Goal: Find specific page/section: Find specific page/section

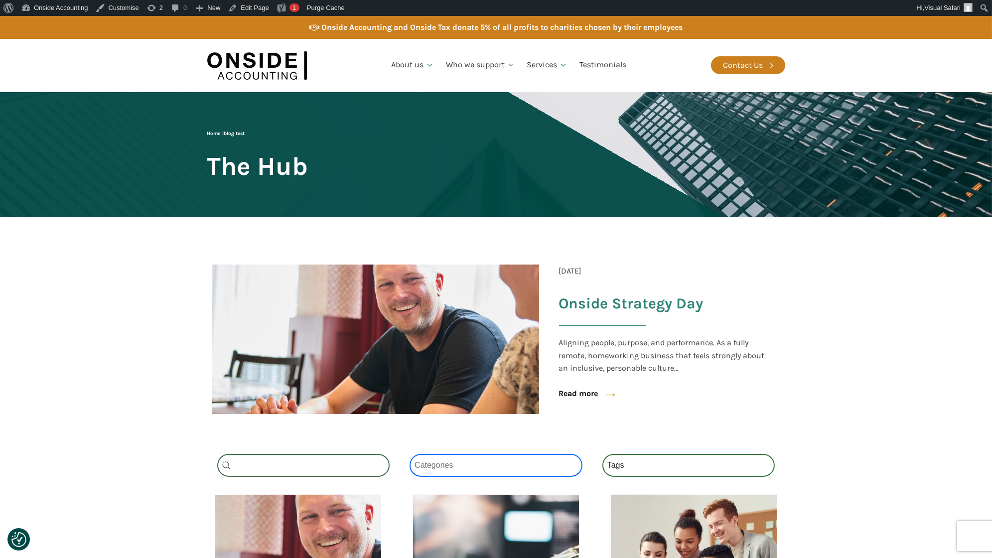
click at [469, 464] on select "Categories All (4) News (2) Blog (1) Fact Sheets (1)" at bounding box center [496, 465] width 173 height 23
select select "fact-sheets"
click at [410, 454] on select "Categories All (4) News (2) Blog (1) Fact Sheets (1)" at bounding box center [496, 465] width 173 height 23
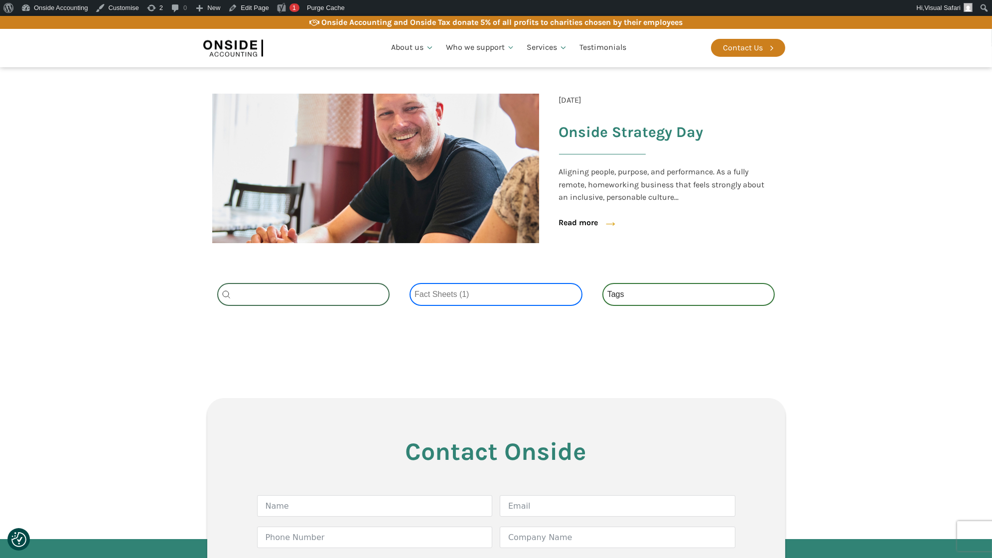
scroll to position [171, 0]
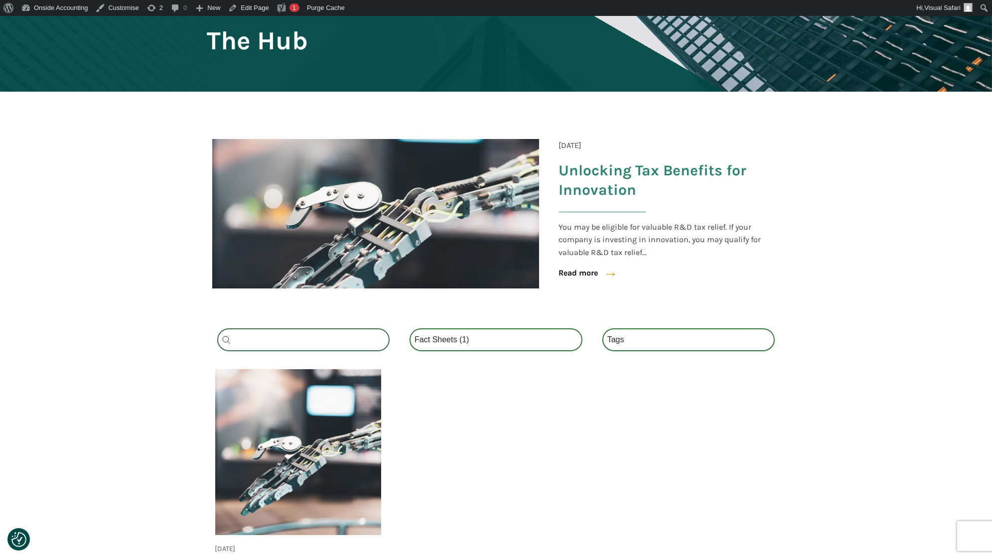
scroll to position [128, 0]
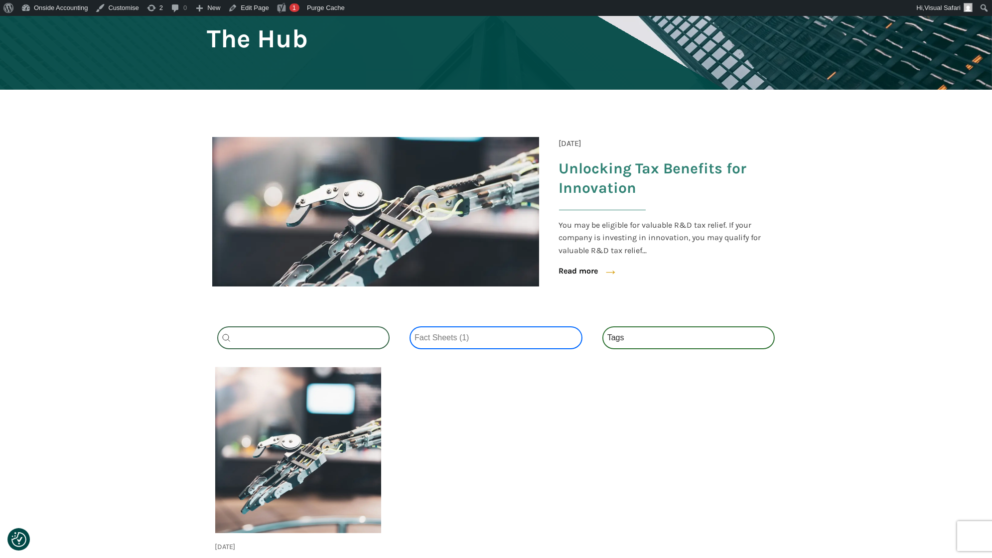
click at [450, 334] on select "Categories All (4) News (2) Blog (1) Fact Sheets (1)" at bounding box center [496, 337] width 173 height 23
click at [410, 326] on select "Categories All (4) News (2) Blog (1) Fact Sheets (1)" at bounding box center [496, 337] width 173 height 23
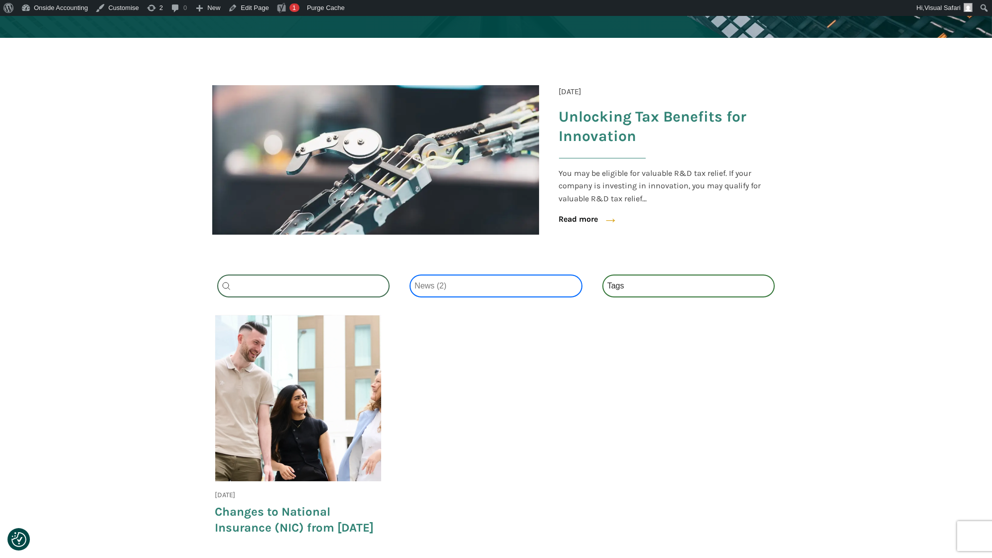
scroll to position [180, 0]
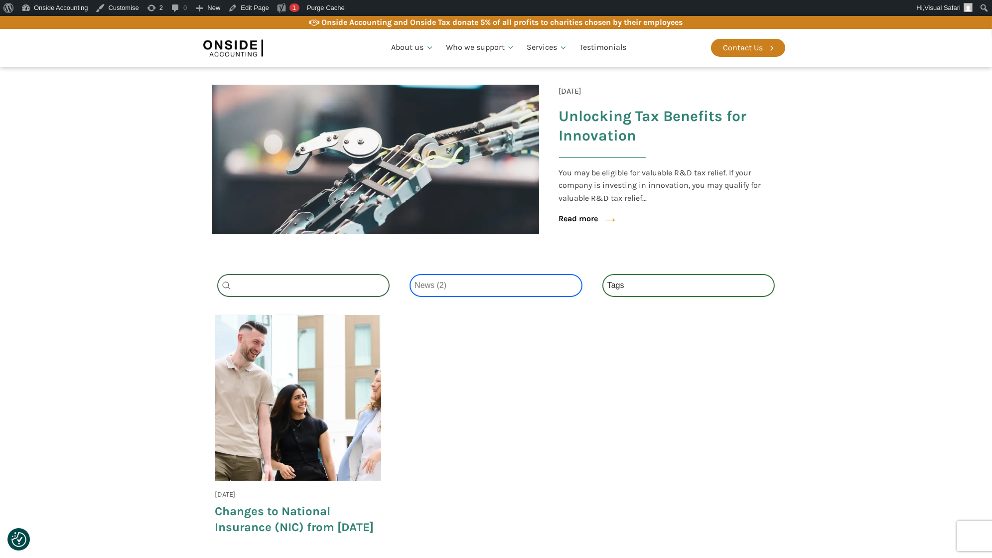
click at [457, 288] on select "Categories All (4) News (2) Blog (1) Fact Sheets (1)" at bounding box center [496, 285] width 173 height 23
click at [410, 274] on select "Categories All (4) News (2) Blog (1) Fact Sheets (1)" at bounding box center [496, 285] width 173 height 23
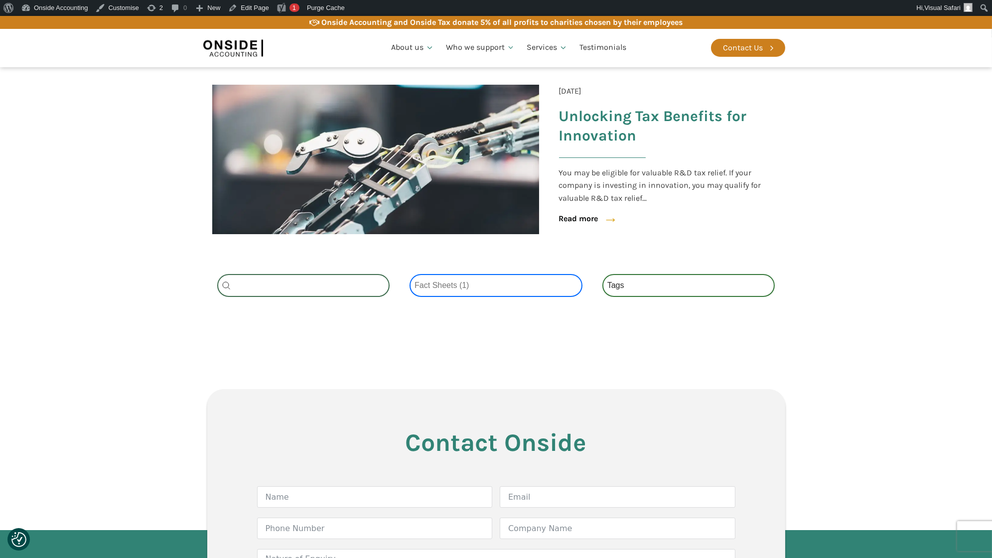
click at [449, 277] on select "Categories All (4) News (2) Blog (1) Fact Sheets (1)" at bounding box center [496, 285] width 173 height 23
click at [410, 274] on select "Categories All (4) News (2) Blog (1) Fact Sheets (1)" at bounding box center [496, 285] width 173 height 23
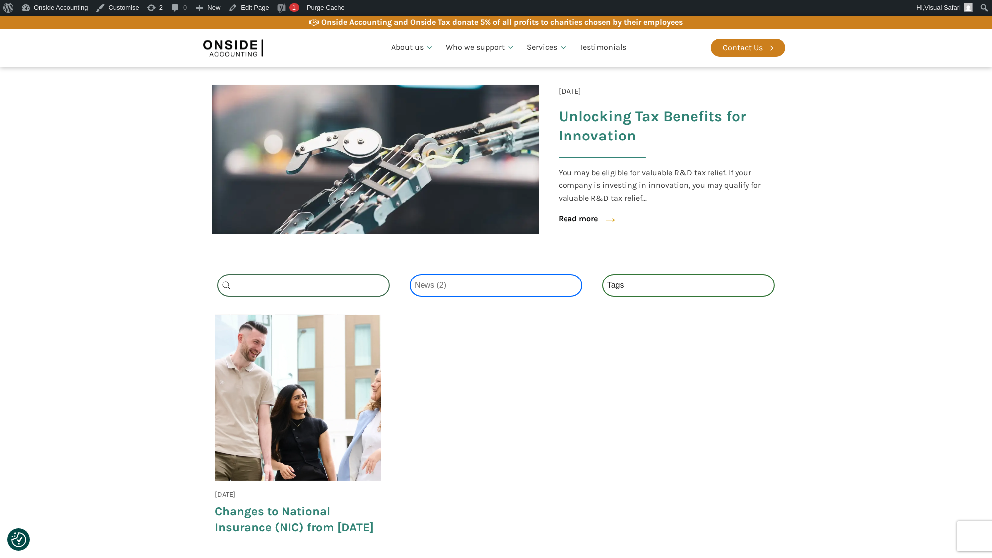
click at [452, 286] on select "Categories All (4) News (2) Blog (1) Fact Sheets (1)" at bounding box center [496, 285] width 173 height 23
select select "all"
click at [410, 274] on select "Categories All (4) News (2) Blog (1) Fact Sheets (1)" at bounding box center [496, 285] width 173 height 23
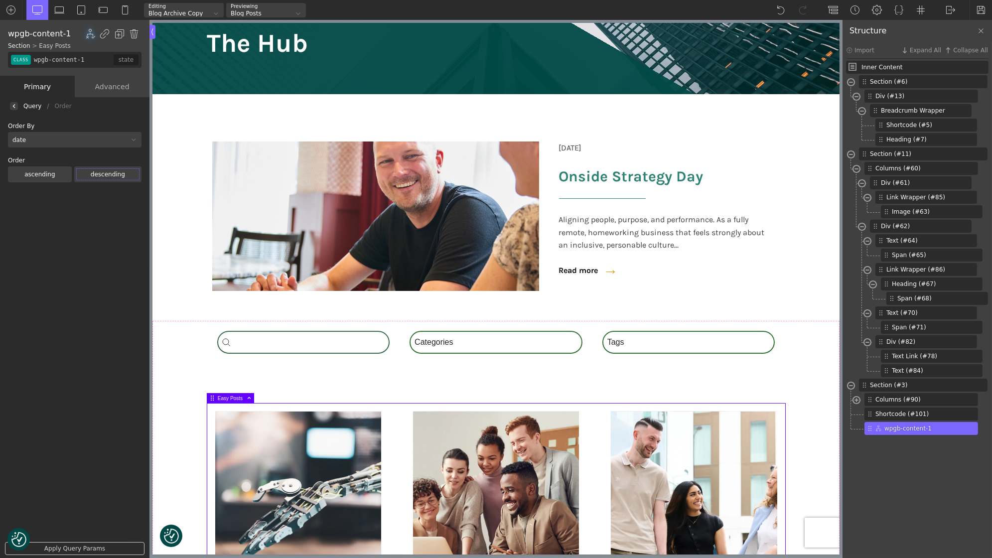
scroll to position [130, 0]
click at [13, 107] on img at bounding box center [14, 106] width 4 height 4
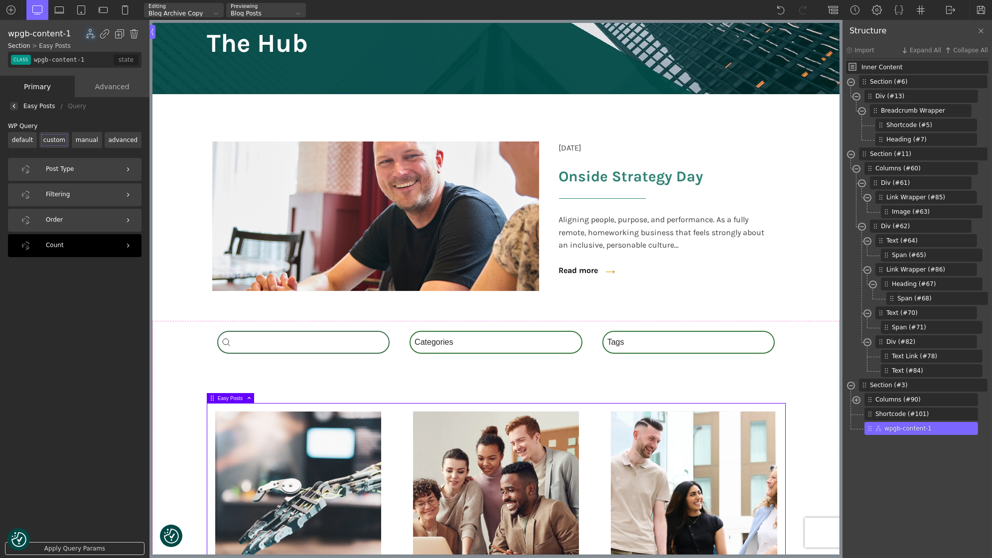
click at [79, 246] on div "Count" at bounding box center [75, 245] width 134 height 23
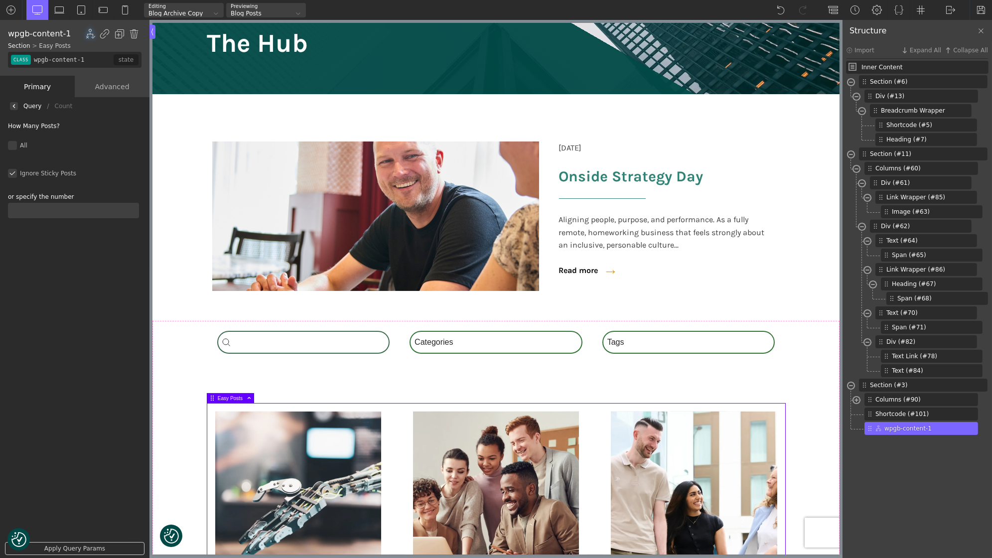
click at [51, 205] on input "text" at bounding box center [73, 210] width 131 height 15
type input "12"
click at [80, 542] on div "Apply Query Params" at bounding box center [75, 548] width 150 height 23
click at [86, 548] on link "Apply Query Params" at bounding box center [75, 548] width 140 height 13
click at [17, 105] on div at bounding box center [14, 106] width 8 height 8
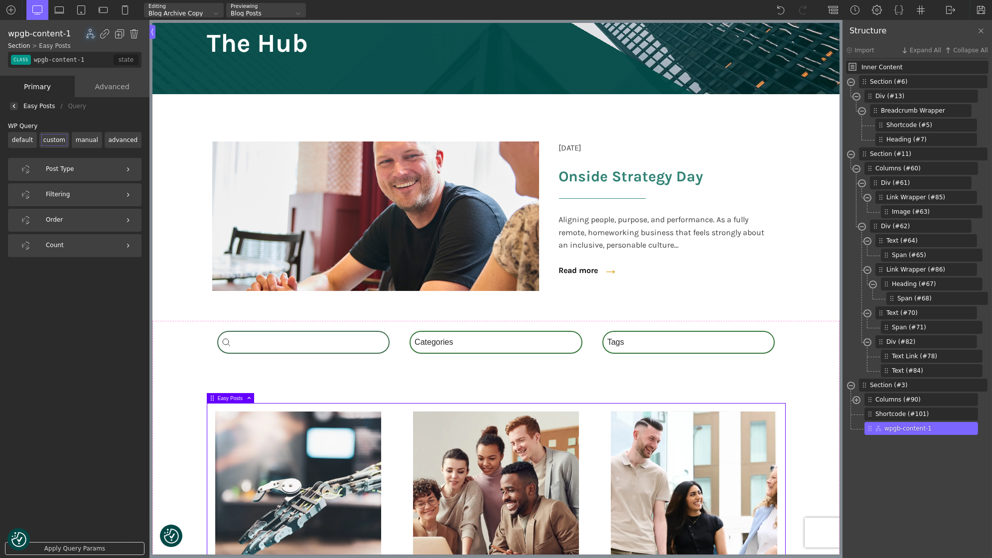
click at [15, 106] on img at bounding box center [14, 106] width 4 height 4
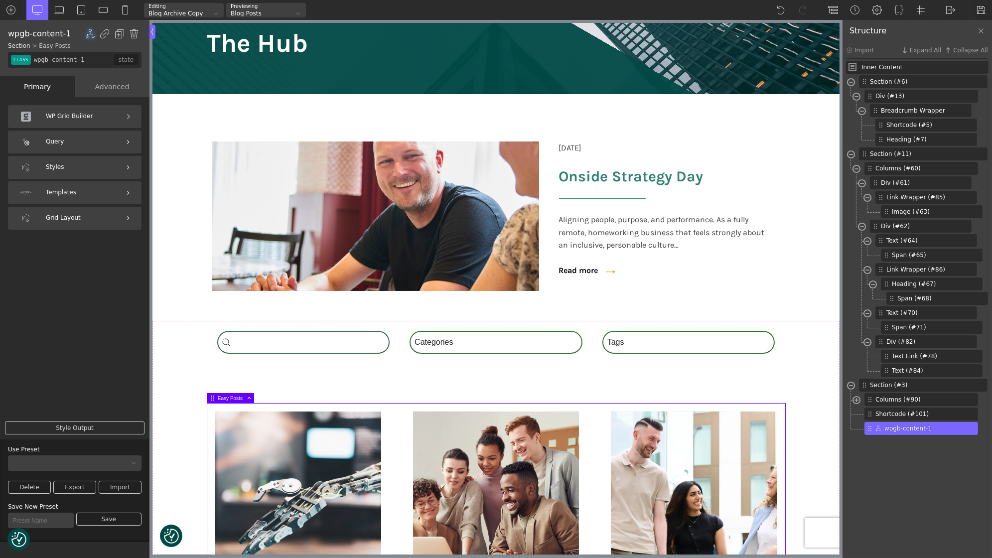
click at [73, 186] on div "Templates" at bounding box center [75, 192] width 134 height 23
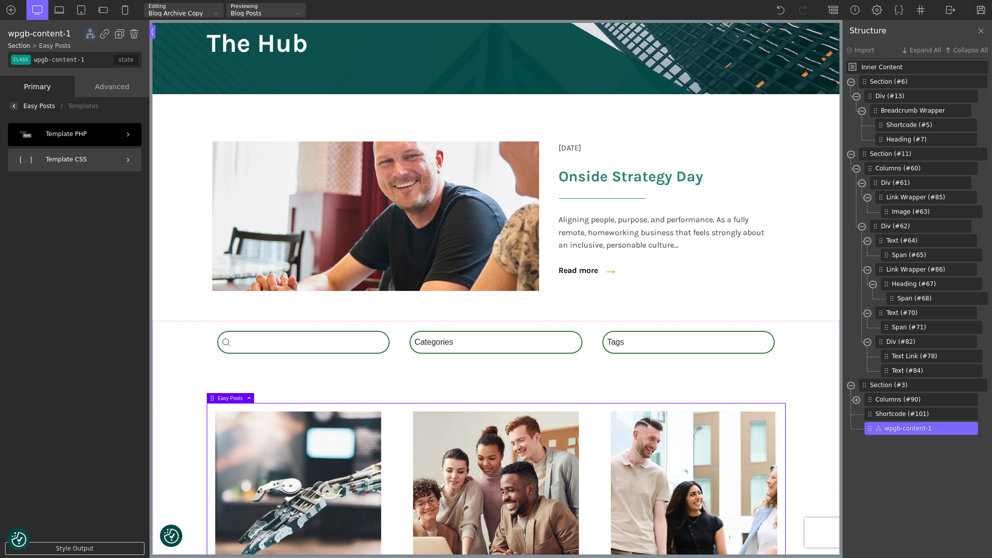
click at [70, 138] on div "Template PHP" at bounding box center [75, 134] width 134 height 23
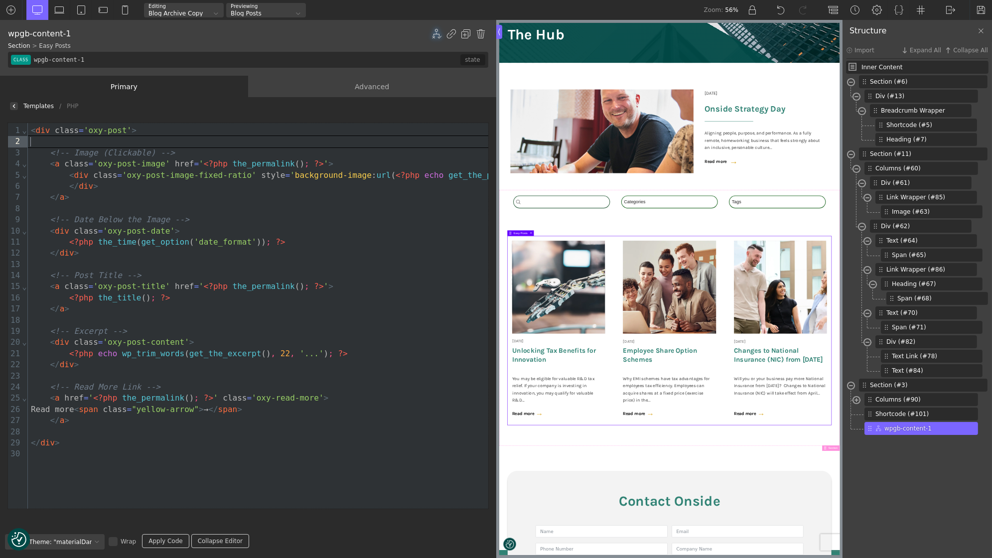
click at [67, 143] on div at bounding box center [325, 141] width 595 height 11
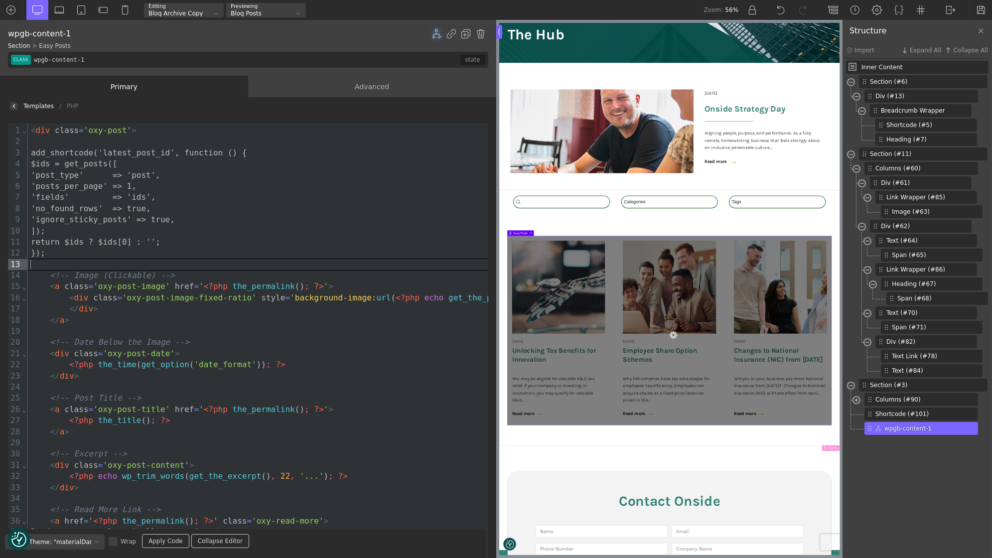
click at [169, 544] on link "Apply Code" at bounding box center [165, 541] width 47 height 14
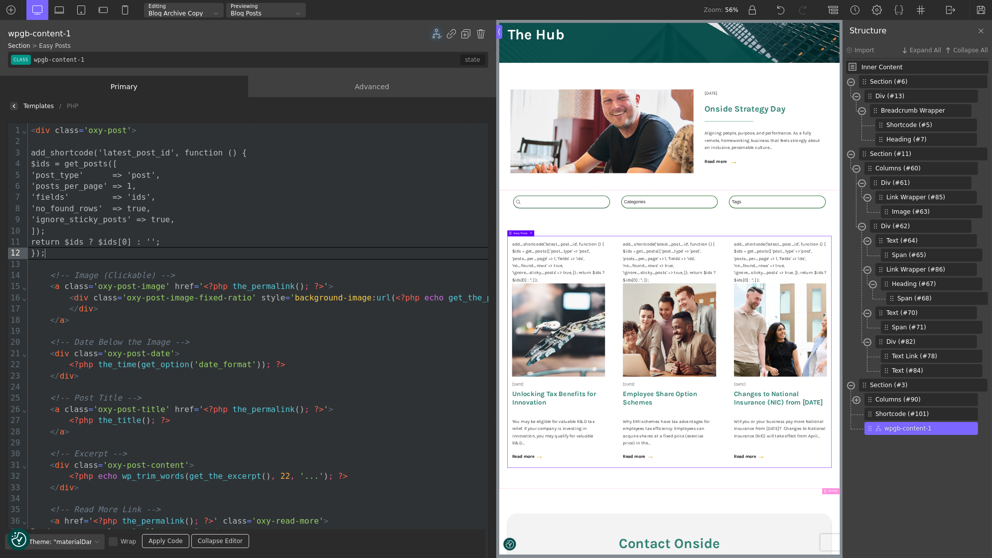
click at [192, 252] on div "});" at bounding box center [328, 253] width 600 height 11
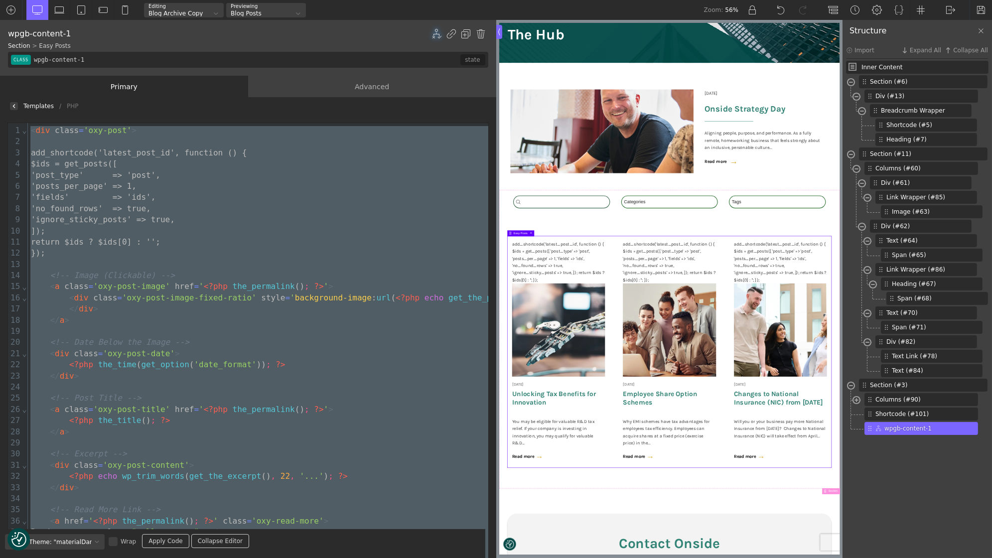
copy div "< div class = 'oxy-post' > add_shortcode('latest_post_id', function () { $ids =…"
click at [67, 257] on div "});" at bounding box center [328, 253] width 600 height 11
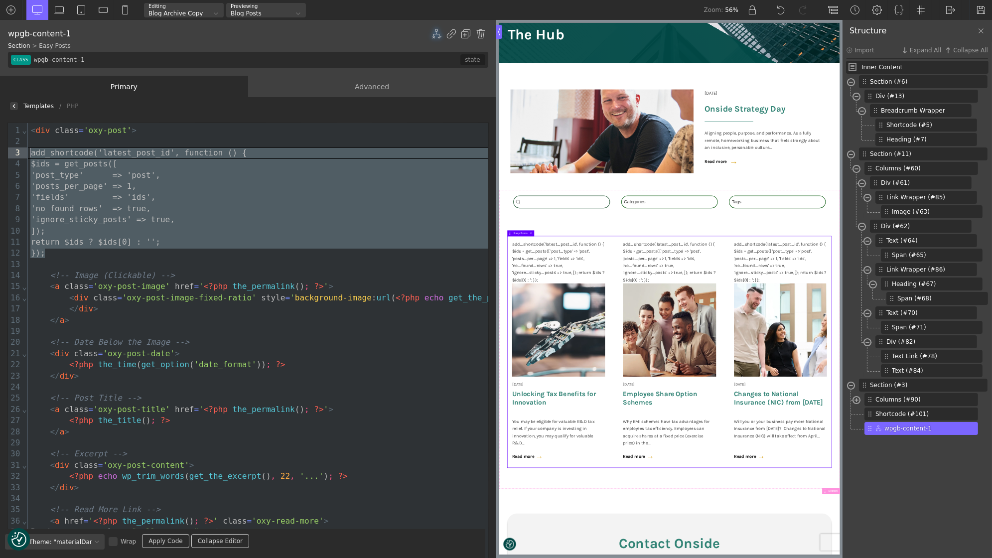
drag, startPoint x: 60, startPoint y: 256, endPoint x: 23, endPoint y: 154, distance: 109.3
click at [23, 154] on div "99 1 2 3 4 5 6 7 8 9 10 11 12 13 14 15 16 17 18 19 20 21 22 23 24 25 26 27 28 2…" at bounding box center [248, 354] width 480 height 462
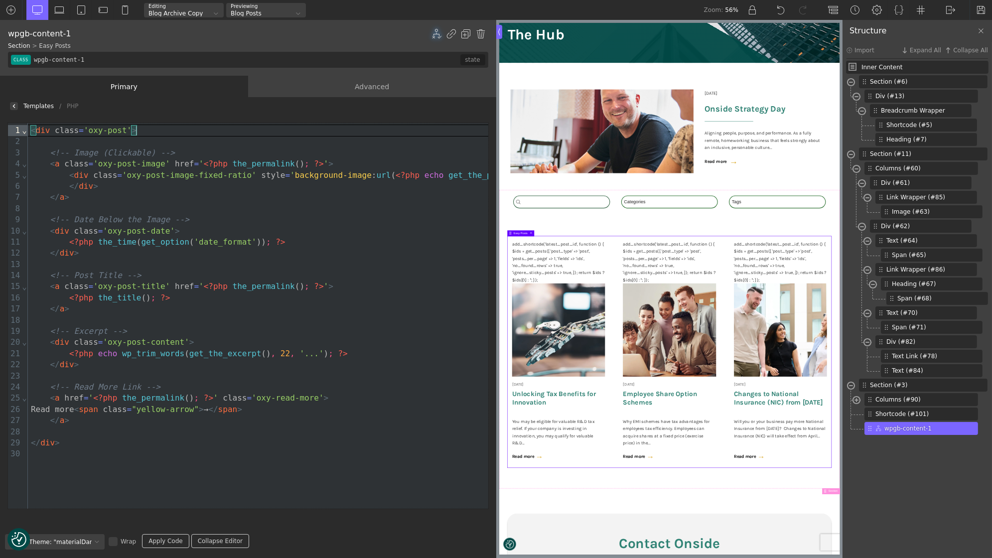
click at [162, 539] on link "Apply Code" at bounding box center [165, 541] width 47 height 14
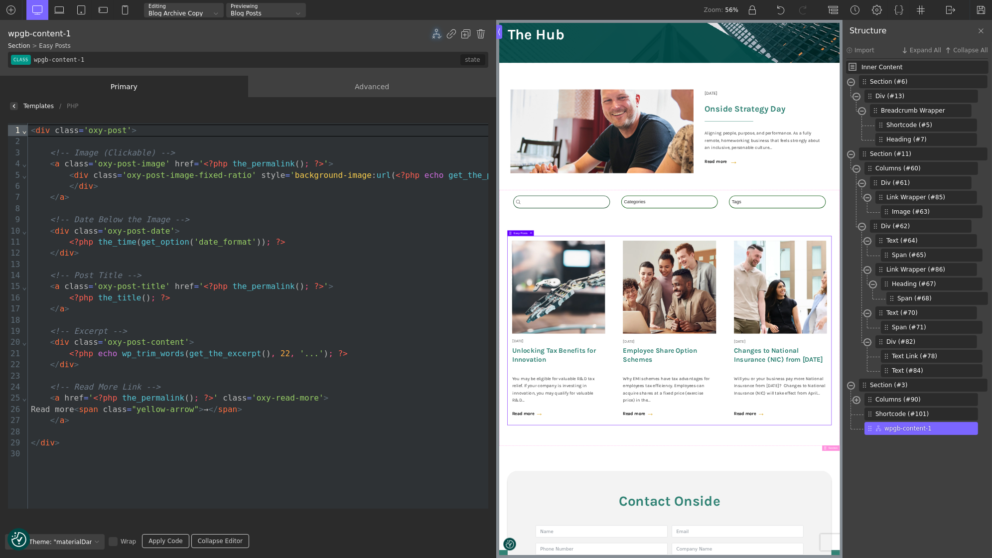
click at [18, 107] on div "Templates / PHP" at bounding box center [248, 106] width 496 height 18
click at [16, 107] on div at bounding box center [14, 106] width 8 height 8
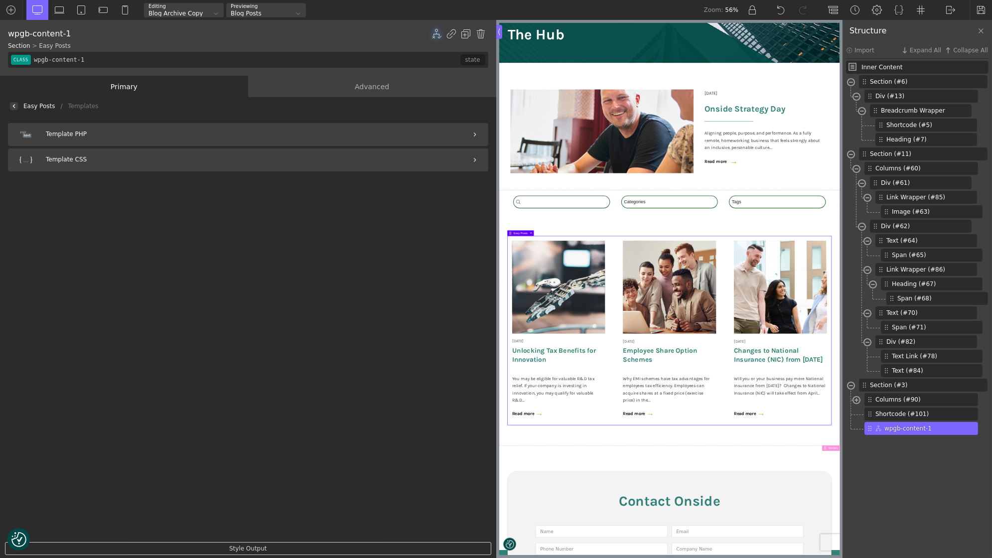
click at [14, 107] on img at bounding box center [14, 106] width 4 height 4
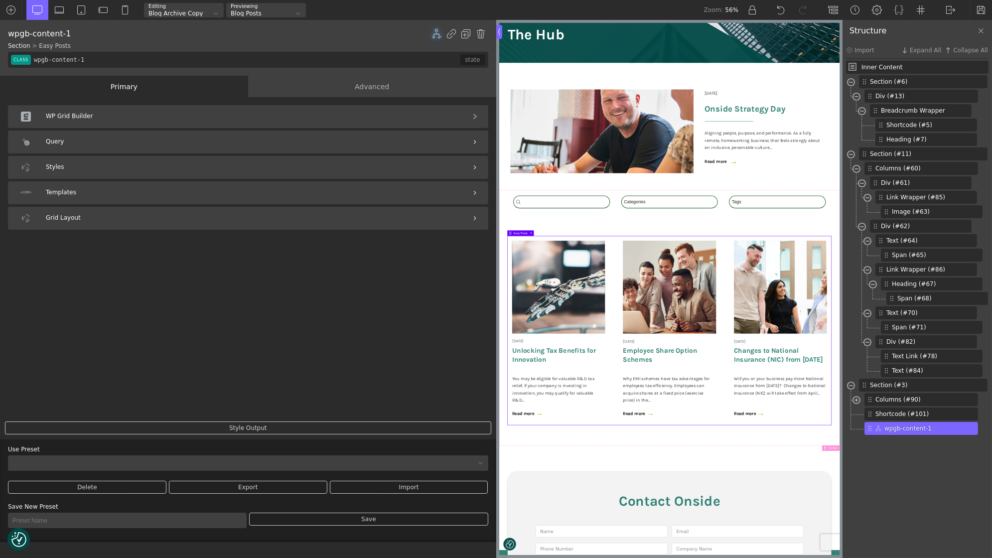
click at [172, 143] on div "Query" at bounding box center [248, 142] width 480 height 23
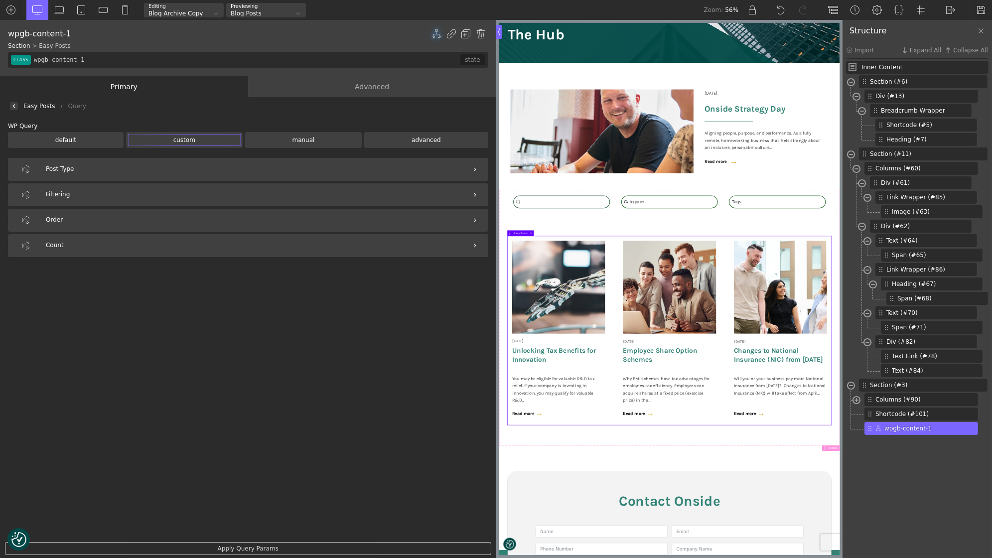
click at [387, 83] on div "Advanced" at bounding box center [372, 86] width 248 height 21
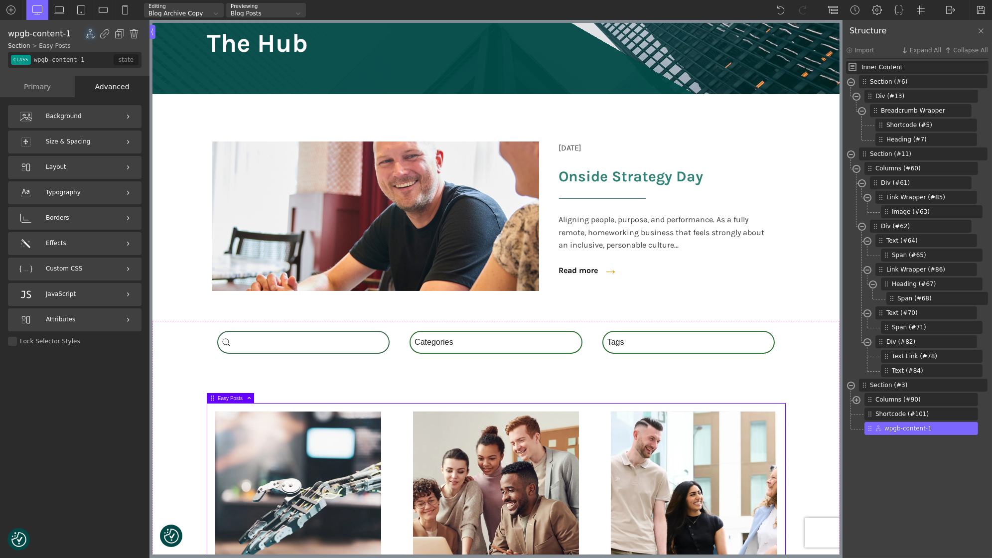
click at [56, 88] on div "Primary" at bounding box center [37, 86] width 75 height 21
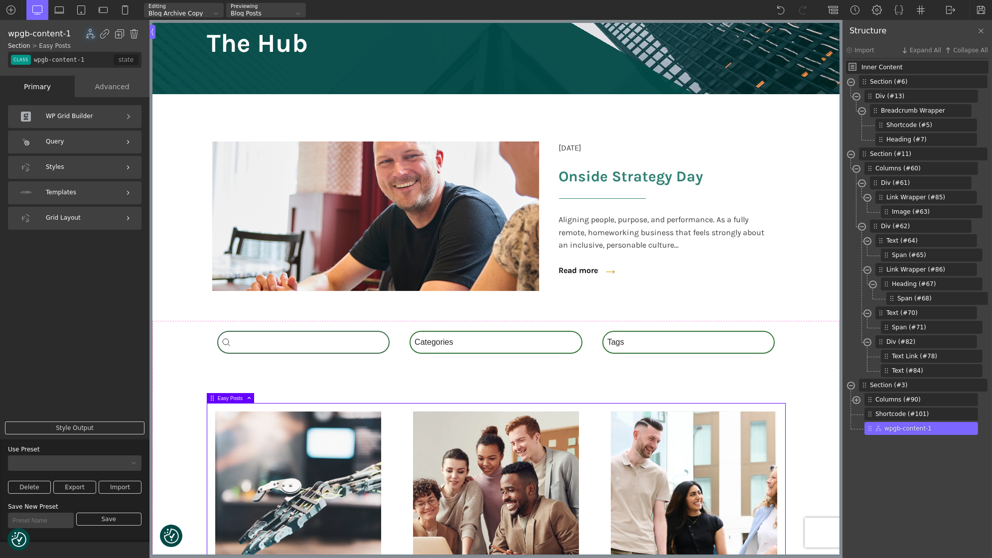
click at [94, 147] on div "Query" at bounding box center [75, 142] width 134 height 23
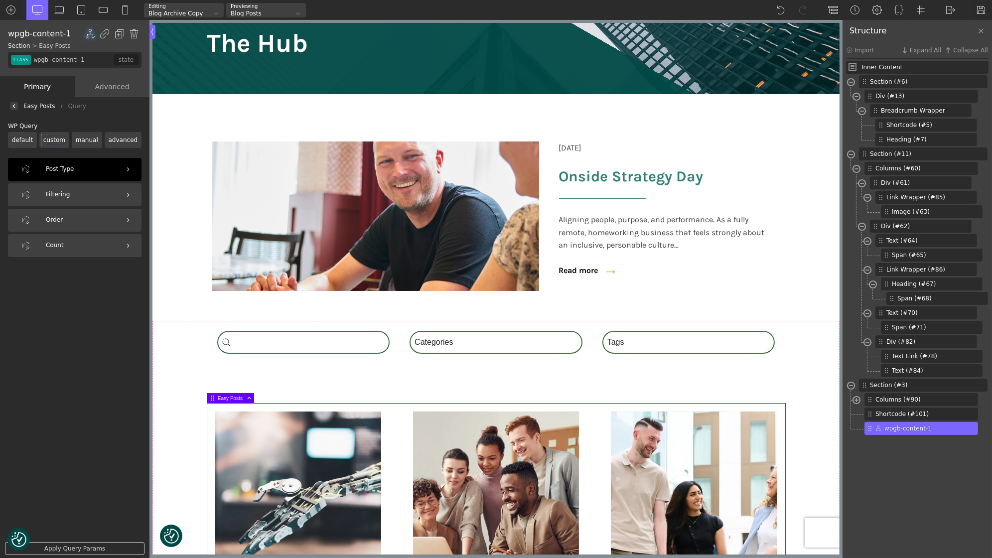
click at [103, 164] on div "Post Type" at bounding box center [75, 169] width 134 height 23
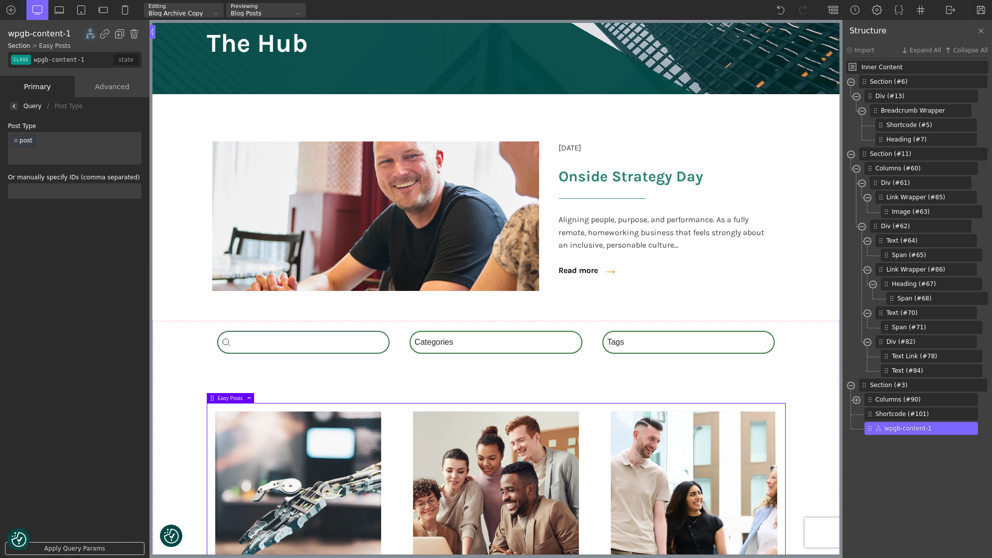
click at [14, 106] on img at bounding box center [14, 106] width 4 height 4
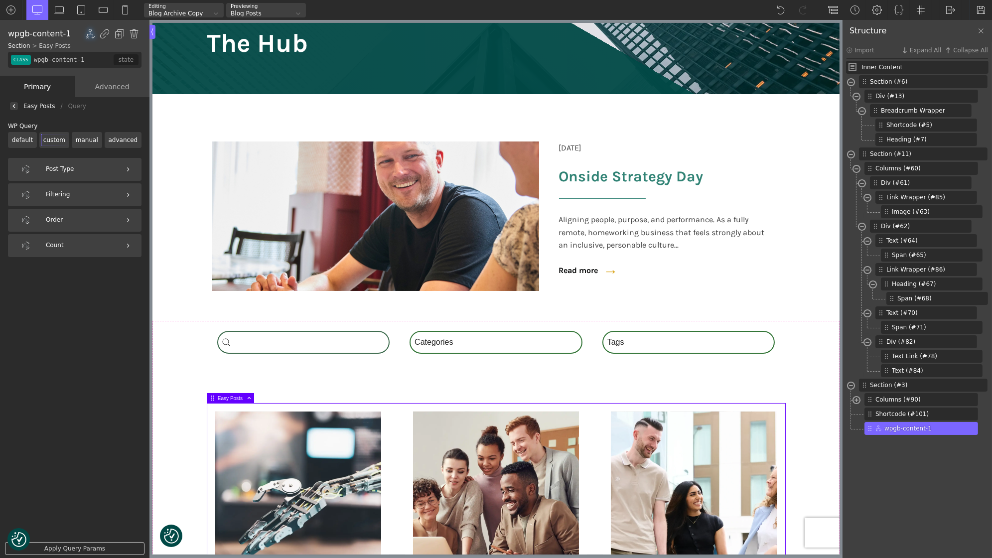
click at [128, 144] on label "advanced" at bounding box center [123, 140] width 37 height 16
click at [0, 0] on input "advanced" at bounding box center [0, 0] width 0 height 0
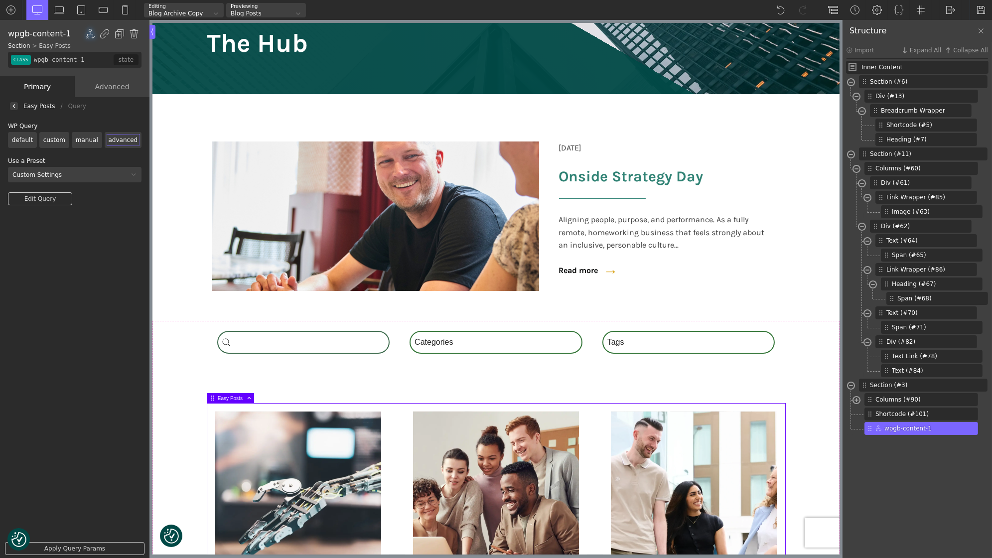
click at [81, 176] on div "Custom Settings" at bounding box center [68, 175] width 121 height 6
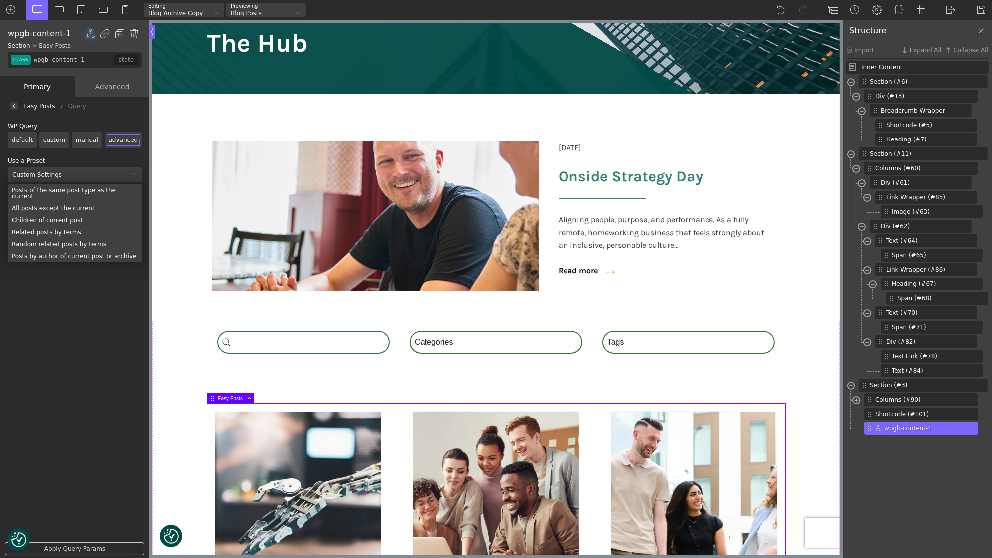
click at [81, 176] on div "Custom Settings" at bounding box center [68, 175] width 121 height 6
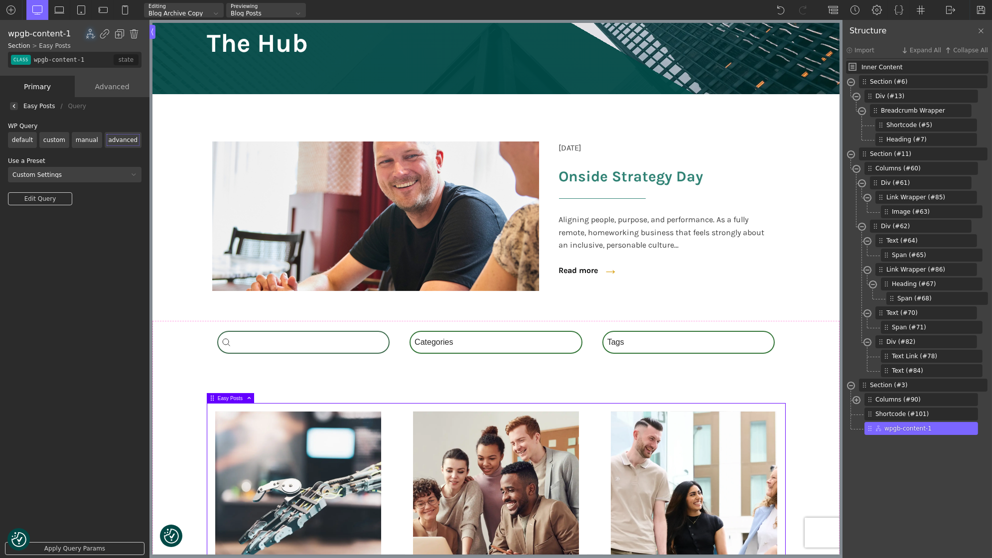
click at [43, 199] on link "Edit Query" at bounding box center [40, 198] width 64 height 13
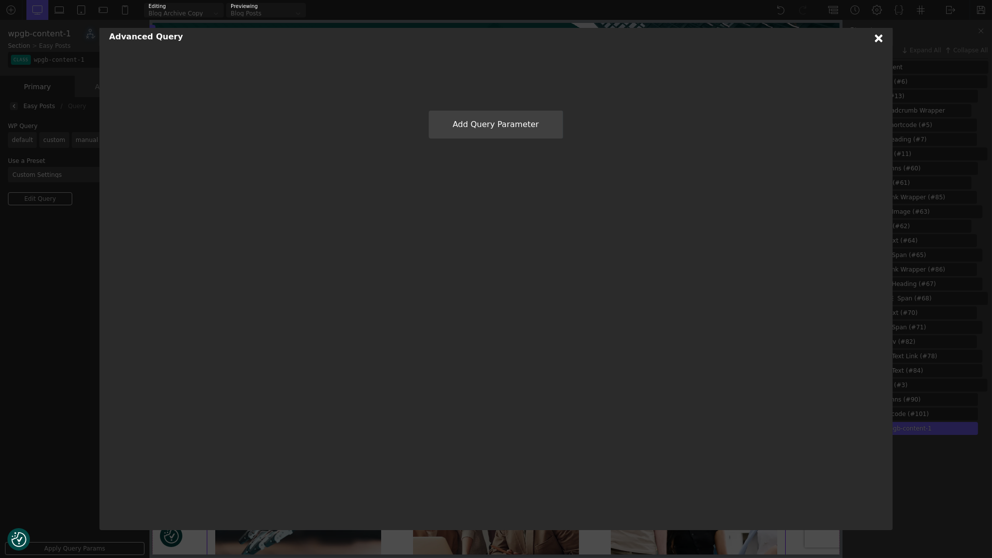
click at [883, 37] on icon at bounding box center [879, 38] width 8 height 8
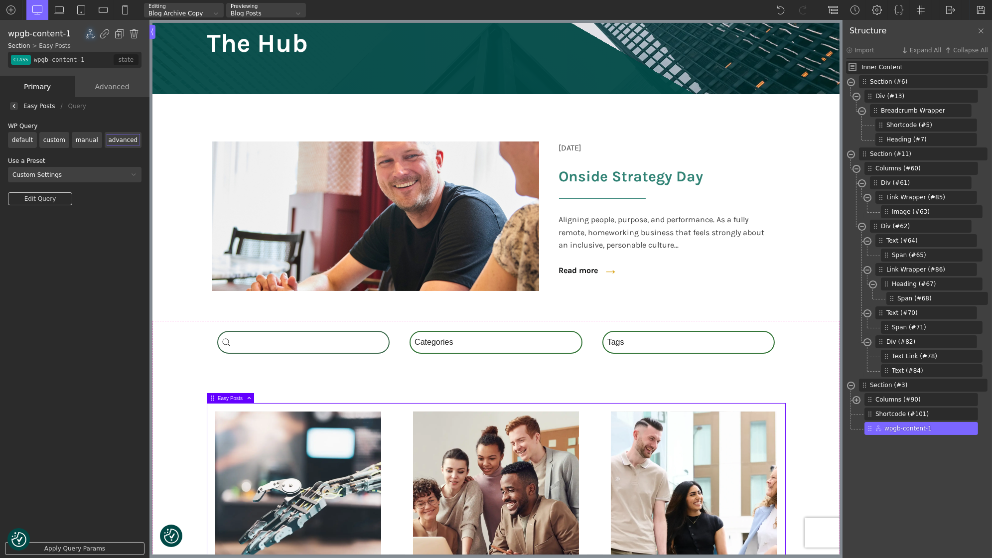
click at [55, 140] on label "custom" at bounding box center [54, 140] width 30 height 16
click at [0, 0] on input "custom" at bounding box center [0, 0] width 0 height 0
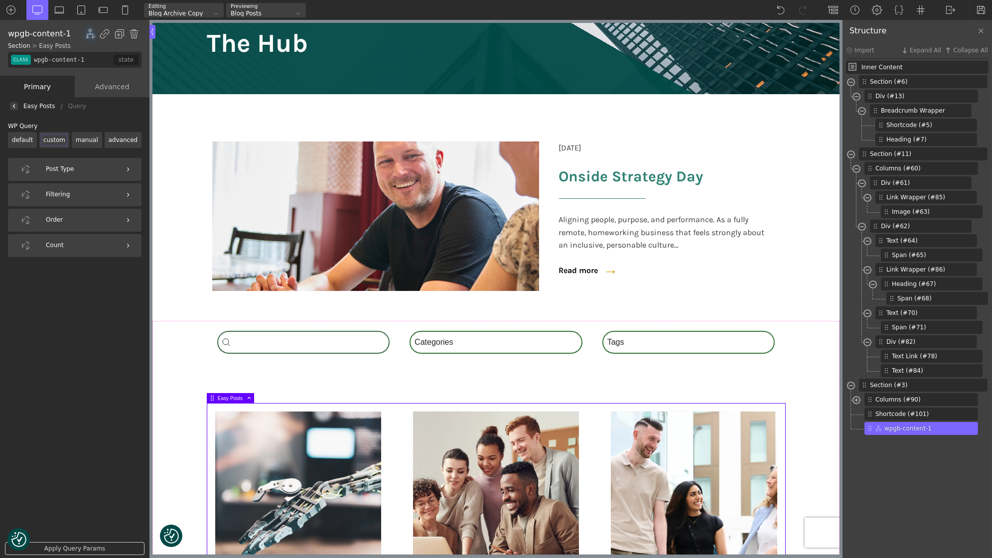
click at [127, 138] on label "advanced" at bounding box center [123, 140] width 37 height 16
click at [0, 0] on input "advanced" at bounding box center [0, 0] width 0 height 0
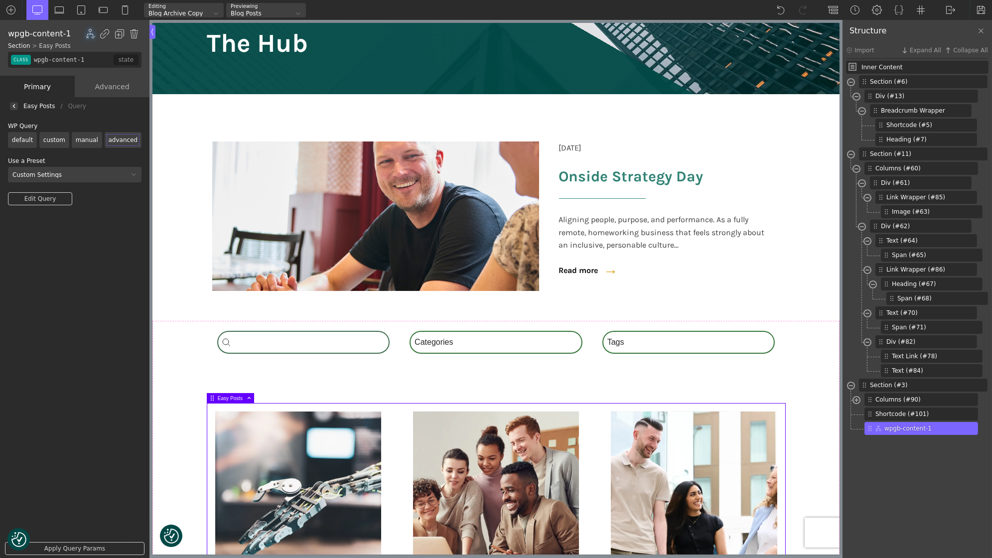
click at [48, 197] on link "Edit Query" at bounding box center [40, 198] width 64 height 13
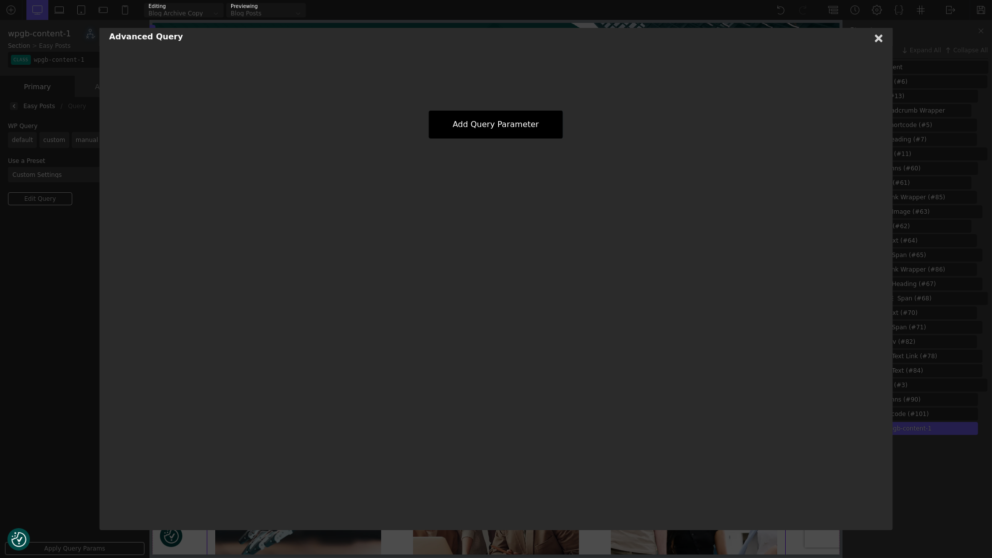
click at [512, 132] on div "Add Query Parameter" at bounding box center [496, 125] width 135 height 28
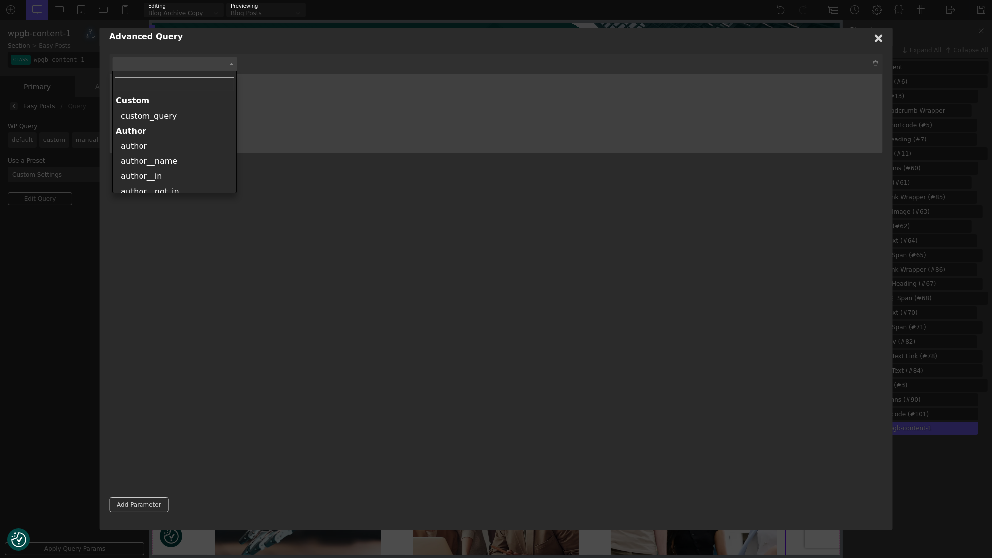
click at [228, 64] on span at bounding box center [231, 63] width 10 height 13
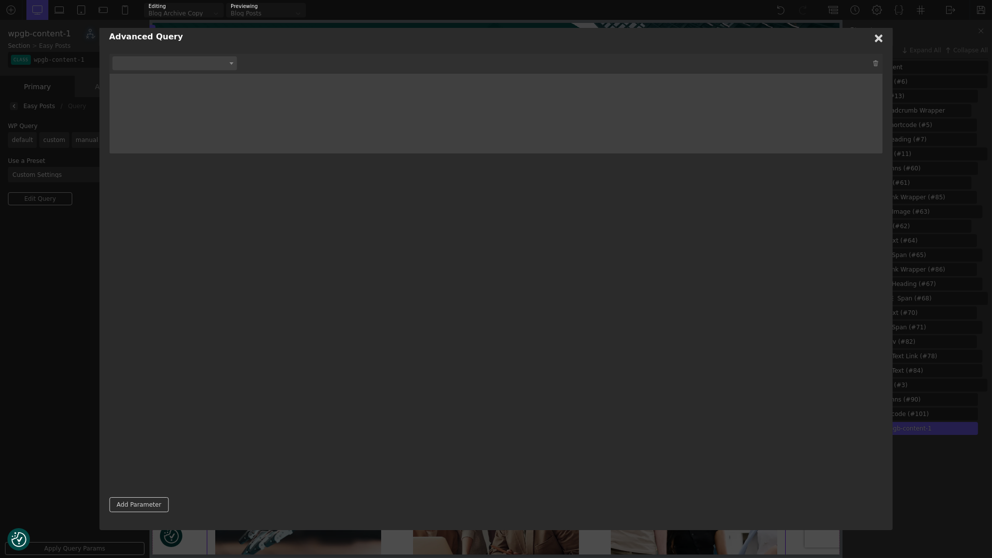
click at [228, 64] on span at bounding box center [231, 63] width 10 height 13
click at [880, 40] on use at bounding box center [879, 38] width 8 height 8
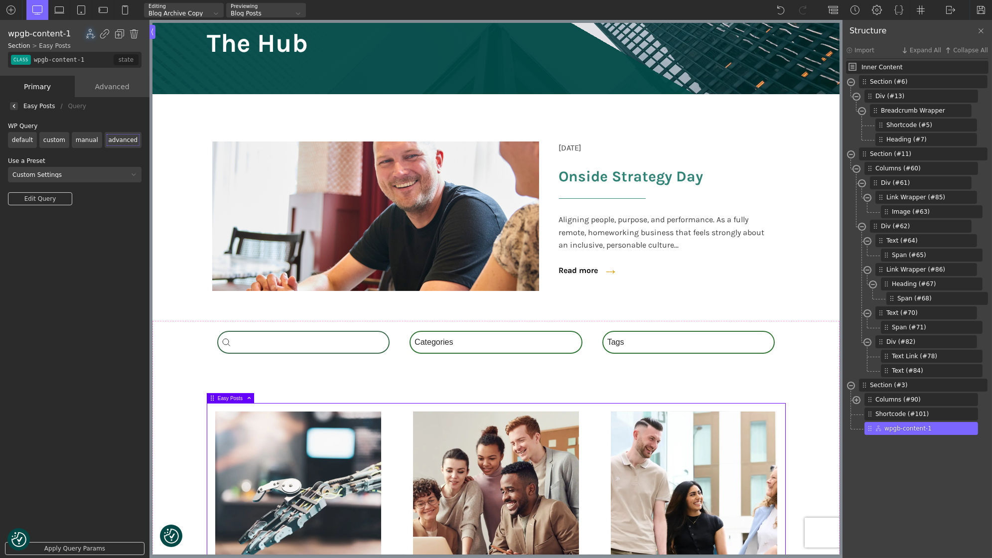
click at [41, 203] on link "Edit Query" at bounding box center [40, 198] width 64 height 13
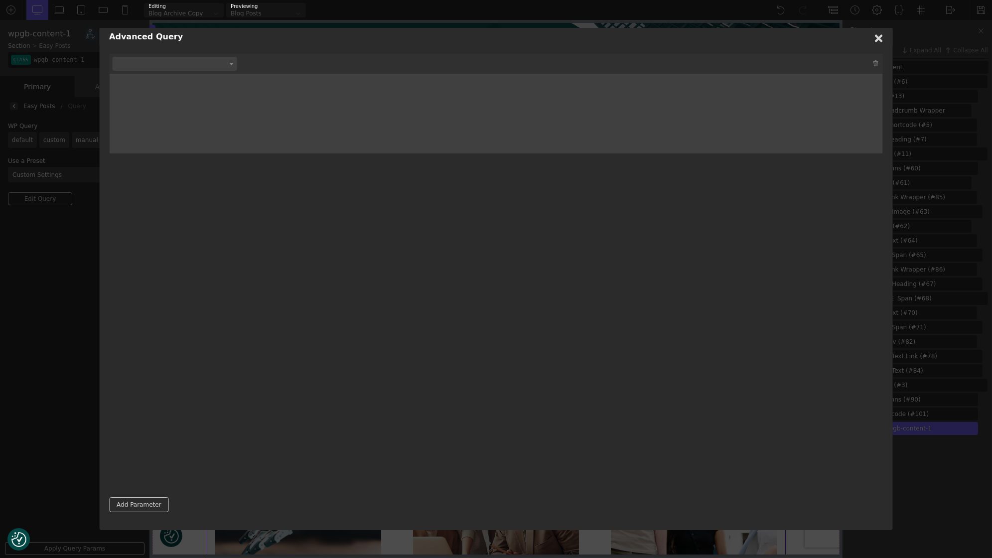
click at [176, 67] on span at bounding box center [174, 64] width 125 height 14
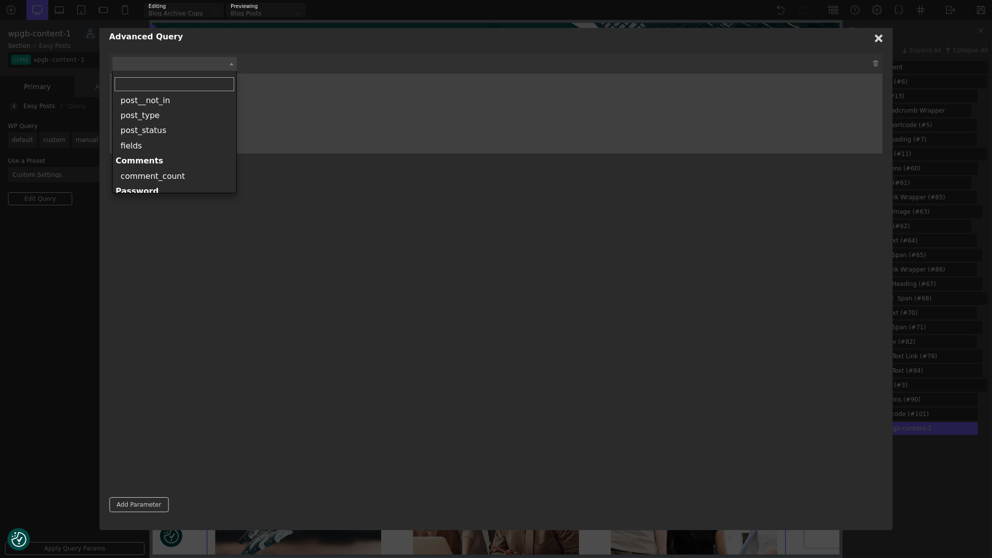
scroll to position [516, 0]
select select "post_type"
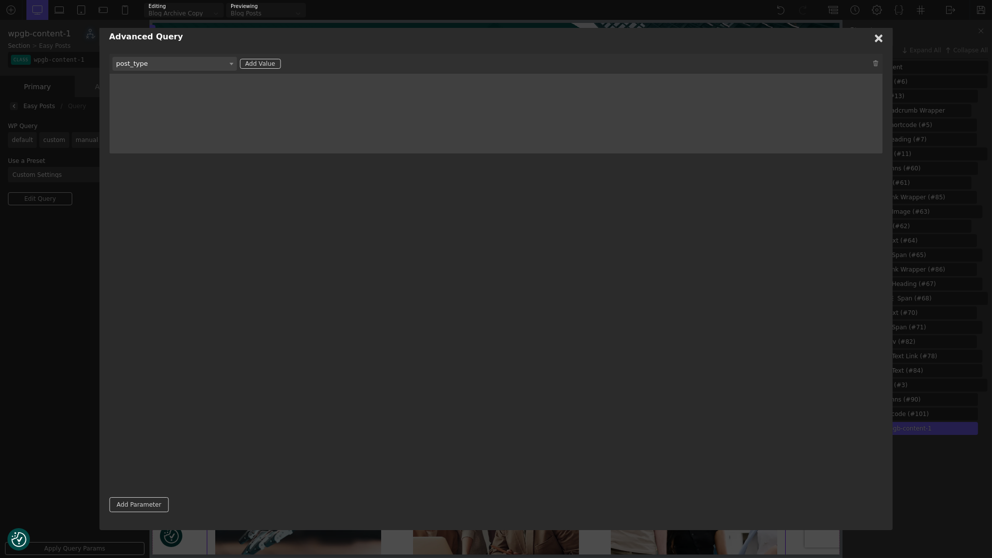
click at [262, 61] on div "Add Value" at bounding box center [260, 64] width 41 height 10
click at [234, 89] on div "data" at bounding box center [232, 89] width 27 height 10
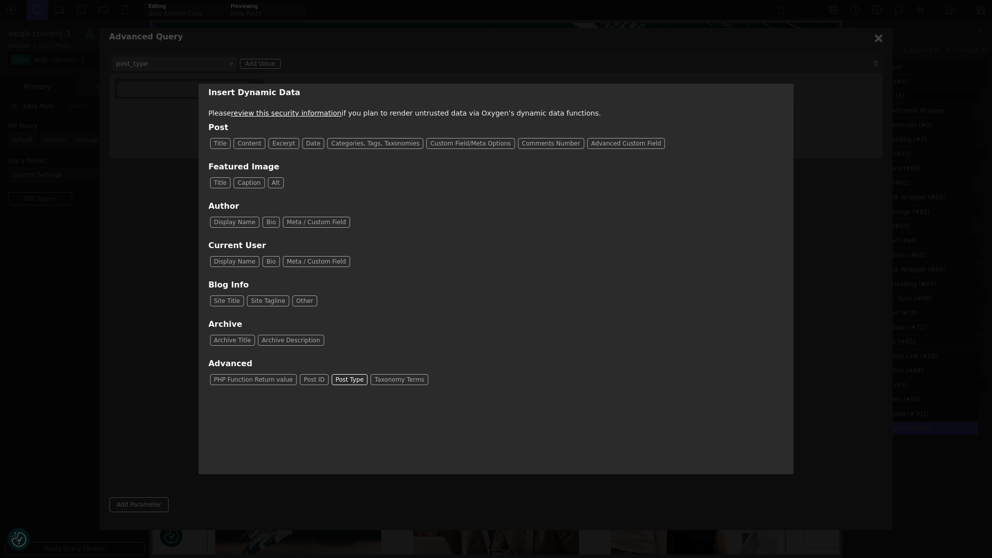
type input "[oxygen data="post_type"]"
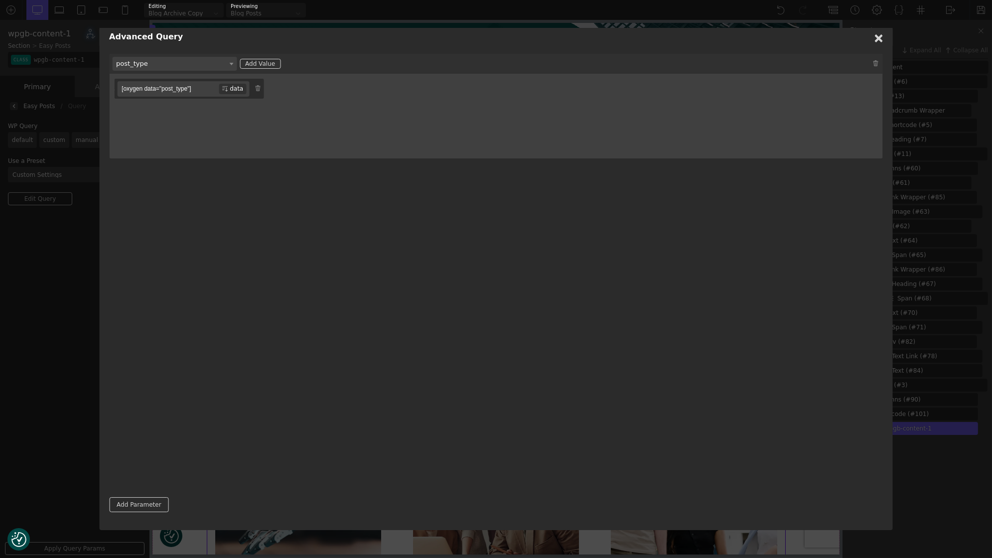
click at [124, 503] on link "Add Parameter" at bounding box center [138, 504] width 59 height 15
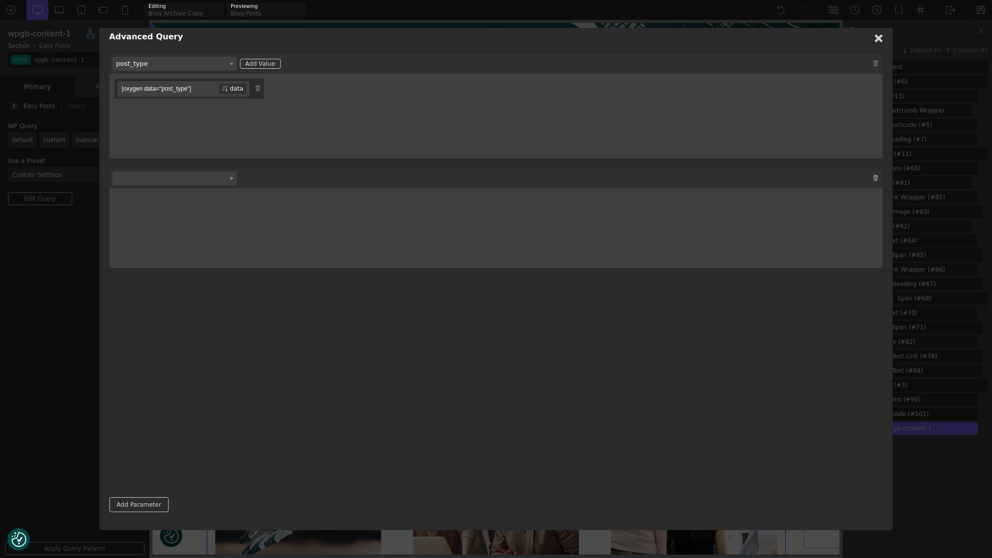
click at [873, 178] on img at bounding box center [876, 178] width 6 height 6
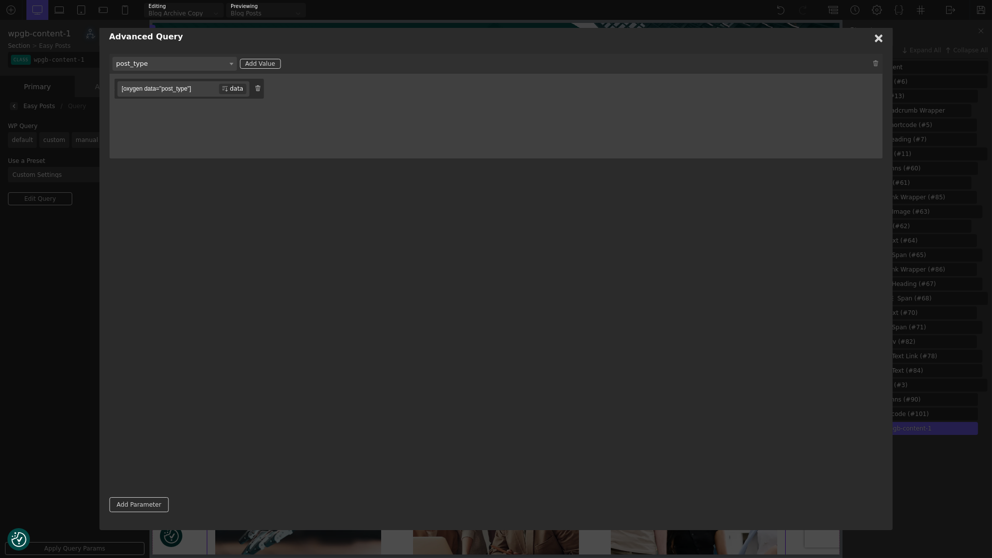
click at [259, 89] on img at bounding box center [258, 88] width 6 height 6
click at [229, 65] on span at bounding box center [231, 63] width 10 height 13
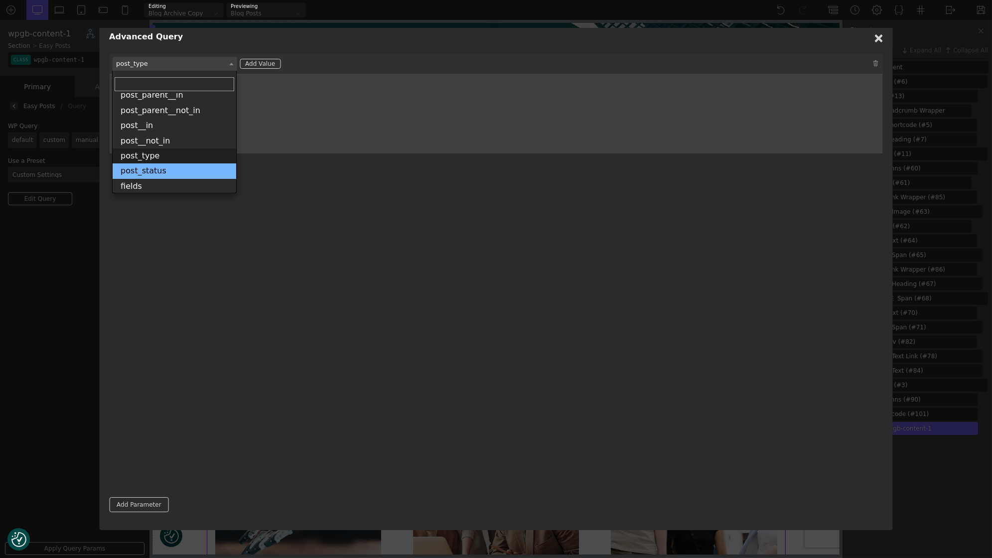
scroll to position [477, 0]
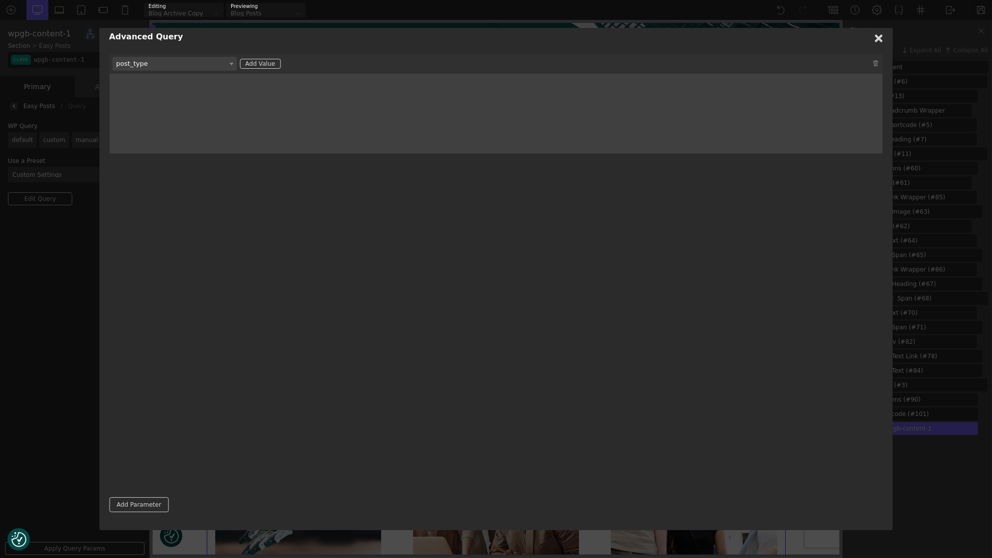
click at [254, 63] on div "Add Value" at bounding box center [260, 64] width 41 height 10
click at [198, 92] on input "text" at bounding box center [168, 88] width 102 height 15
type input "post"
click at [209, 160] on div "custom_query author author__name author__in author__not_in cat category_name ca…" at bounding box center [496, 270] width 774 height 433
click at [145, 506] on link "Add Parameter" at bounding box center [138, 504] width 59 height 15
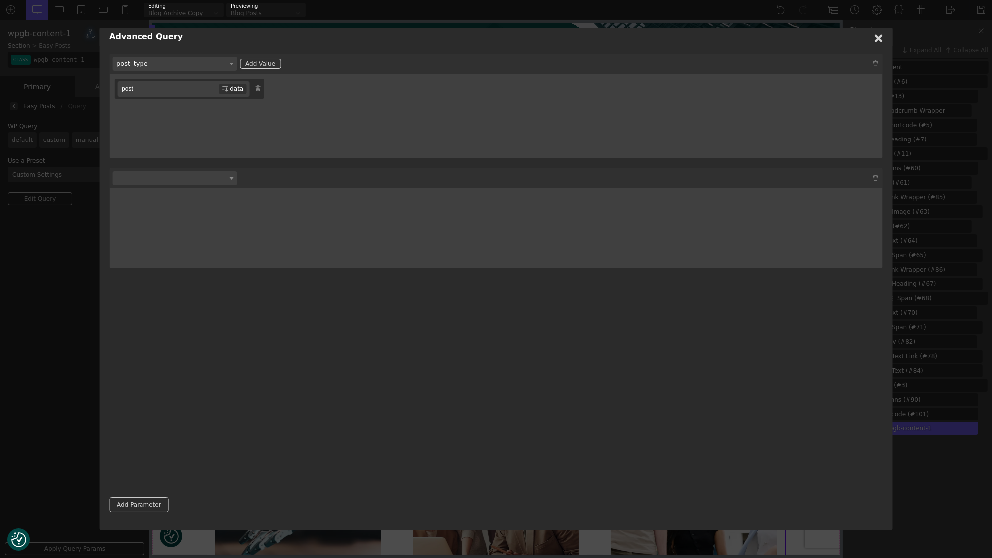
click at [170, 182] on span at bounding box center [174, 178] width 125 height 14
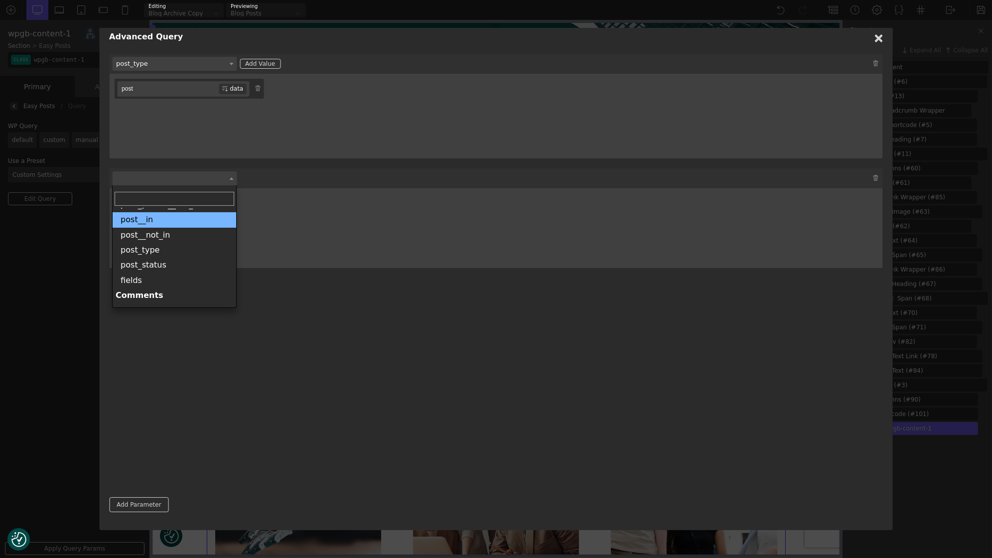
scroll to position [497, 0]
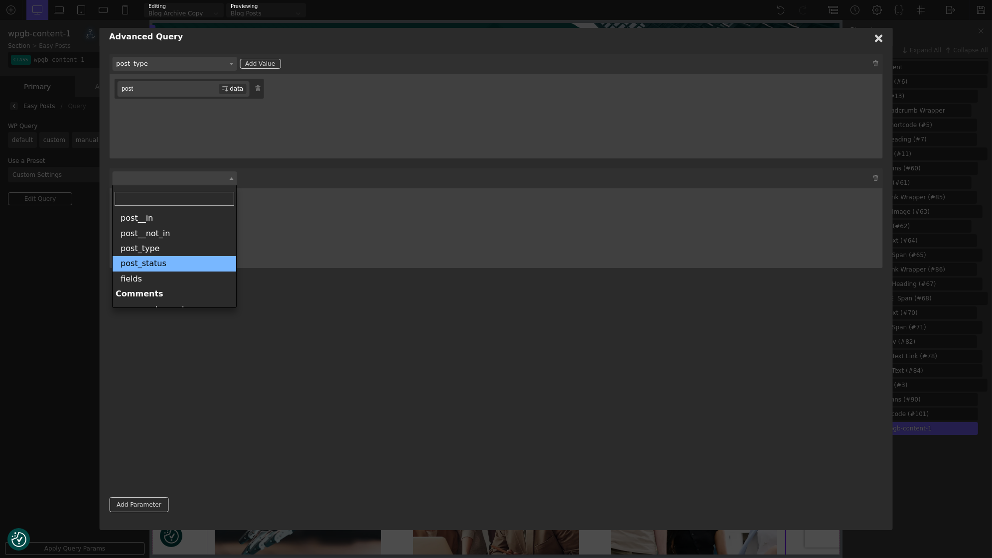
select select "post_status"
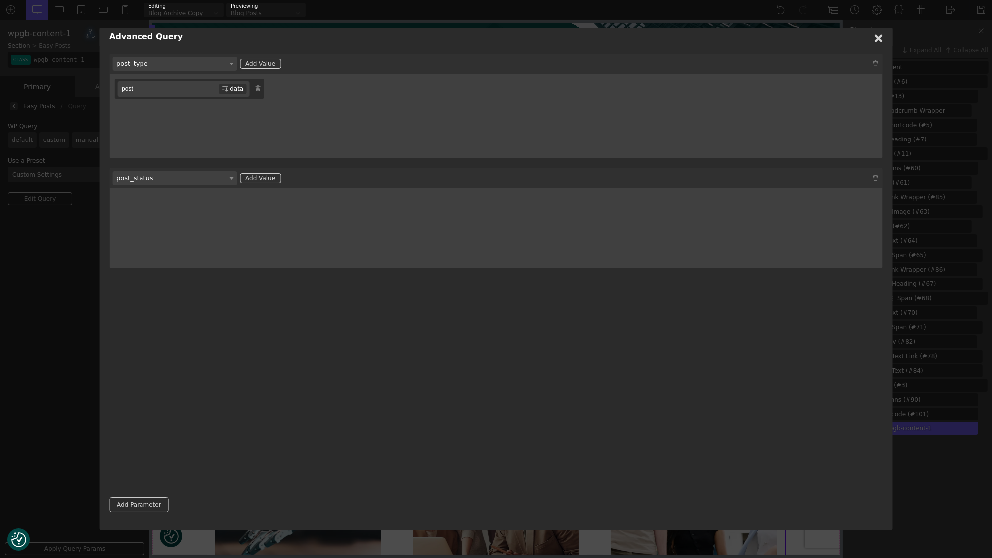
click at [263, 177] on div "Add Value" at bounding box center [260, 178] width 41 height 10
click at [170, 201] on input "text" at bounding box center [168, 203] width 102 height 15
type input "publish"
click at [149, 505] on link "Add Parameter" at bounding box center [138, 504] width 59 height 15
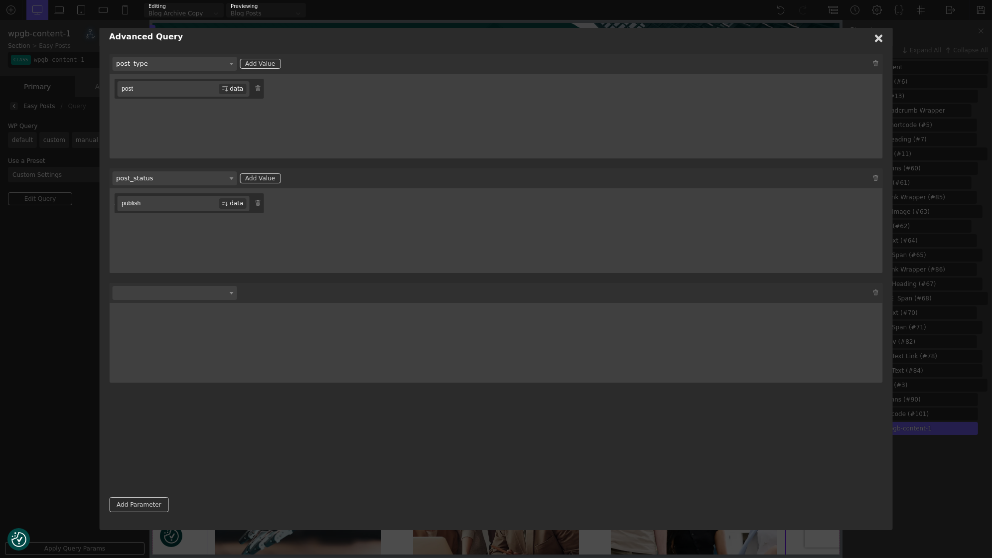
click at [139, 287] on span at bounding box center [174, 293] width 125 height 14
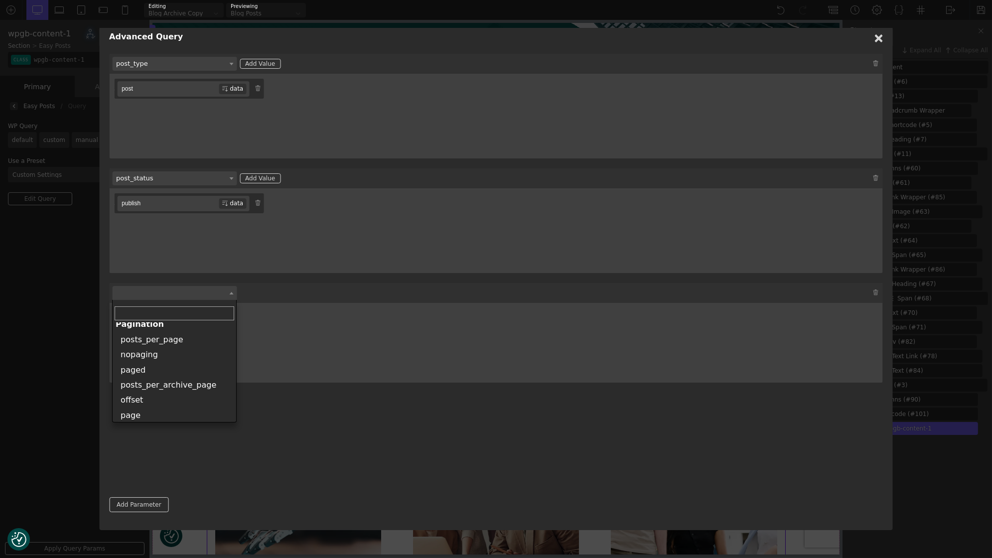
scroll to position [900, 0]
select select "posts_per_page"
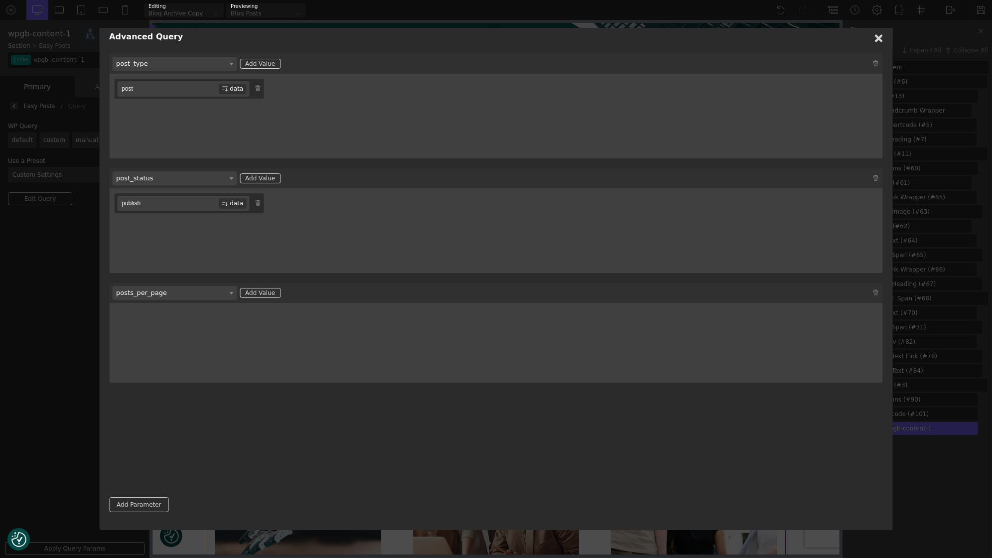
click at [260, 292] on div "Add Value" at bounding box center [260, 293] width 41 height 10
click at [190, 315] on input "text" at bounding box center [168, 318] width 102 height 15
type input "12"
click at [120, 505] on link "Add Parameter" at bounding box center [138, 504] width 59 height 15
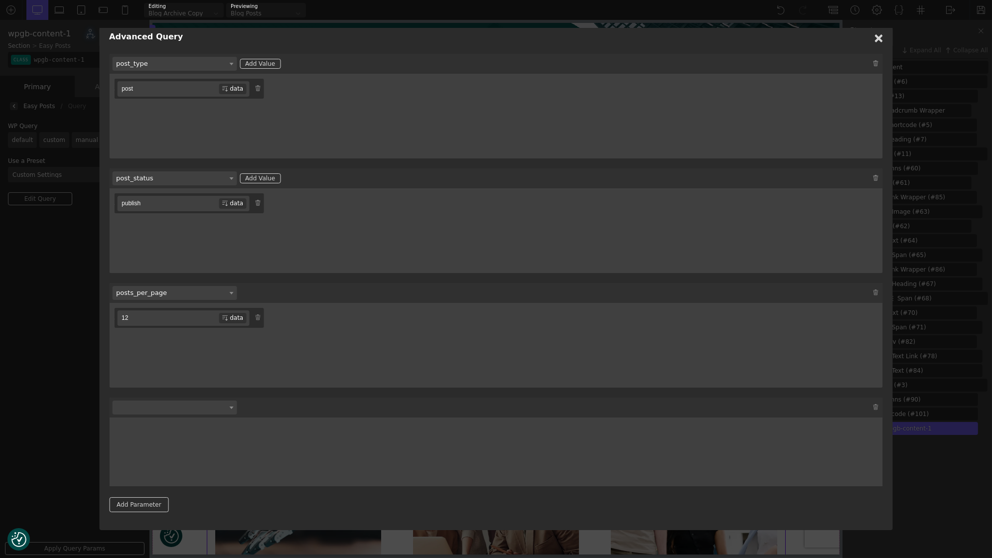
click at [168, 408] on span at bounding box center [174, 408] width 125 height 14
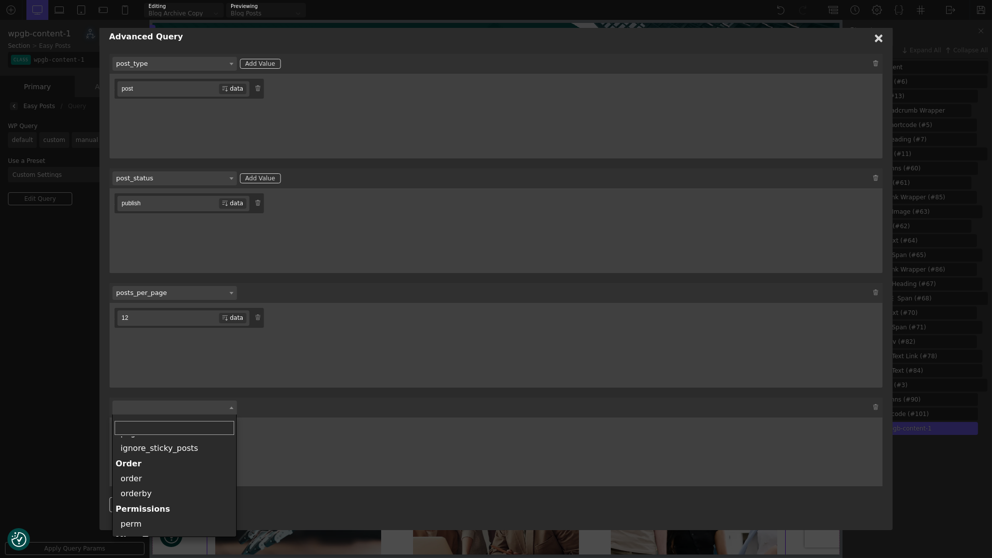
scroll to position [997, 0]
select select "orderby"
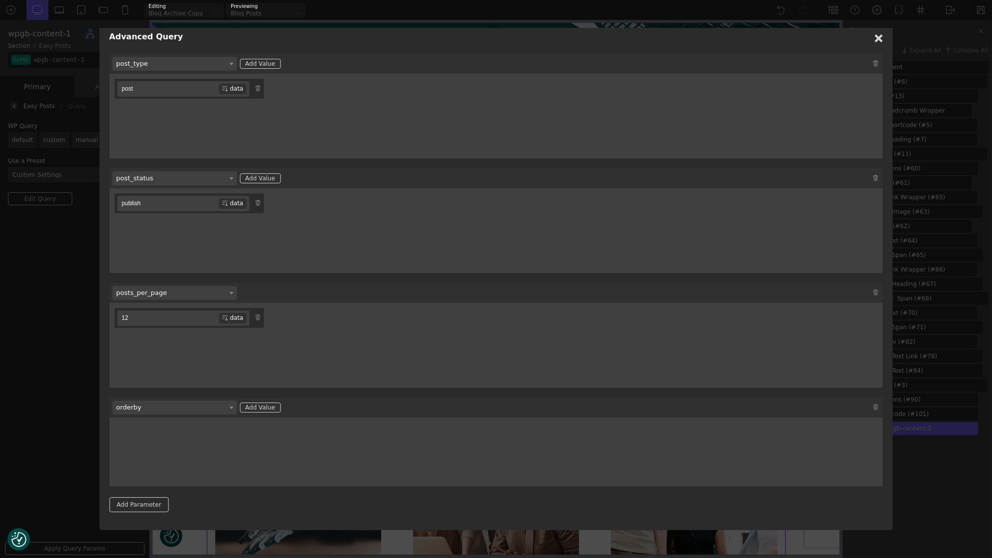
click at [261, 404] on div "Add Value" at bounding box center [260, 408] width 41 height 10
click at [161, 437] on span at bounding box center [147, 432] width 60 height 15
select select "date"
click at [186, 430] on input "text" at bounding box center [199, 432] width 39 height 15
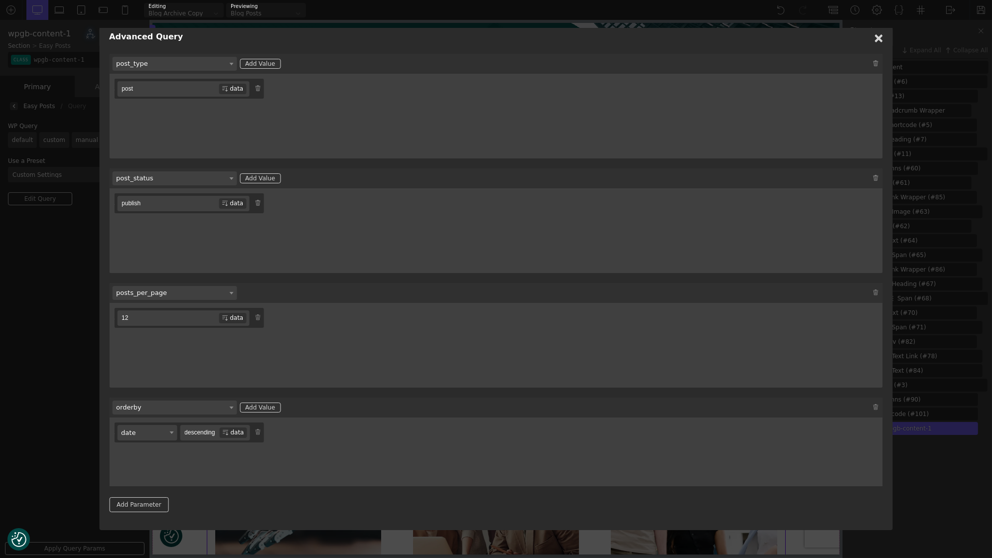
type input "descending"
click at [235, 481] on div "ID author title name type date rand array date descending data" at bounding box center [496, 460] width 764 height 75
click at [142, 503] on link "Add Parameter" at bounding box center [138, 504] width 59 height 15
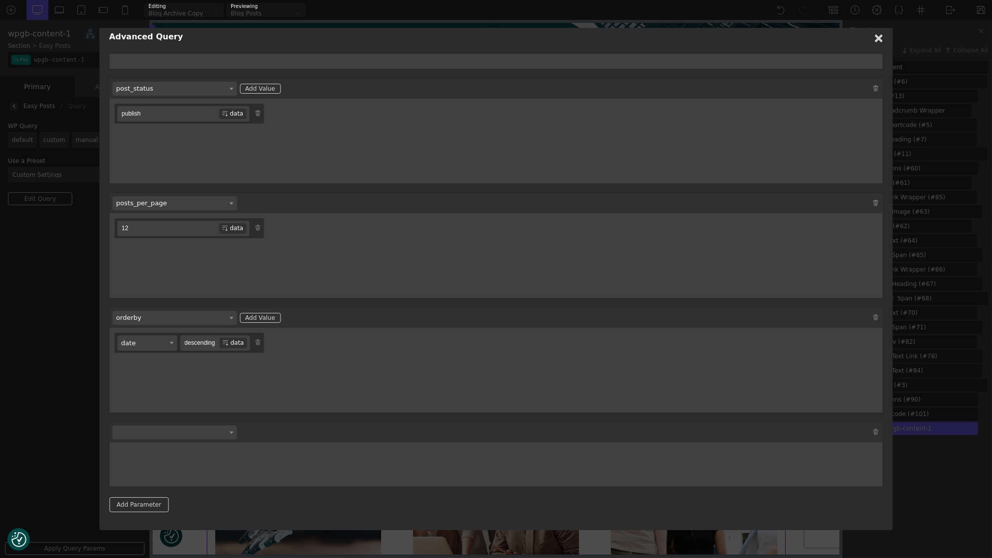
scroll to position [93, 0]
click at [204, 337] on input "descending" at bounding box center [199, 339] width 39 height 15
click at [182, 430] on span at bounding box center [174, 430] width 125 height 14
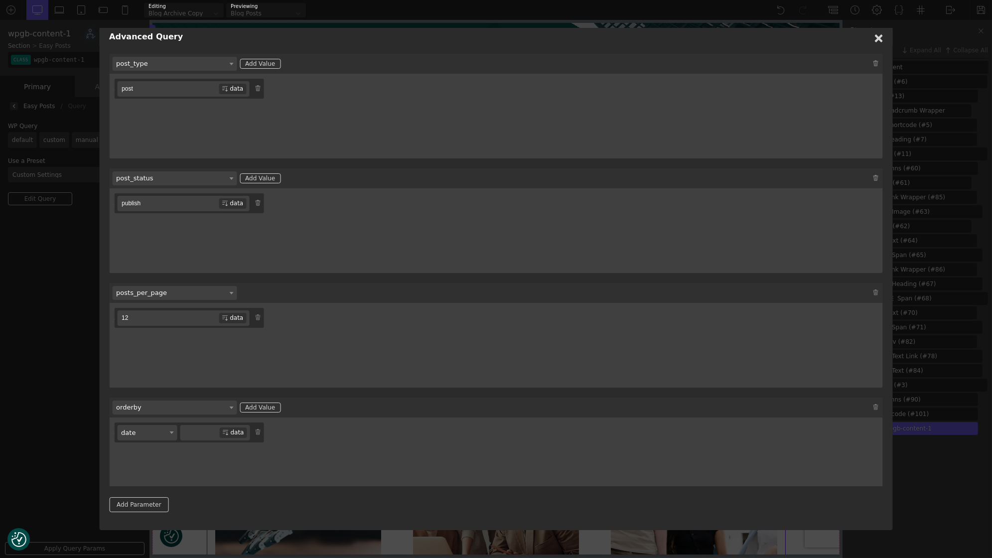
scroll to position [93, 0]
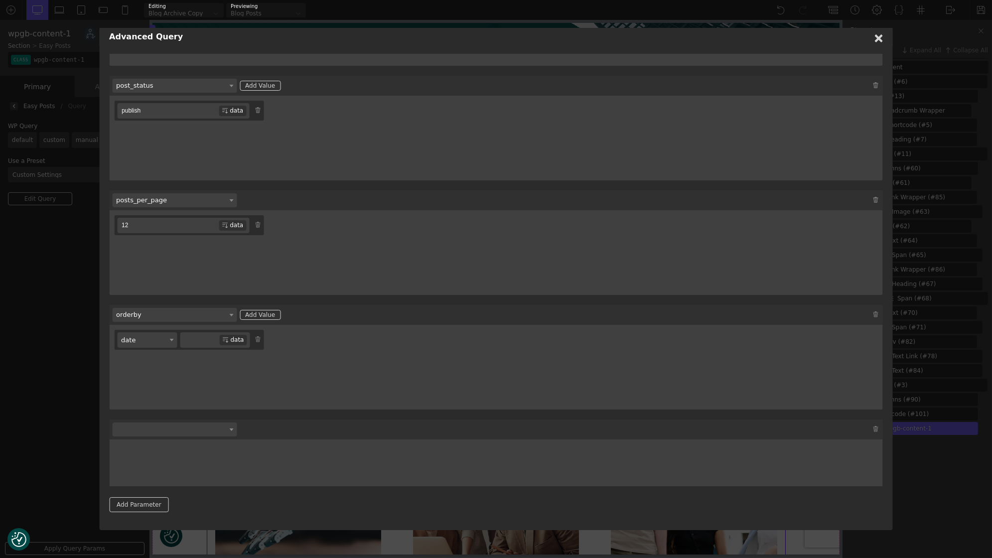
click at [156, 432] on span at bounding box center [174, 430] width 125 height 14
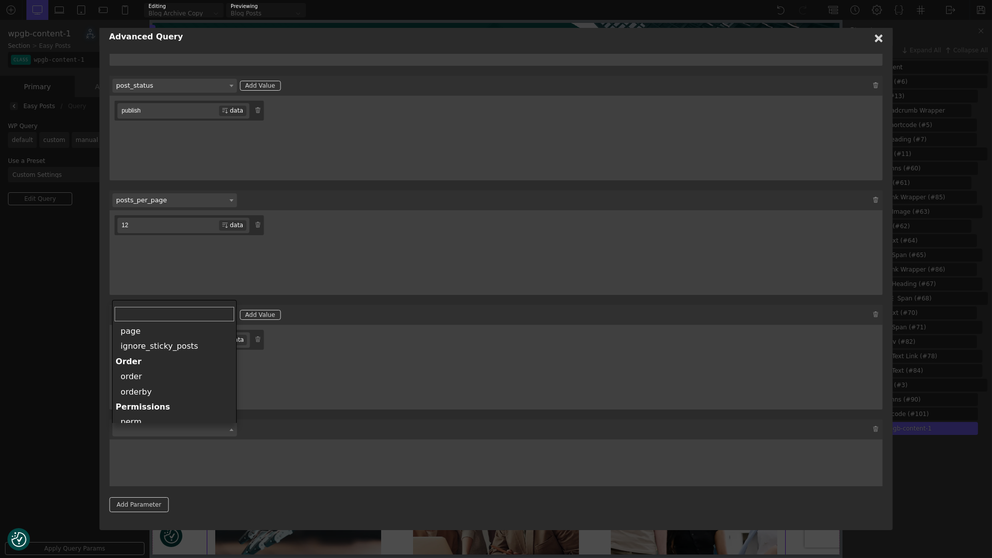
scroll to position [984, 0]
select select "order"
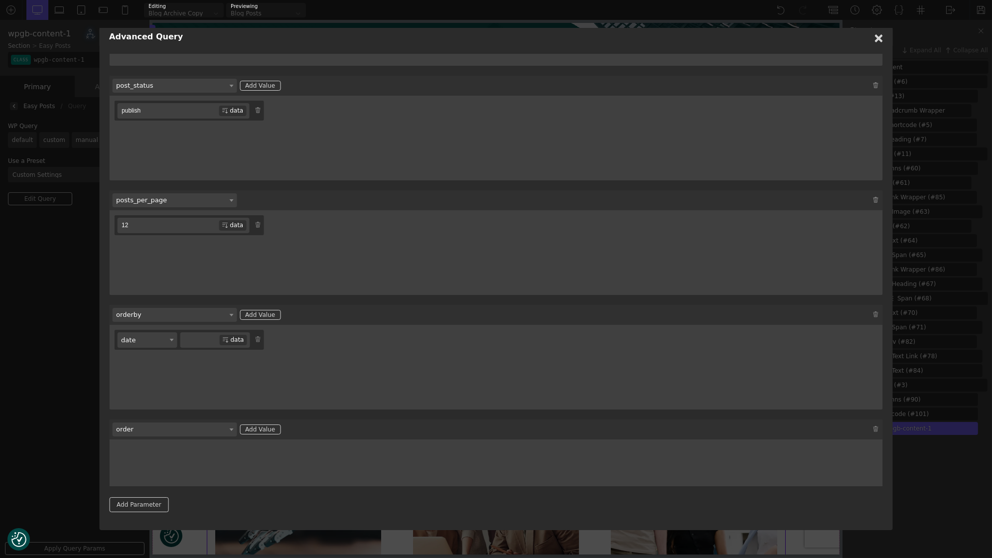
click at [270, 426] on div "Add Value" at bounding box center [260, 430] width 41 height 10
click at [157, 457] on input "text" at bounding box center [168, 454] width 102 height 15
type input "DESC"
click at [185, 483] on div "DESC data" at bounding box center [496, 482] width 764 height 75
click at [141, 509] on link "Add Parameter" at bounding box center [138, 504] width 59 height 15
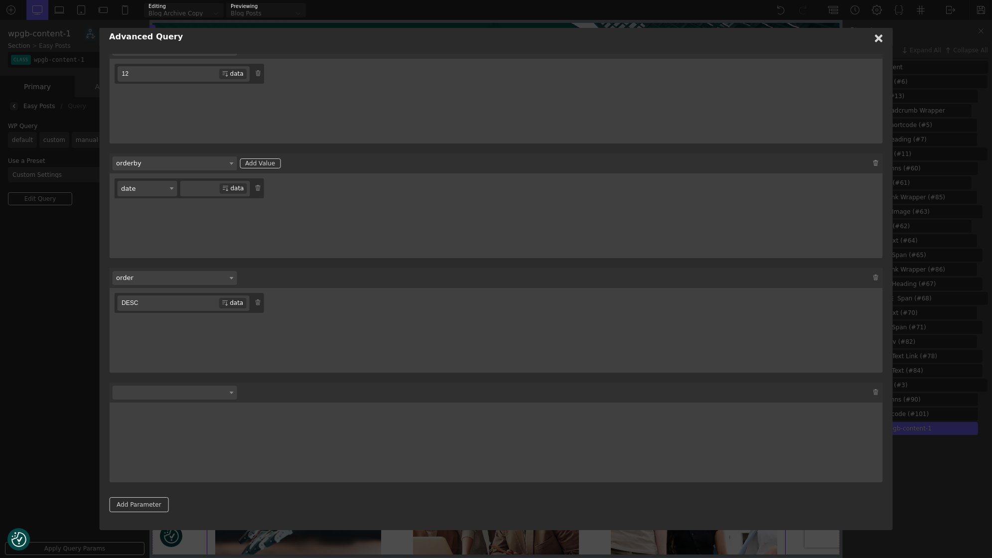
scroll to position [246, 0]
click at [159, 389] on span at bounding box center [174, 391] width 125 height 14
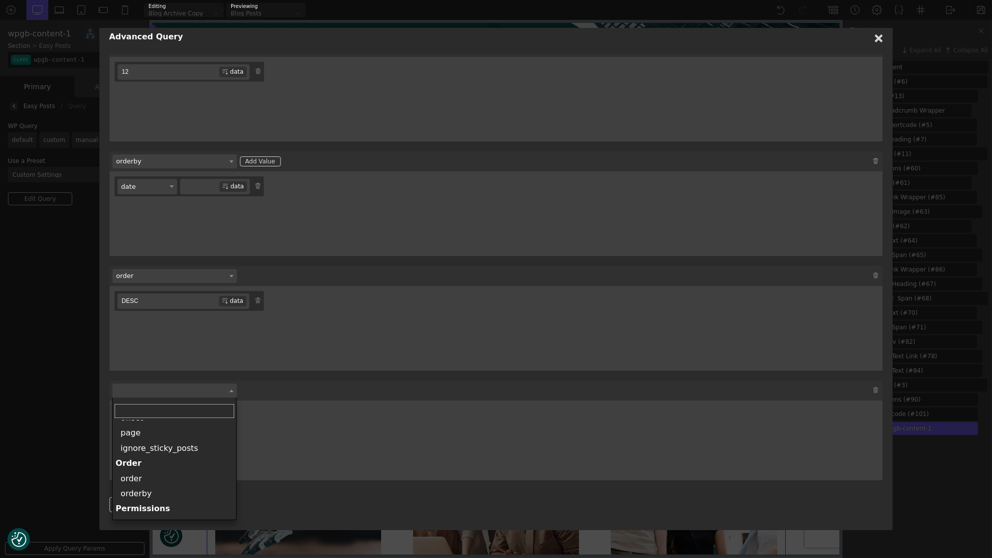
scroll to position [981, 0]
select select "ignore_sticky_posts"
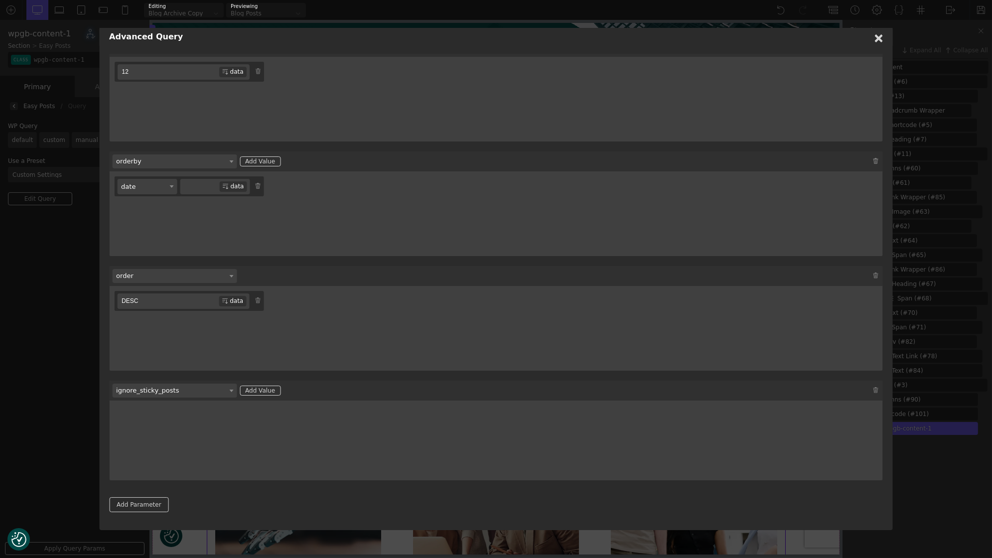
click at [268, 389] on div "Add Value" at bounding box center [260, 391] width 41 height 10
click at [183, 419] on input "text" at bounding box center [168, 415] width 102 height 15
type input "1"
click at [183, 455] on div "1 data" at bounding box center [496, 443] width 764 height 75
click at [141, 506] on link "Add Parameter" at bounding box center [138, 504] width 59 height 15
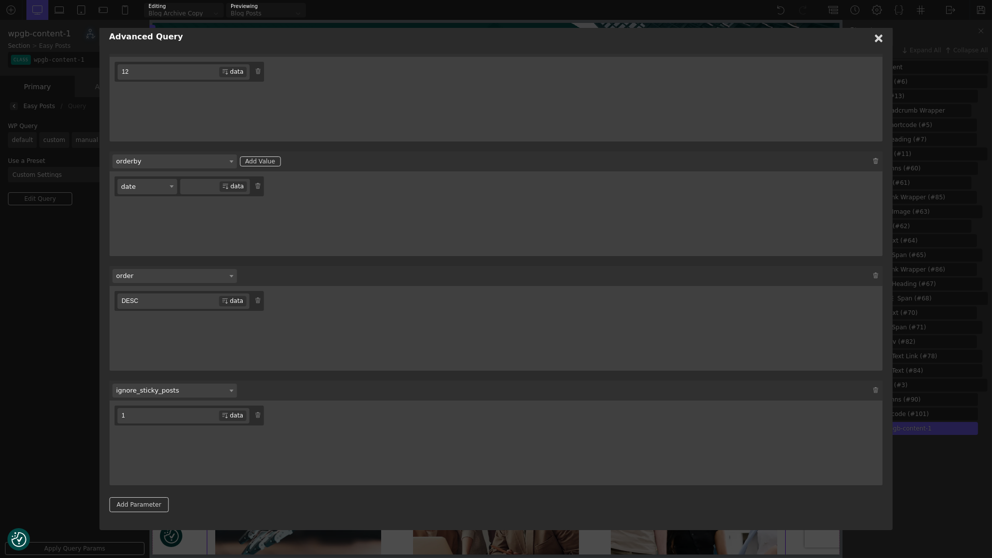
scroll to position [365, 0]
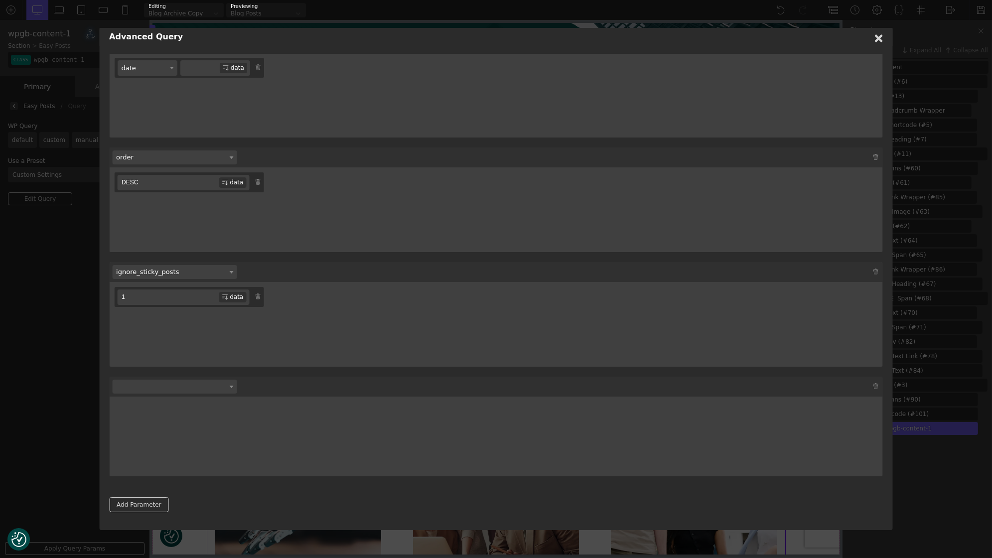
click at [173, 384] on span at bounding box center [174, 387] width 125 height 14
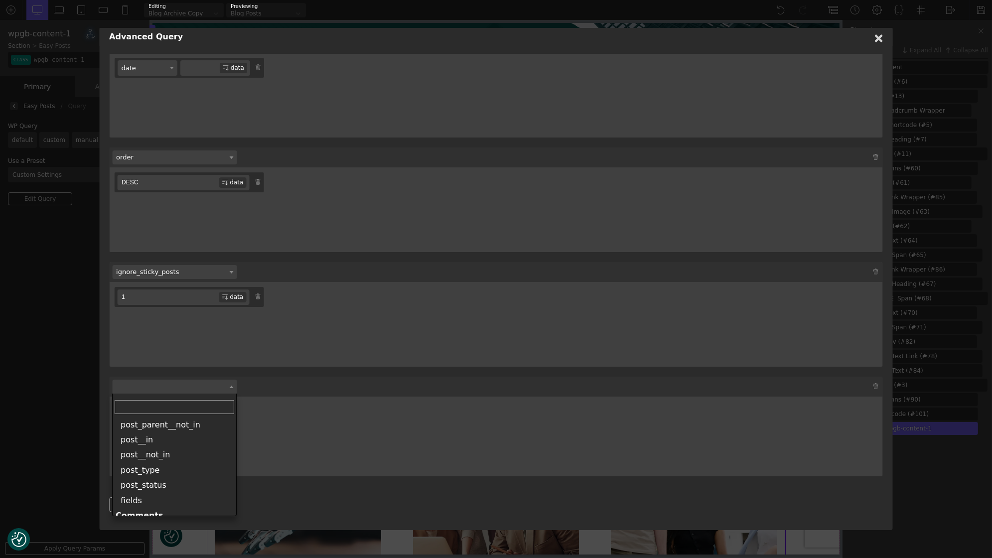
scroll to position [486, 0]
select select "post__not_in"
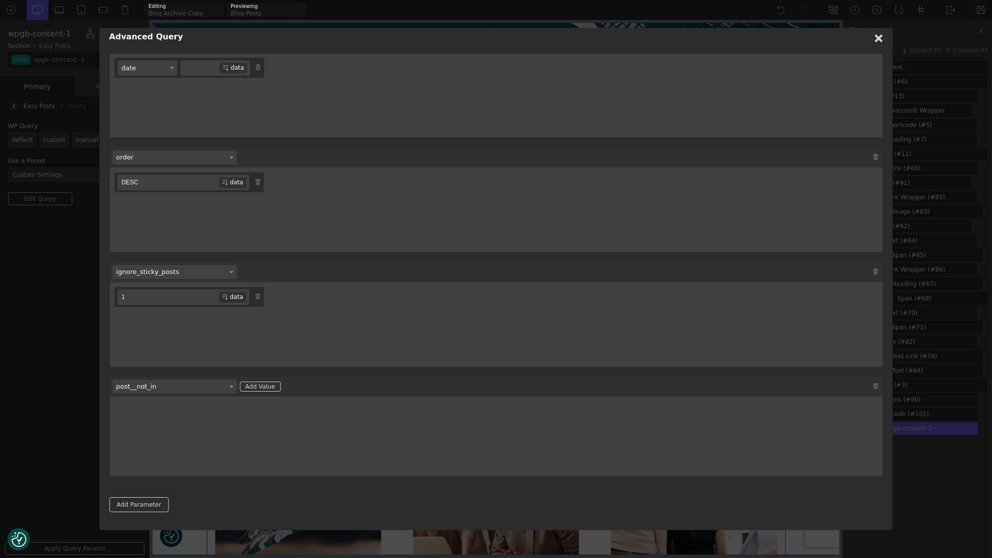
click at [265, 385] on div "Add Value" at bounding box center [260, 387] width 41 height 10
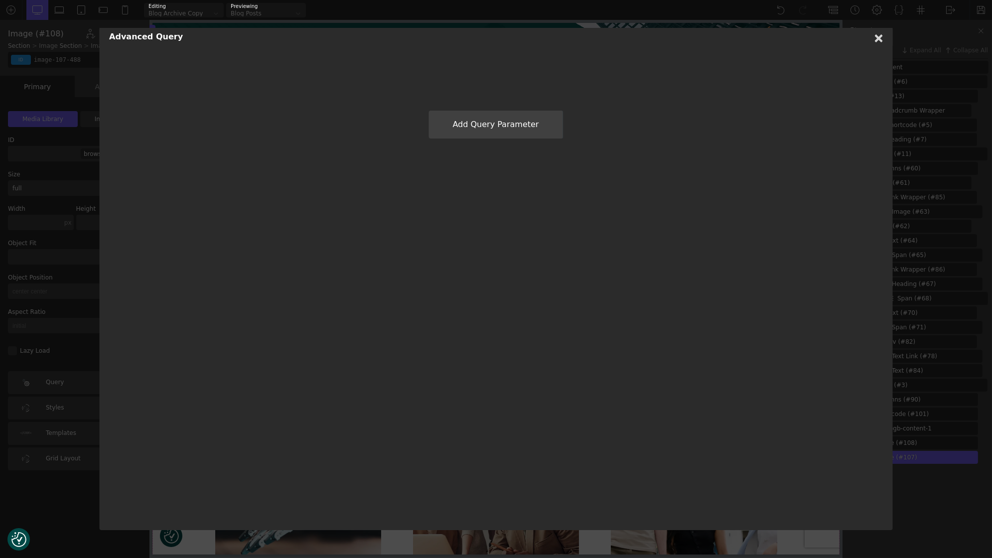
type input "image-108-488"
type input "[oxygen data='featured_image_id']"
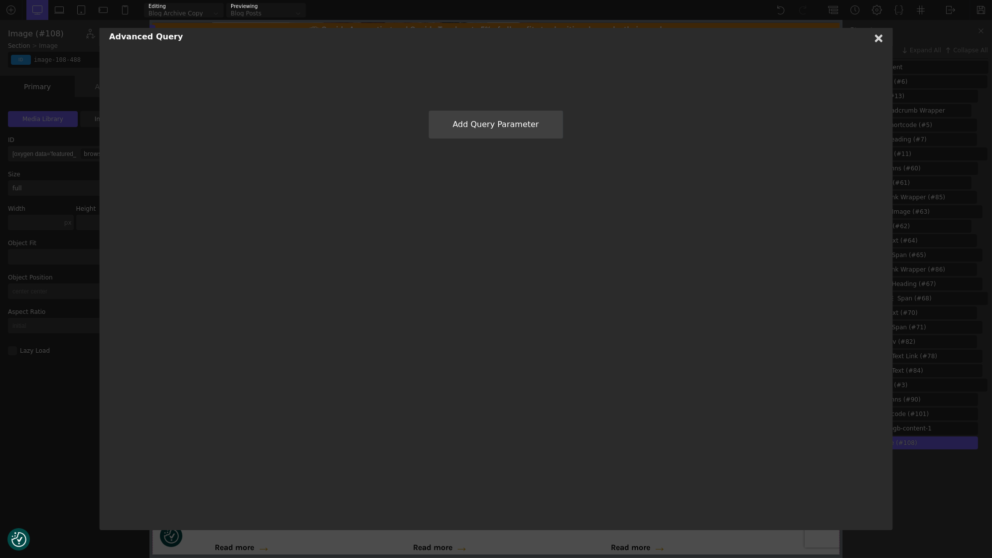
click at [141, 414] on div "Advanced Query Add Query Parameter" at bounding box center [496, 279] width 794 height 502
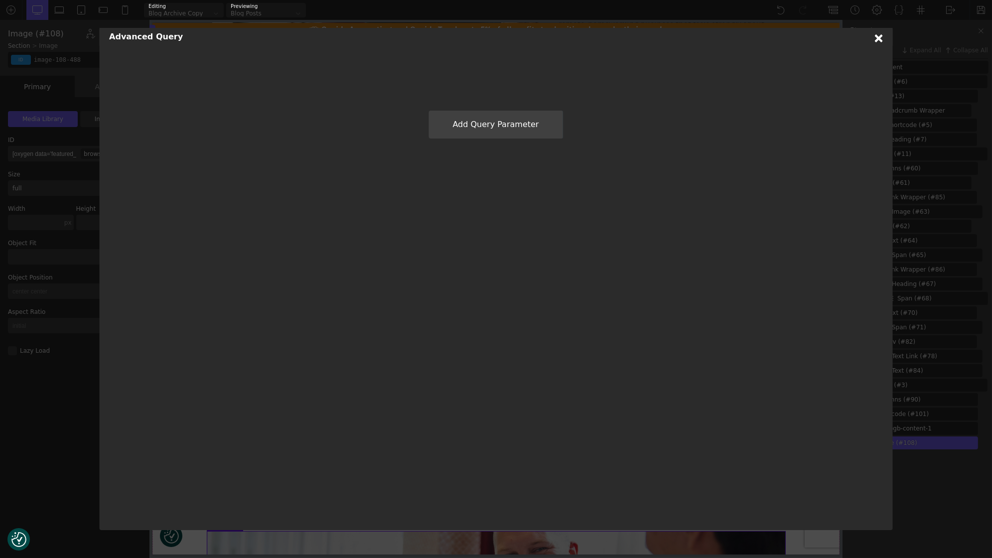
click at [881, 37] on use at bounding box center [879, 38] width 8 height 8
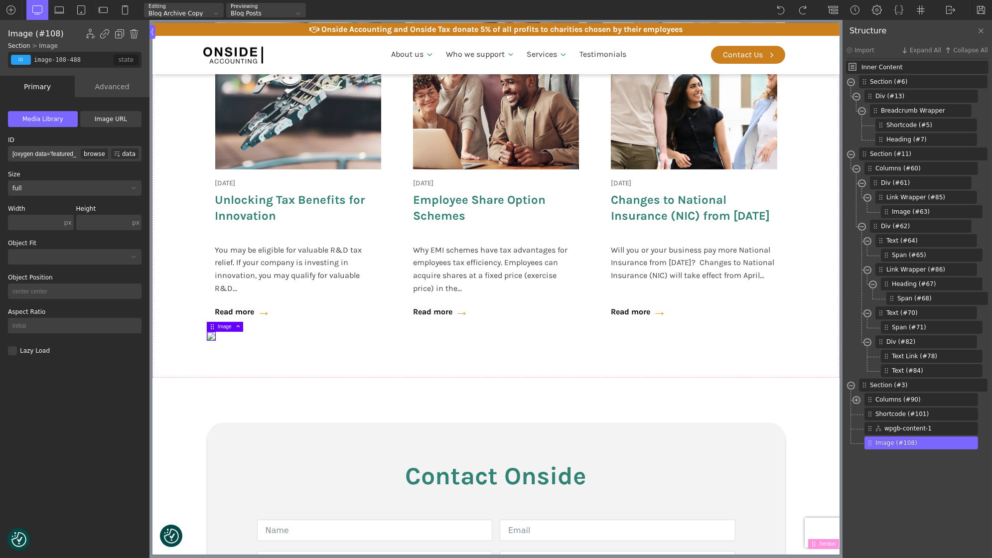
scroll to position [476, 0]
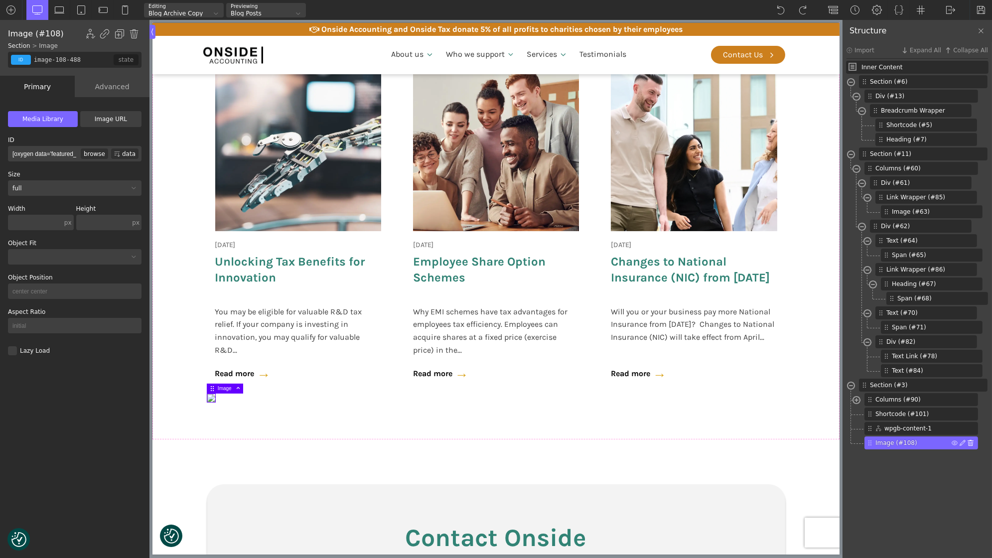
click at [972, 443] on img at bounding box center [971, 443] width 6 height 6
type input "section-3-321"
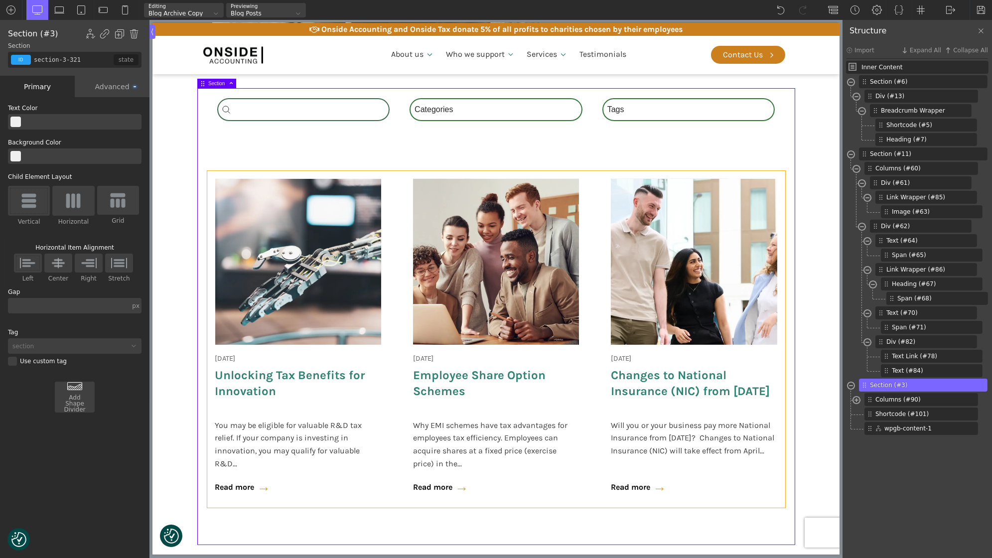
scroll to position [360, 0]
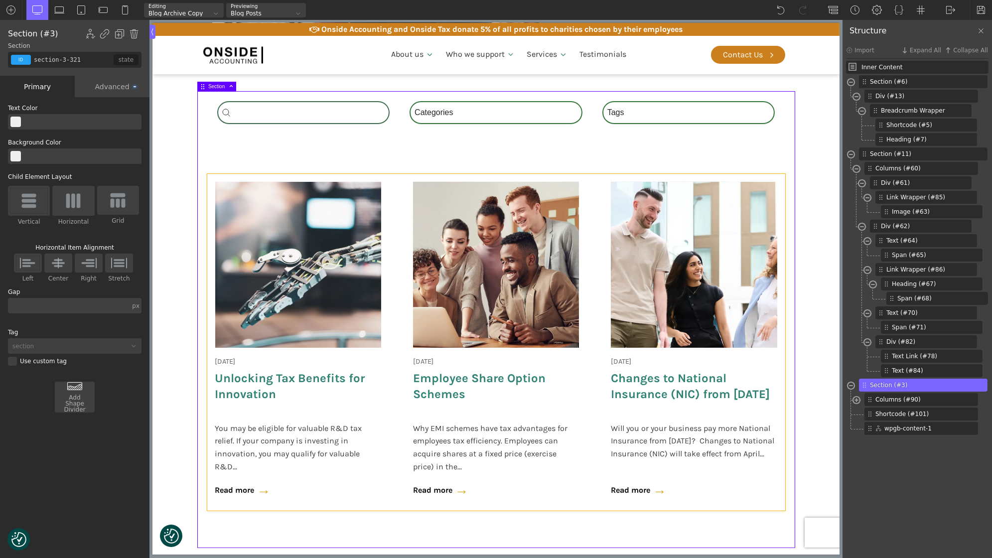
click at [389, 232] on div "18 June 2025 Onside Strategy Day Aligning people, purpose, and performance. As …" at bounding box center [496, 342] width 578 height 337
type input "wpgb-content-1"
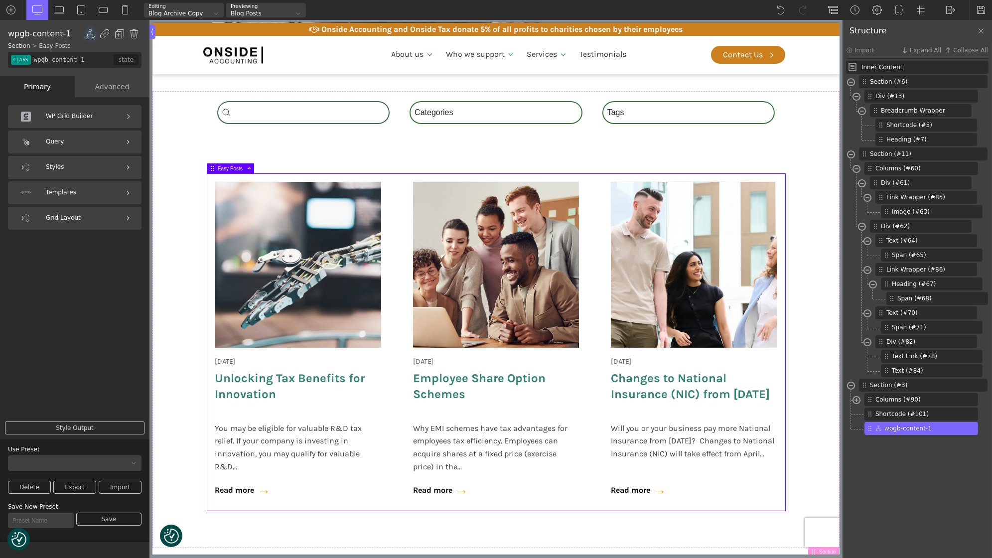
click at [93, 91] on div "Advanced" at bounding box center [112, 86] width 75 height 21
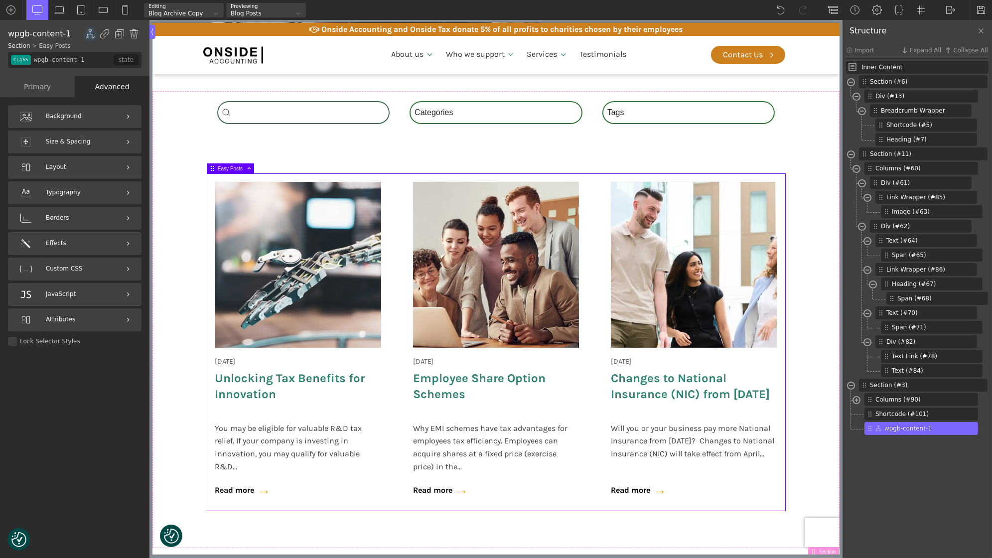
click at [51, 93] on div "Primary" at bounding box center [37, 86] width 75 height 21
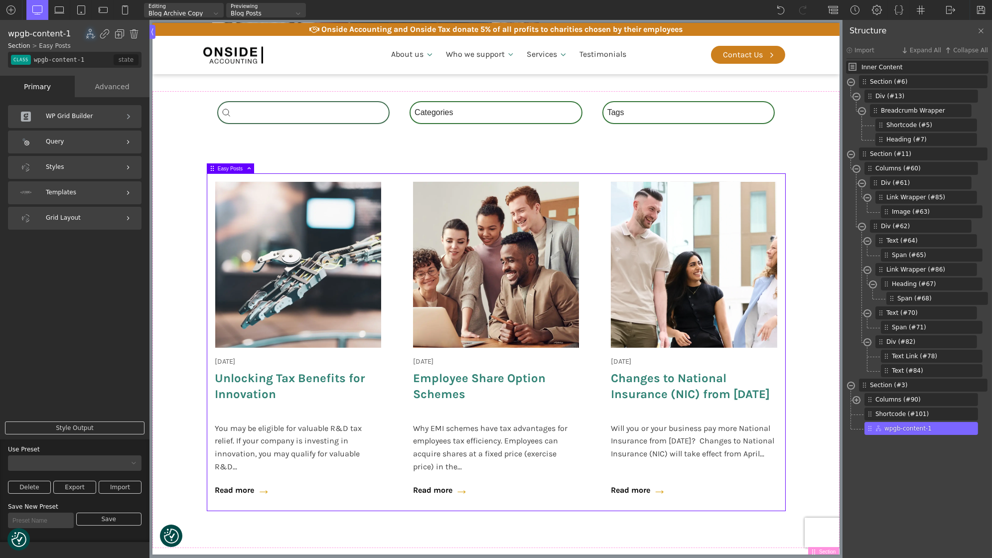
click at [68, 140] on div "Query" at bounding box center [75, 142] width 134 height 23
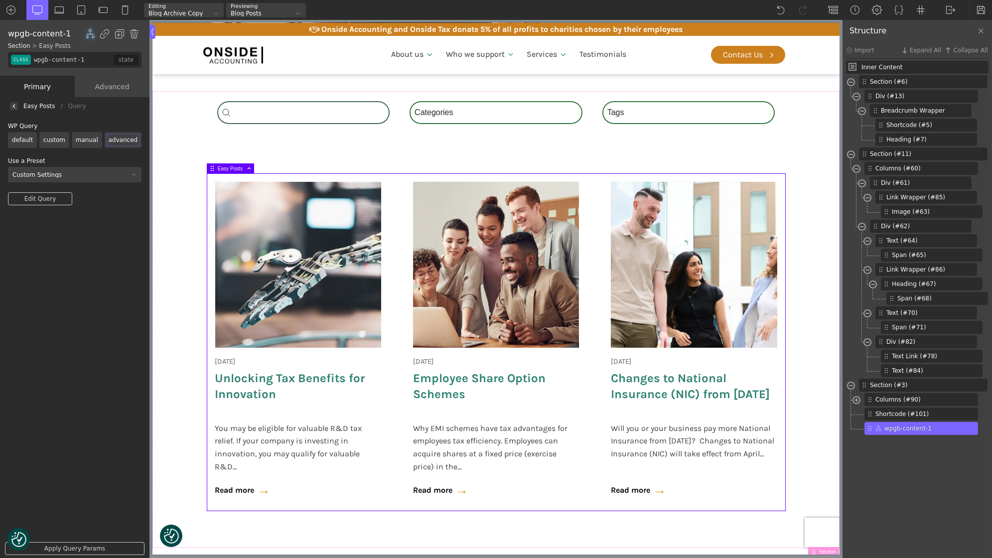
click at [52, 195] on link "Edit Query" at bounding box center [40, 198] width 64 height 13
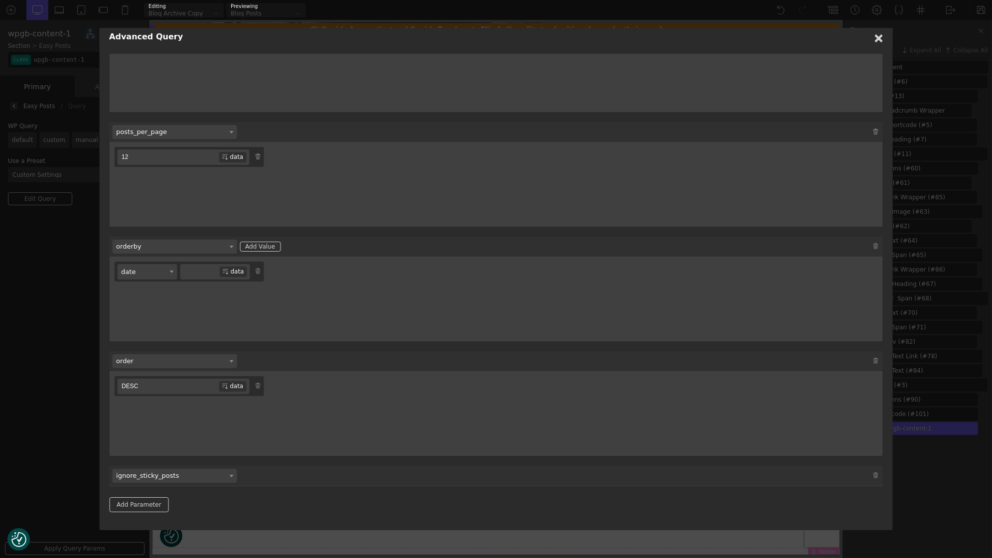
scroll to position [370, 0]
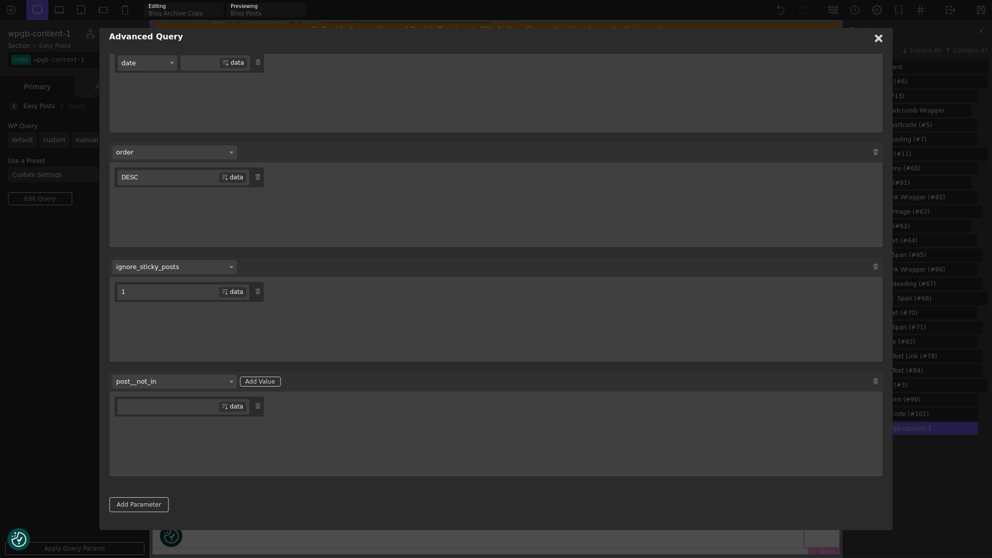
click at [169, 409] on input "text" at bounding box center [168, 406] width 102 height 15
paste input "[latest_post_id]"
type input "[latest_post_id]"
click at [877, 39] on use at bounding box center [879, 38] width 8 height 8
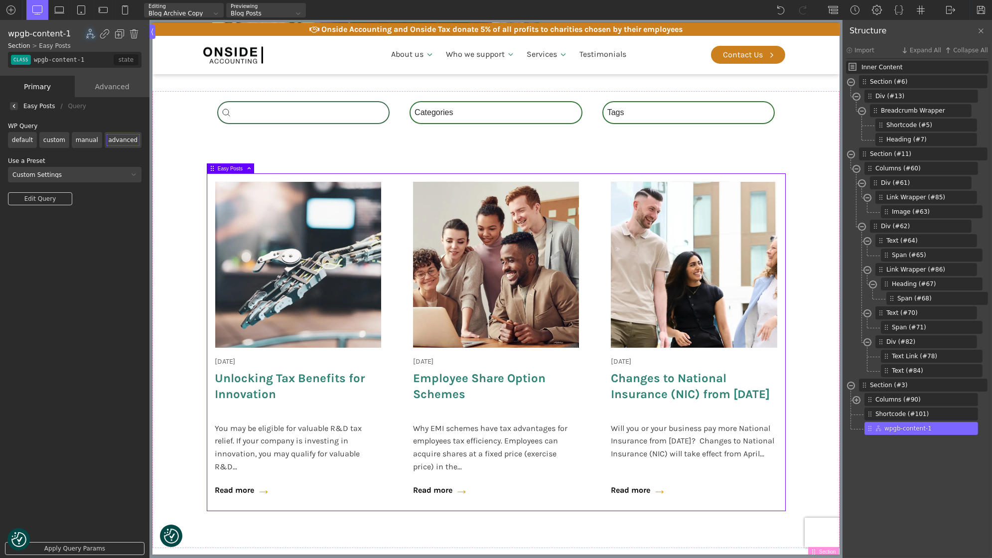
click at [78, 546] on link "Apply Query Params" at bounding box center [75, 548] width 140 height 13
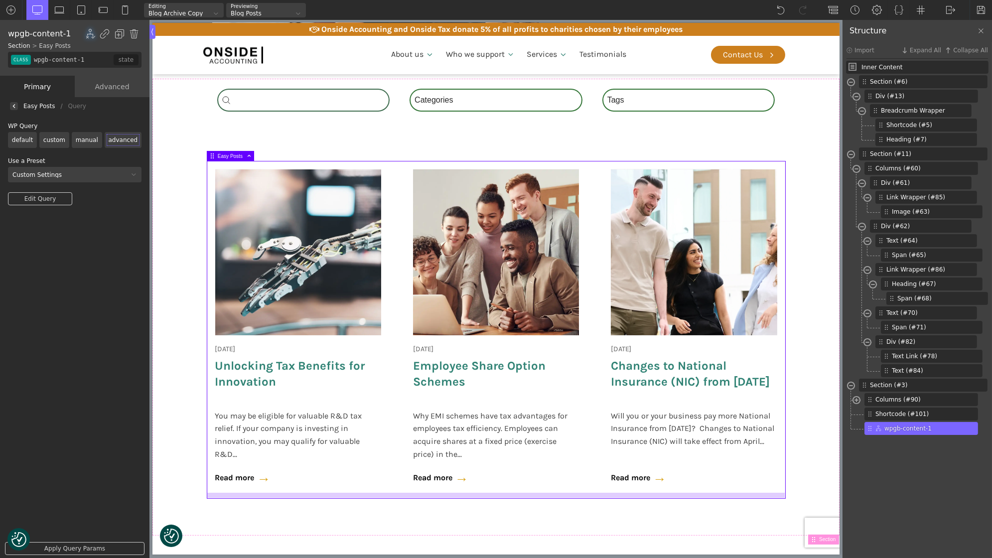
scroll to position [303, 0]
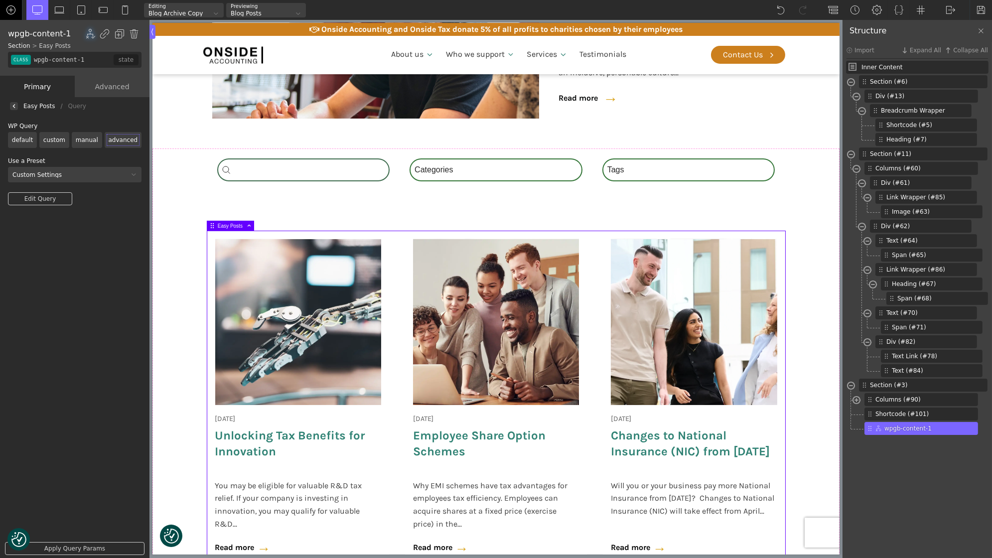
click at [6, 10] on img at bounding box center [11, 10] width 10 height 10
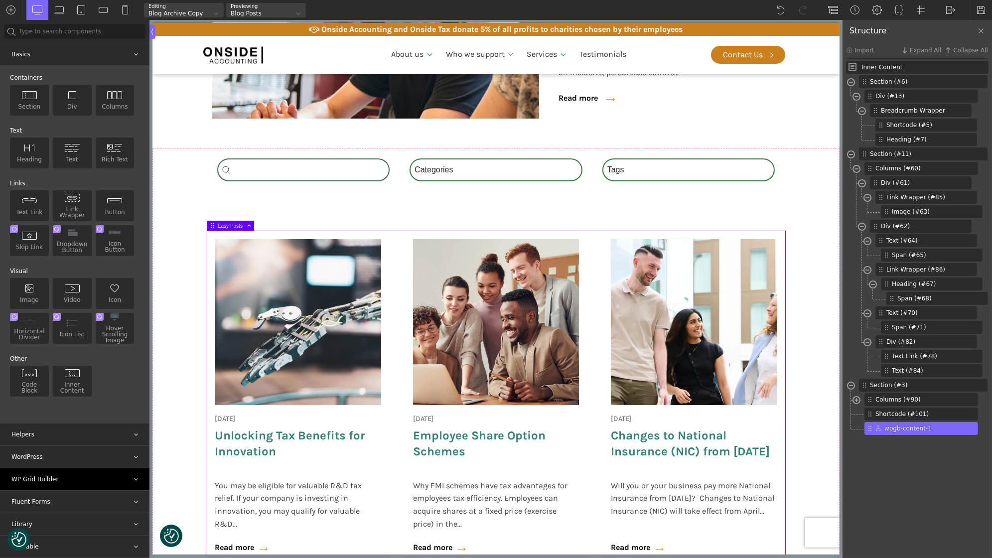
click at [70, 485] on div "WP Grid Builder" at bounding box center [75, 480] width 150 height 22
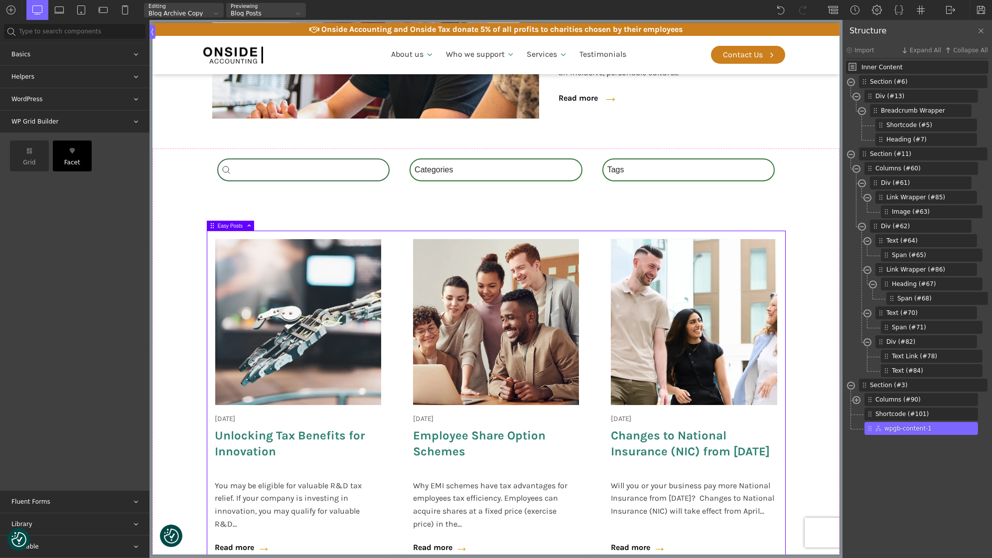
click at [80, 157] on div "Facet" at bounding box center [72, 156] width 39 height 31
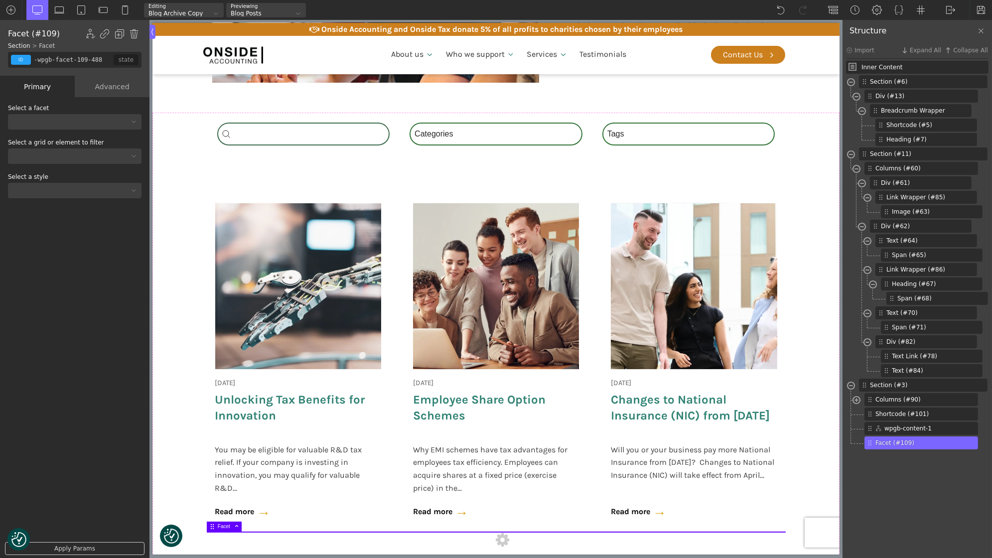
scroll to position [339, 0]
click at [67, 125] on div at bounding box center [68, 122] width 121 height 6
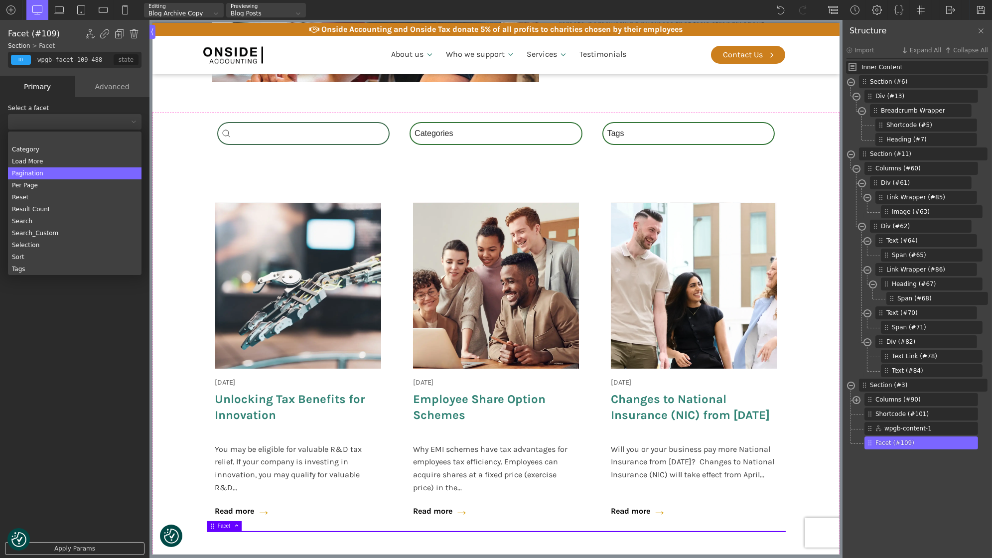
click at [60, 168] on div "Pagination" at bounding box center [75, 173] width 134 height 12
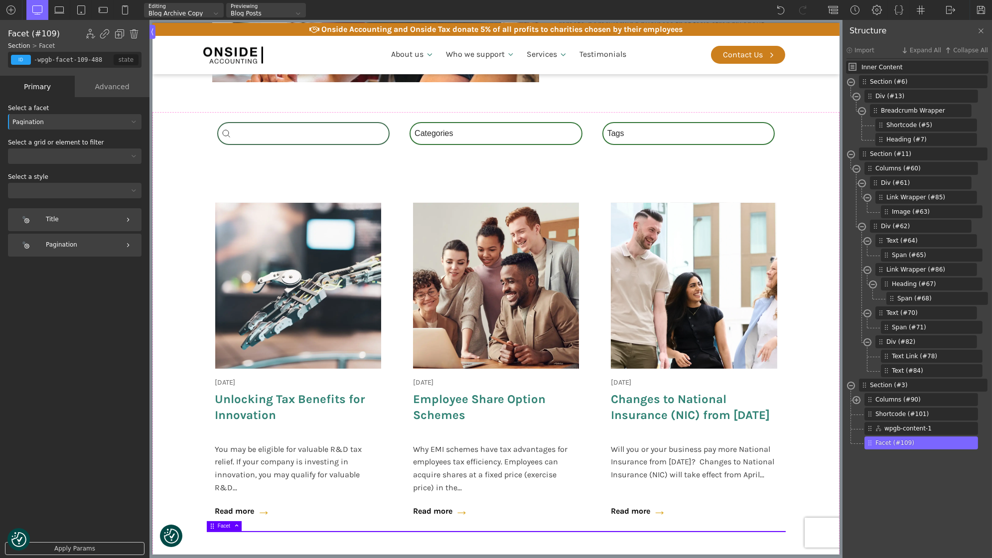
click at [65, 160] on div at bounding box center [75, 156] width 134 height 15
click at [56, 220] on div "Oxygen - wpgb-content-1" at bounding box center [75, 220] width 134 height 12
click at [55, 194] on div at bounding box center [75, 190] width 134 height 15
click at [51, 208] on div "Global Style" at bounding box center [75, 206] width 134 height 12
click at [68, 542] on div "Apply Params" at bounding box center [75, 548] width 150 height 23
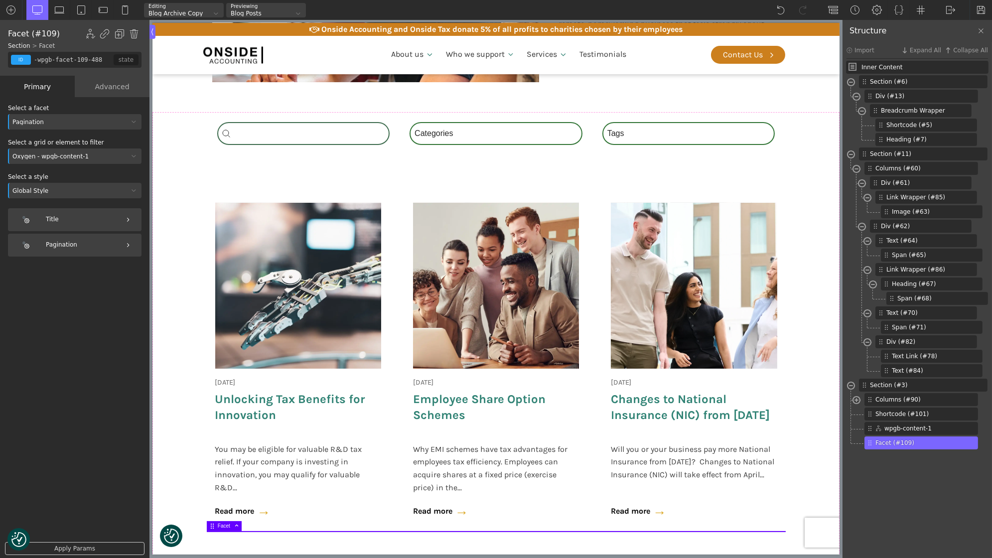
click at [72, 546] on link "Apply Params" at bounding box center [75, 548] width 140 height 13
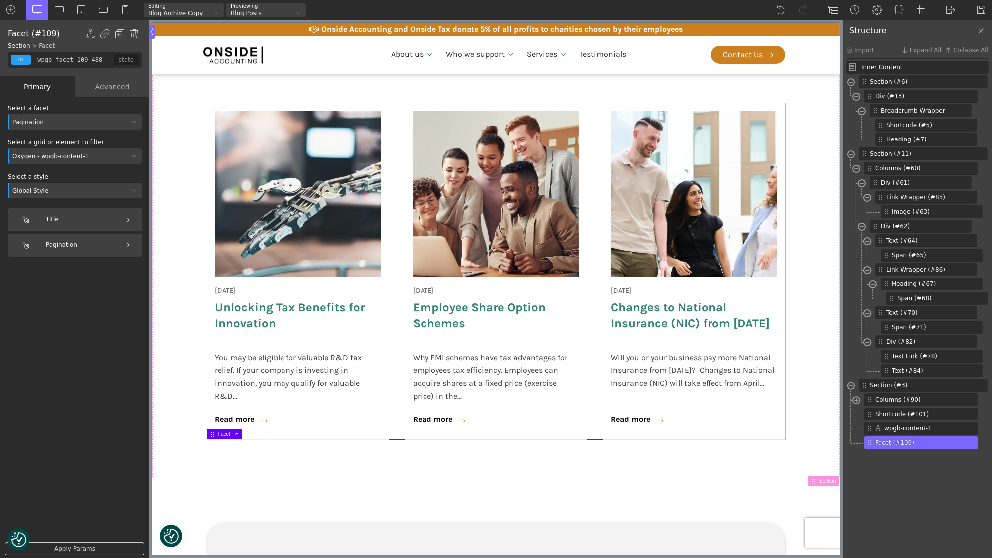
scroll to position [444, 0]
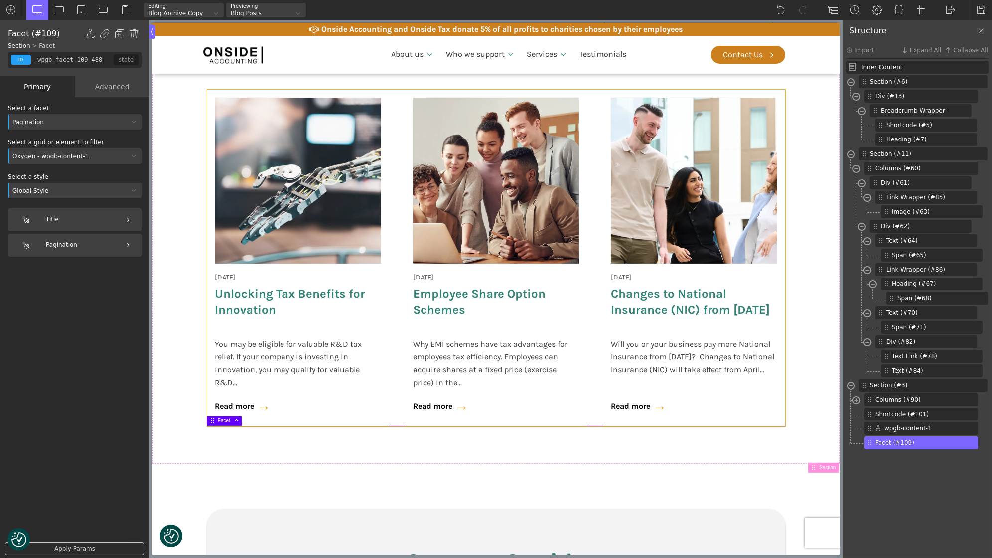
click at [403, 214] on div "18 June 2025 Onside Strategy Day Aligning people, purpose, and performance. As …" at bounding box center [496, 258] width 578 height 337
type input "wpgb-content-1"
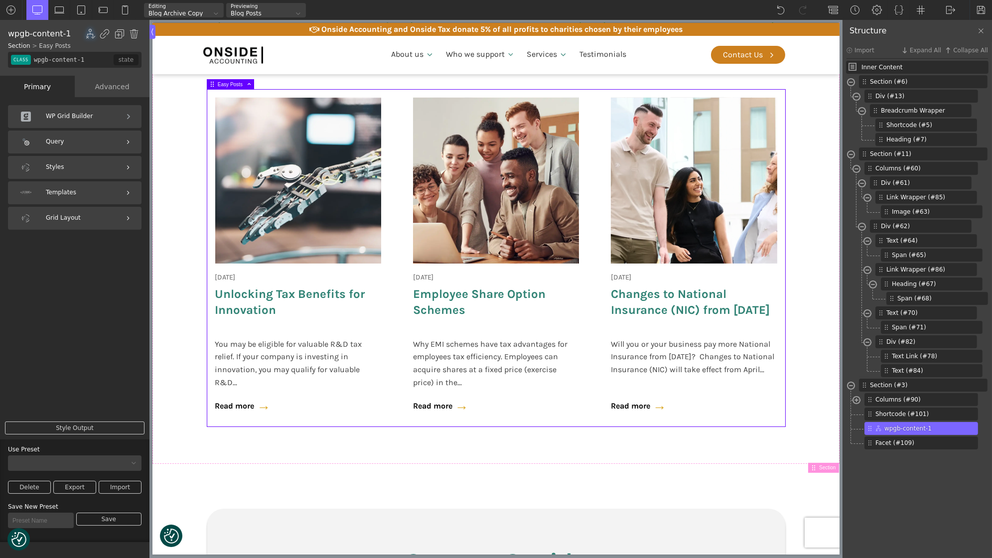
click at [86, 167] on div "Styles" at bounding box center [75, 167] width 134 height 23
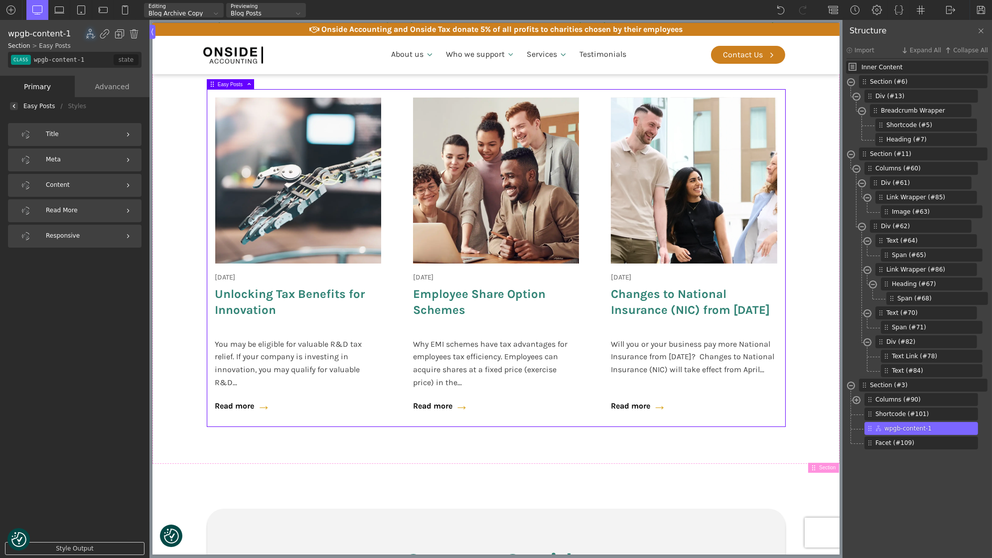
click at [17, 104] on div at bounding box center [14, 106] width 8 height 8
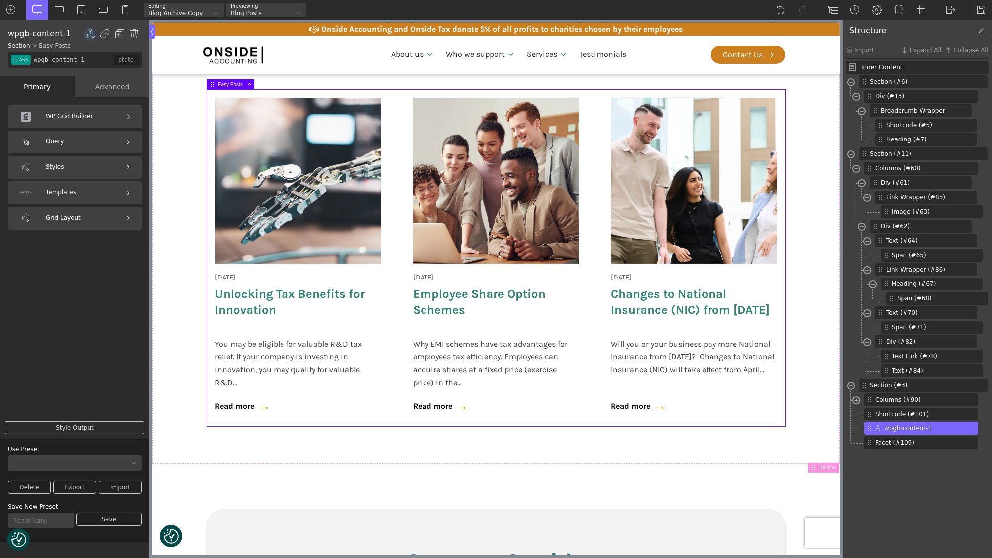
click at [75, 214] on div "Grid Layout" at bounding box center [75, 218] width 134 height 23
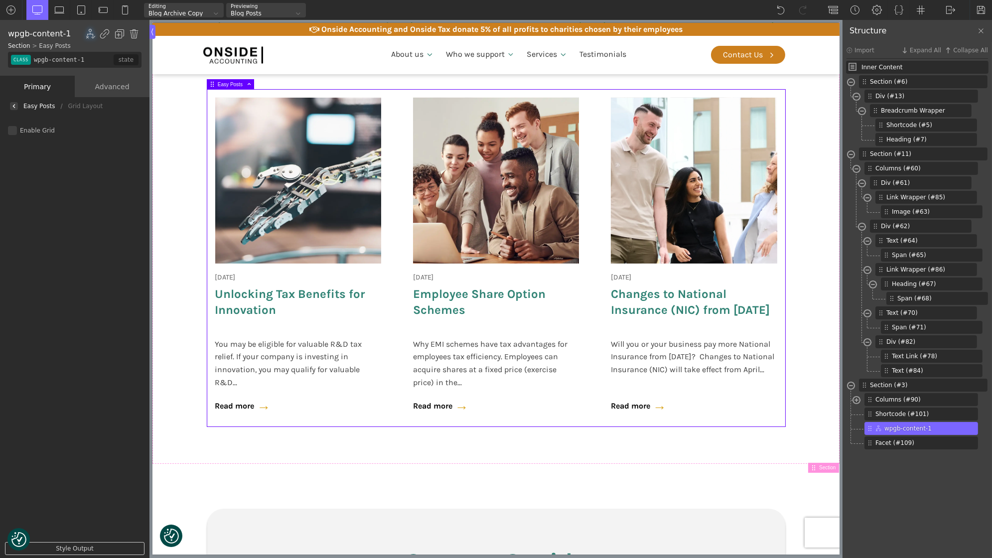
click at [14, 108] on div at bounding box center [14, 106] width 8 height 8
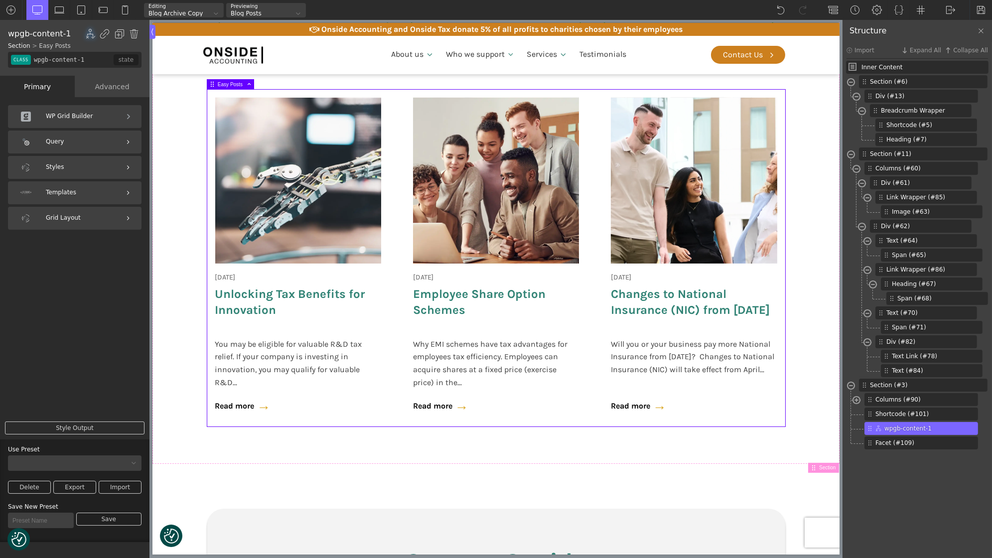
click at [80, 137] on div "Query" at bounding box center [75, 142] width 134 height 23
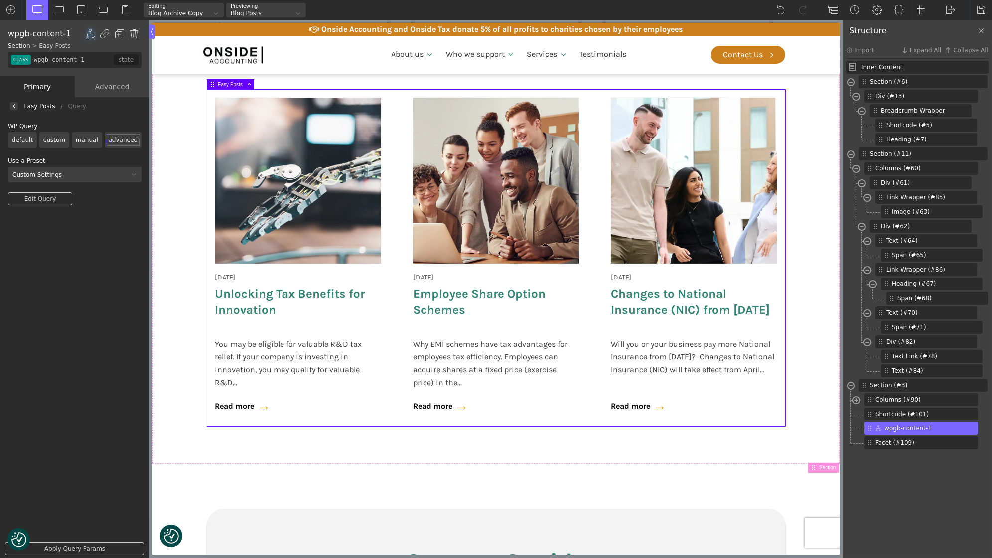
click at [14, 102] on div "Easy Posts / Query" at bounding box center [75, 106] width 150 height 18
click at [15, 109] on div at bounding box center [14, 106] width 8 height 8
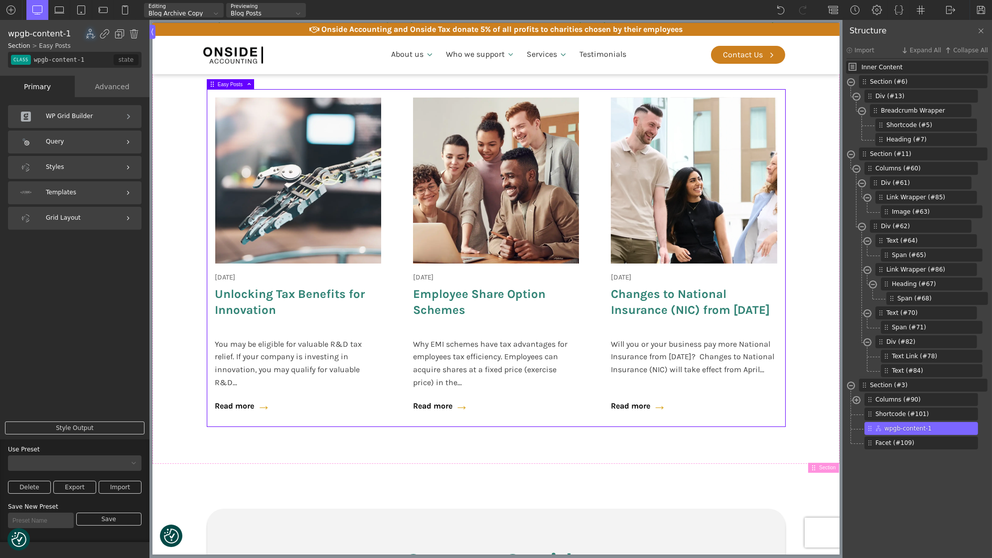
click at [56, 176] on div "Styles" at bounding box center [75, 167] width 134 height 23
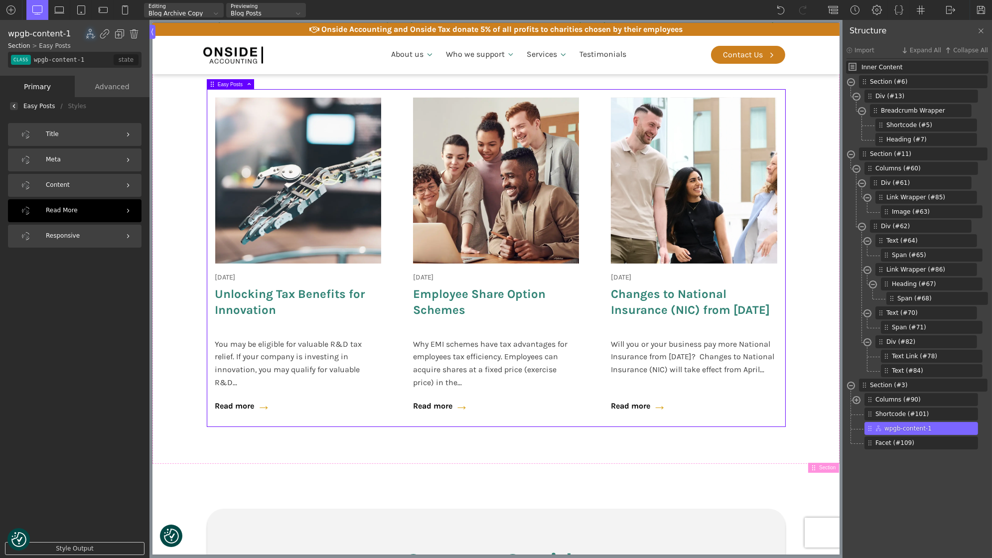
click at [70, 202] on div "Read More" at bounding box center [75, 210] width 134 height 23
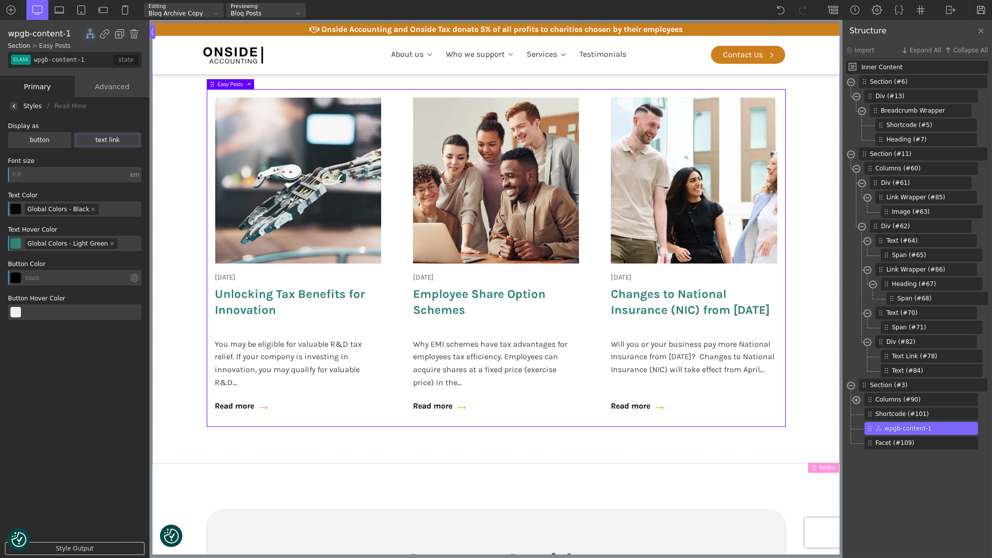
click at [16, 105] on div at bounding box center [14, 106] width 8 height 8
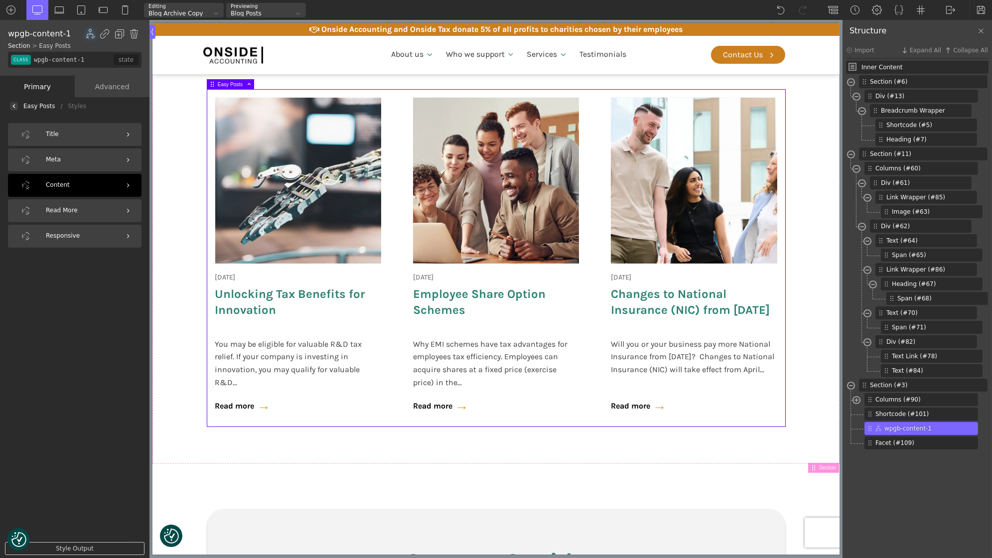
click at [69, 193] on div "Content" at bounding box center [75, 185] width 134 height 23
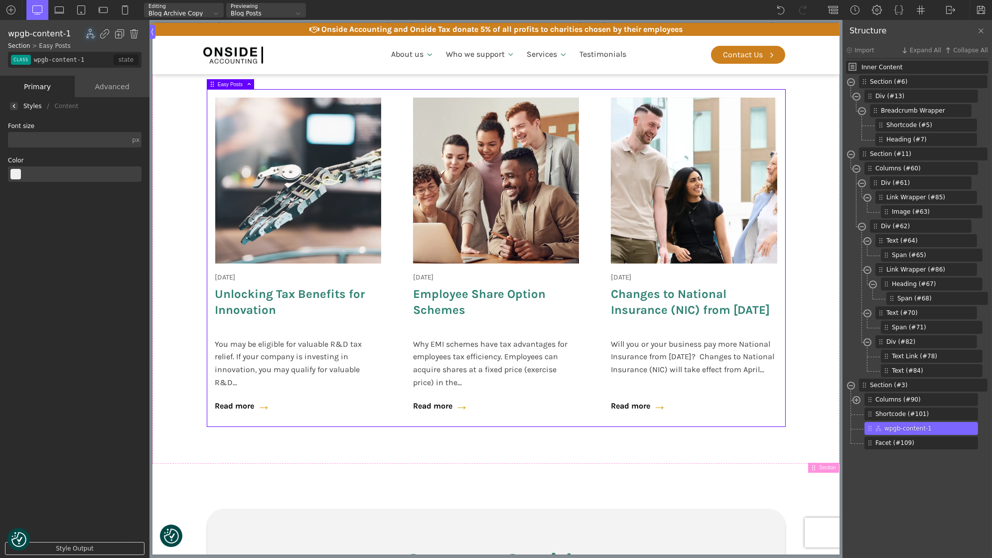
click at [17, 101] on div "Styles / Content" at bounding box center [75, 106] width 150 height 18
click at [15, 105] on img at bounding box center [14, 106] width 4 height 4
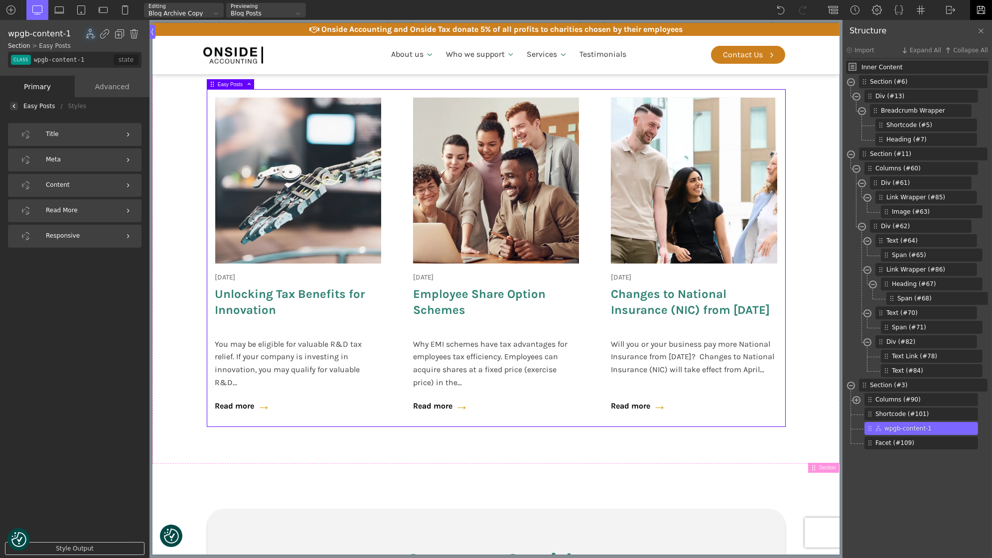
click at [977, 9] on img at bounding box center [981, 10] width 10 height 10
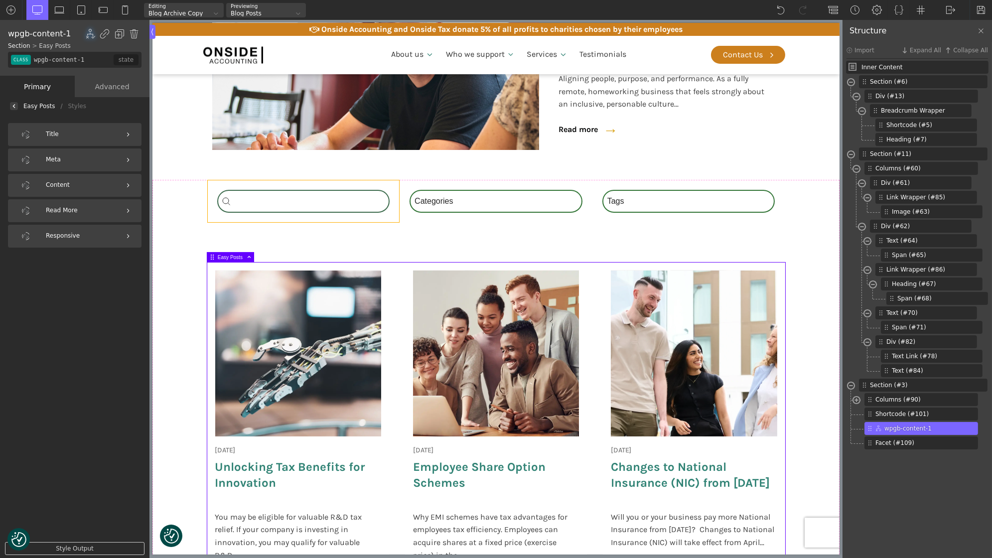
scroll to position [271, 0]
click at [458, 207] on div "Category Select content Categories All (4) News (2) Blog (1) Fact Sheets (1)" at bounding box center [495, 201] width 173 height 23
type input "-wpgb-facet-97-488"
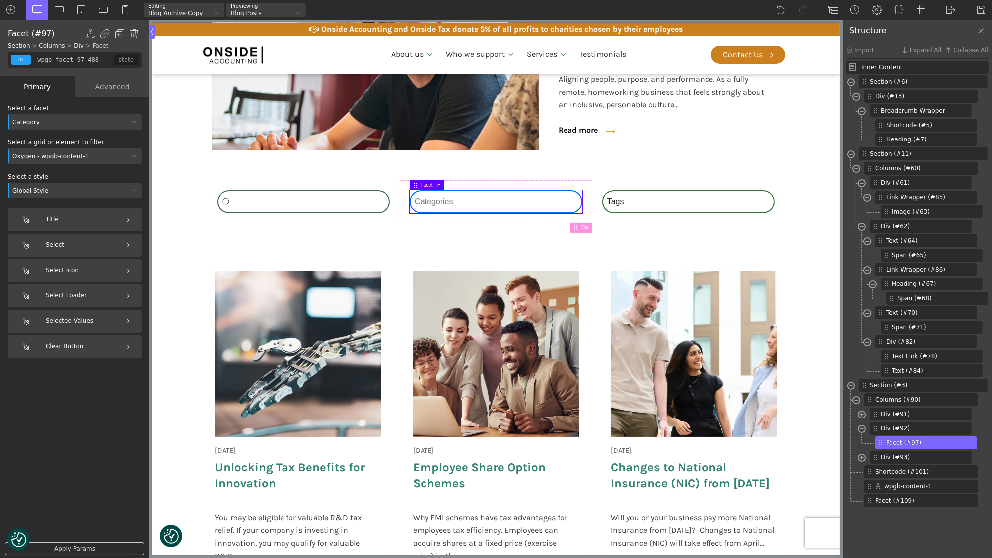
select select "news"
click at [409, 190] on select "Categories All (4) News (2) Blog (1) Fact Sheets (1)" at bounding box center [495, 201] width 173 height 23
click at [455, 204] on select "Categories All (4) News (2) Blog (1) Fact Sheets (1)" at bounding box center [495, 201] width 173 height 23
select select
click at [409, 190] on select "Categories All (4) News (2) Blog (1) Fact Sheets (1)" at bounding box center [495, 201] width 173 height 23
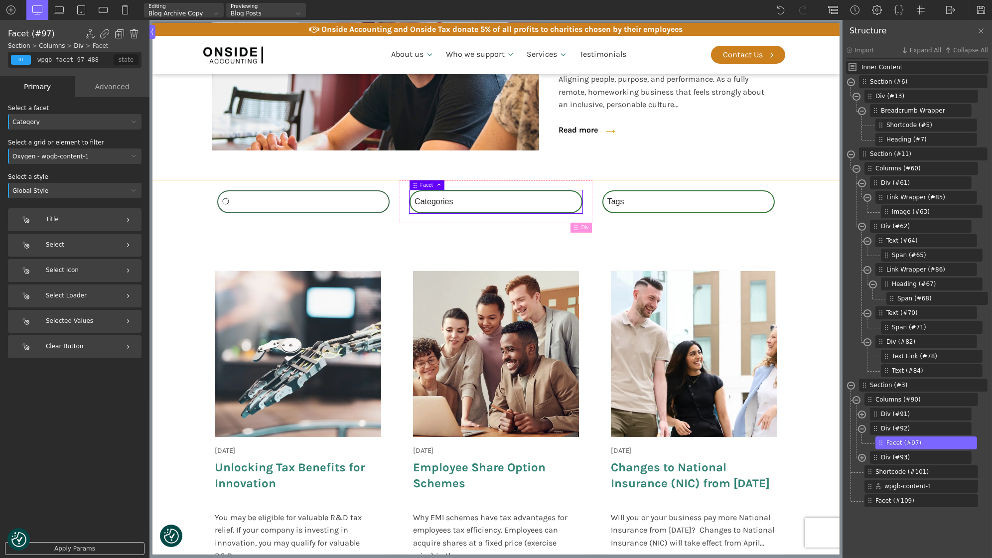
click at [411, 238] on div "Search_Custom Search content Clear Category Select content Categories All (4) N…" at bounding box center [496, 408] width 598 height 457
type input "section-3-321"
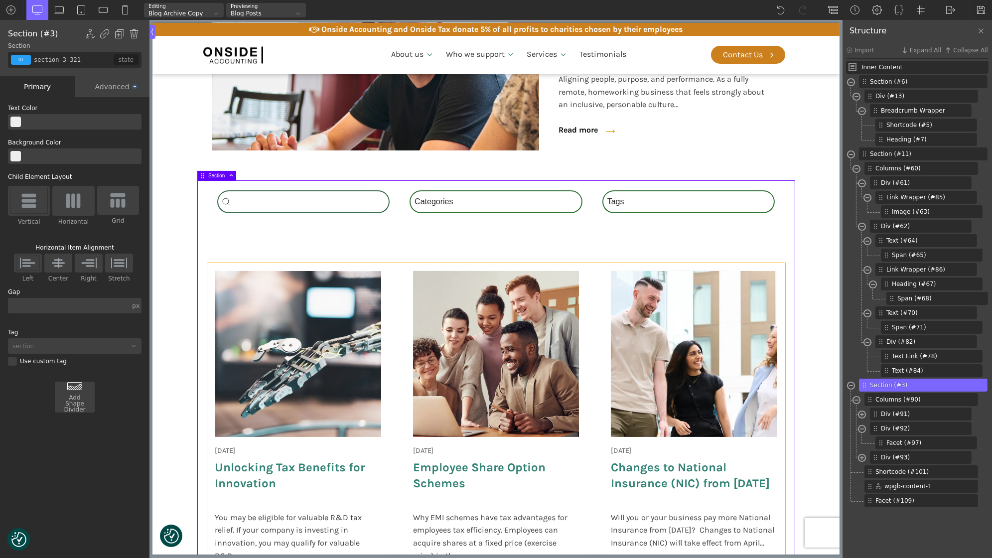
click at [390, 309] on div "18 June 2025 Onside Strategy Day Aligning people, purpose, and performance. As …" at bounding box center [496, 431] width 578 height 337
type input "wpgb-content-1"
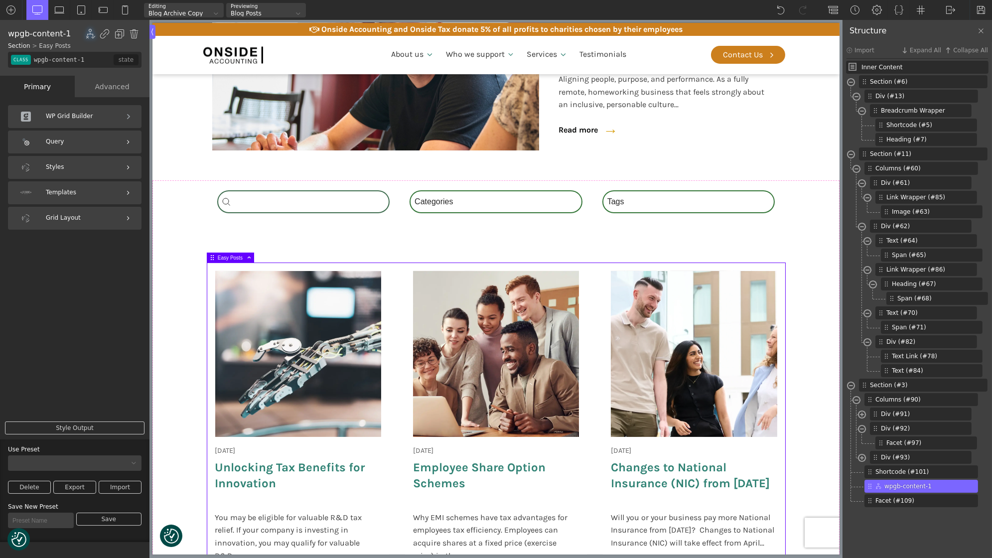
click at [111, 86] on div "Advanced" at bounding box center [112, 86] width 75 height 21
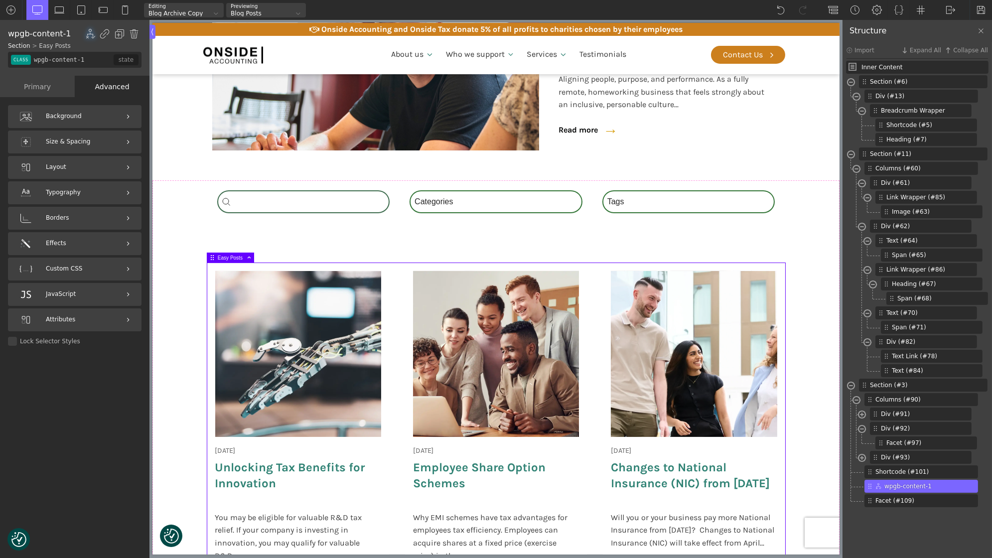
click at [45, 91] on div "Primary" at bounding box center [37, 86] width 75 height 21
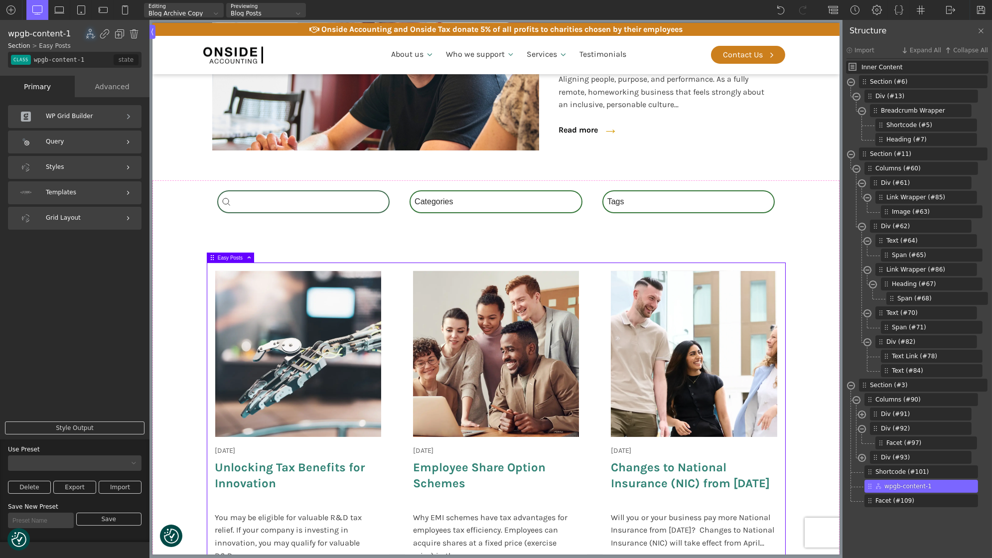
click at [96, 89] on div "Advanced" at bounding box center [112, 86] width 75 height 21
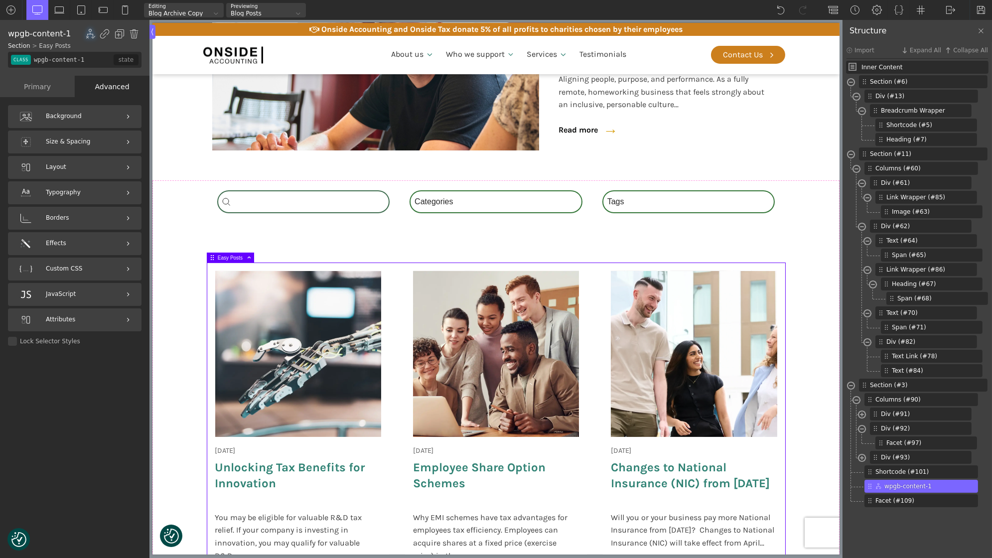
click at [42, 89] on div "Primary" at bounding box center [37, 86] width 75 height 21
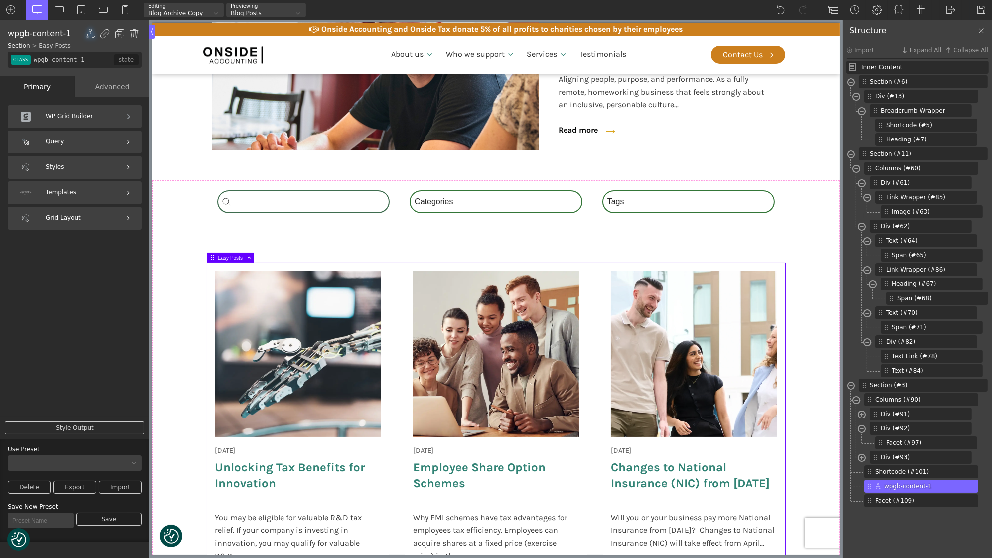
click at [72, 138] on div "Query" at bounding box center [75, 142] width 134 height 23
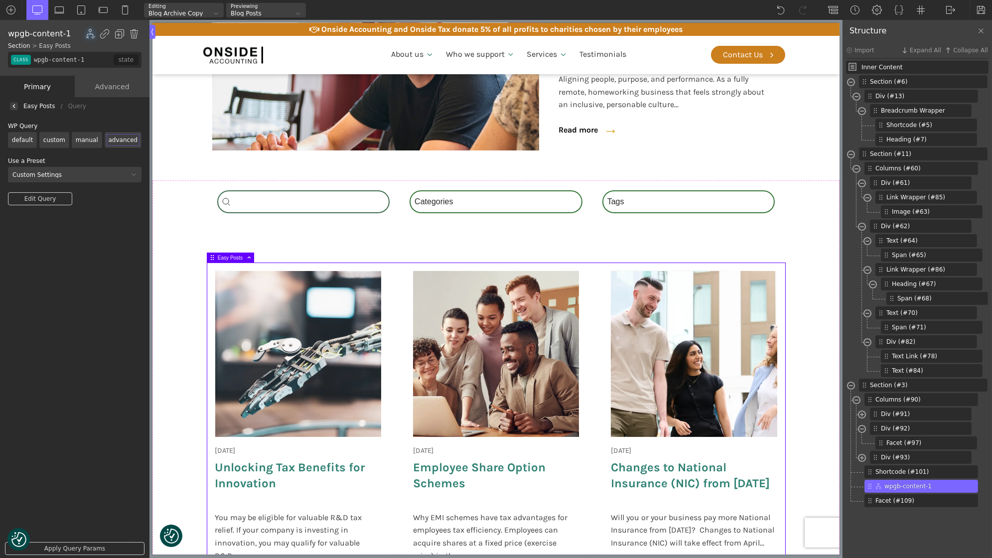
click at [59, 198] on link "Edit Query" at bounding box center [40, 198] width 64 height 13
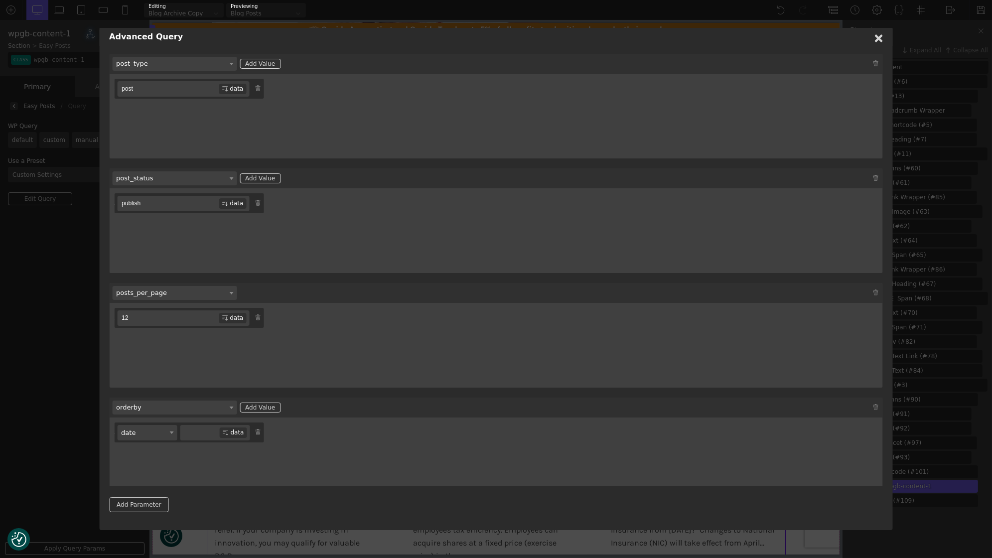
click at [156, 90] on input "post" at bounding box center [168, 88] width 102 height 15
type input "posts"
click at [382, 113] on div "posts data" at bounding box center [496, 116] width 764 height 75
click at [879, 41] on icon at bounding box center [879, 38] width 8 height 8
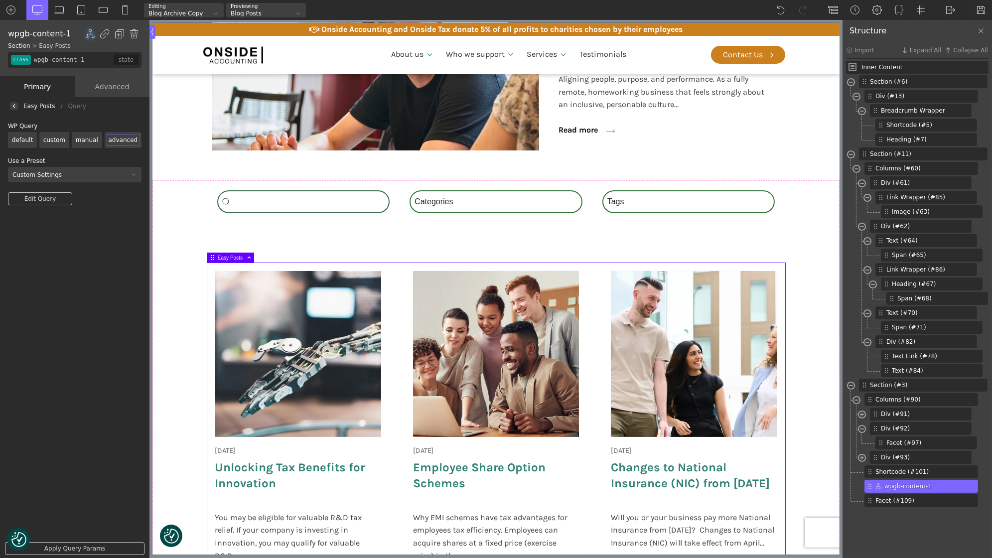
click at [60, 546] on link "Apply Query Params" at bounding box center [75, 548] width 140 height 13
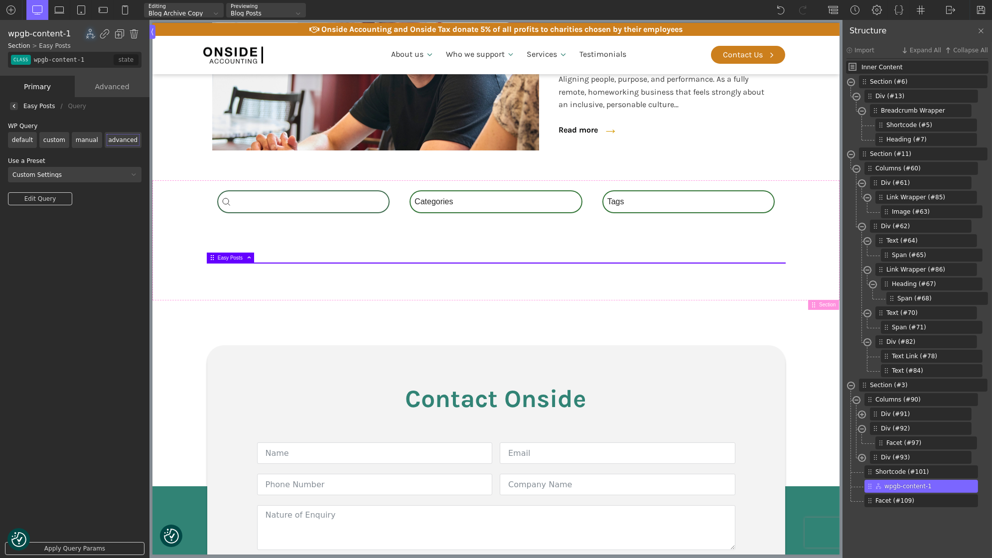
click at [47, 202] on link "Edit Query" at bounding box center [40, 198] width 64 height 13
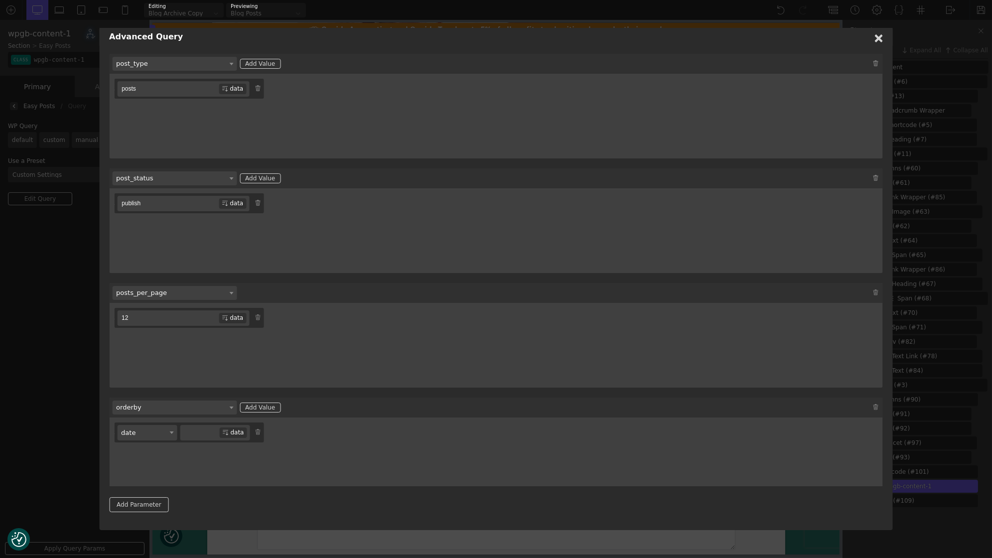
click at [153, 92] on input "posts" at bounding box center [168, 88] width 102 height 15
type input "post"
click at [686, 139] on div "post data" at bounding box center [496, 116] width 764 height 75
click at [883, 35] on h1 "Advanced Query" at bounding box center [496, 37] width 794 height 18
click at [882, 36] on use at bounding box center [879, 38] width 8 height 8
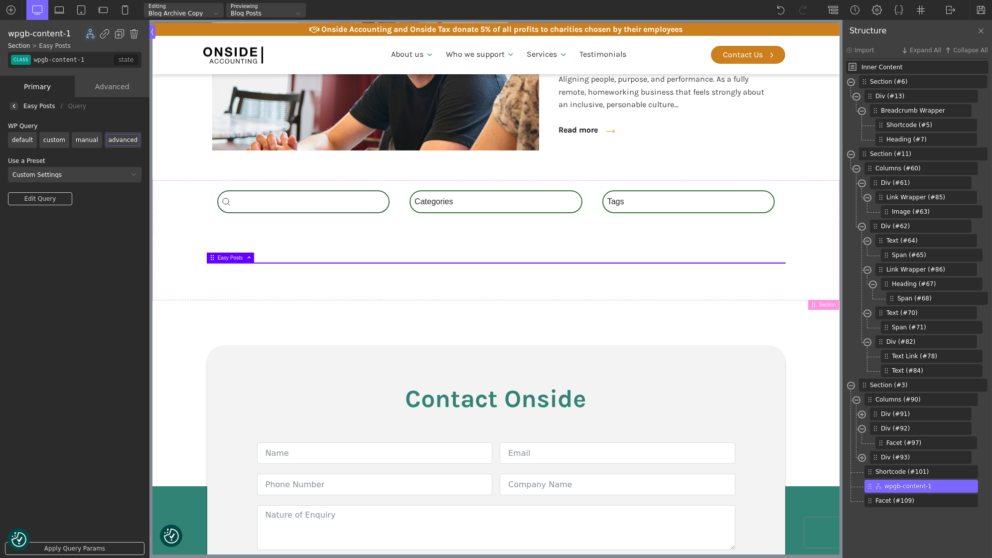
click at [63, 551] on link "Apply Query Params" at bounding box center [75, 548] width 140 height 13
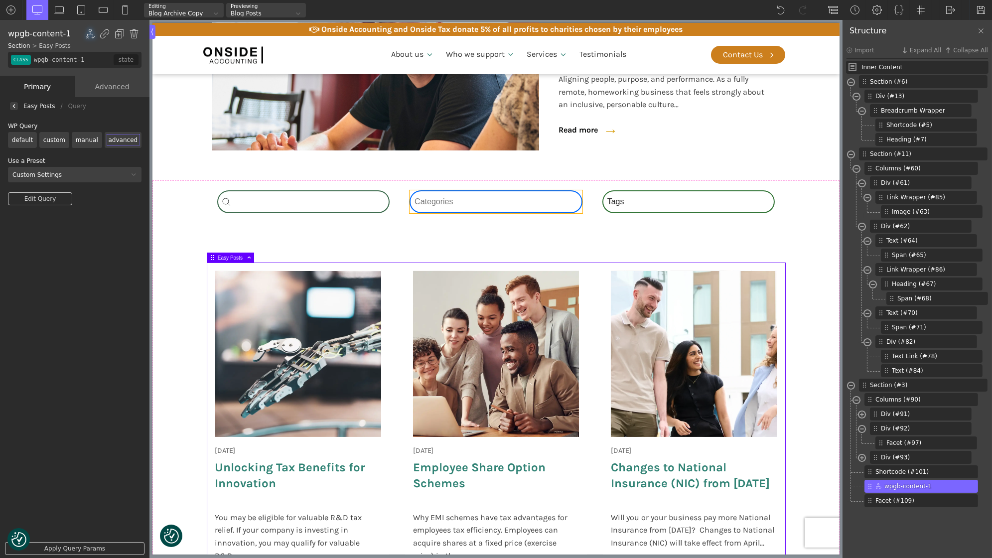
type input "-wpgb-facet-97-488"
type input "false"
click at [469, 192] on div "Category Select content Categories All (4) News (2) Blog (1) Fact Sheets (1)" at bounding box center [495, 201] width 173 height 23
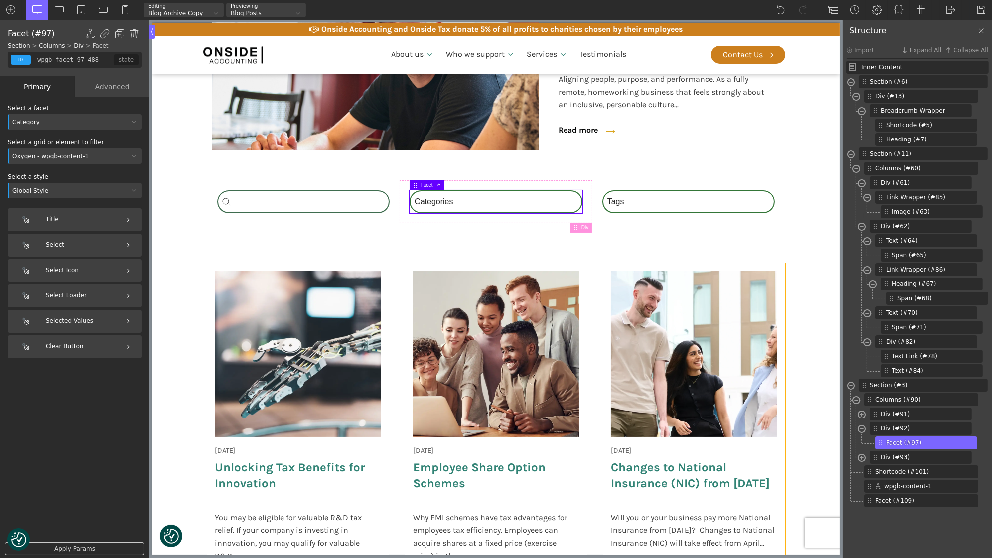
click at [400, 309] on div "18 June 2025 Onside Strategy Day Aligning people, purpose, and performance. As …" at bounding box center [496, 431] width 578 height 337
type input "_posts_grid-5-321"
type input "wpgb-content-1"
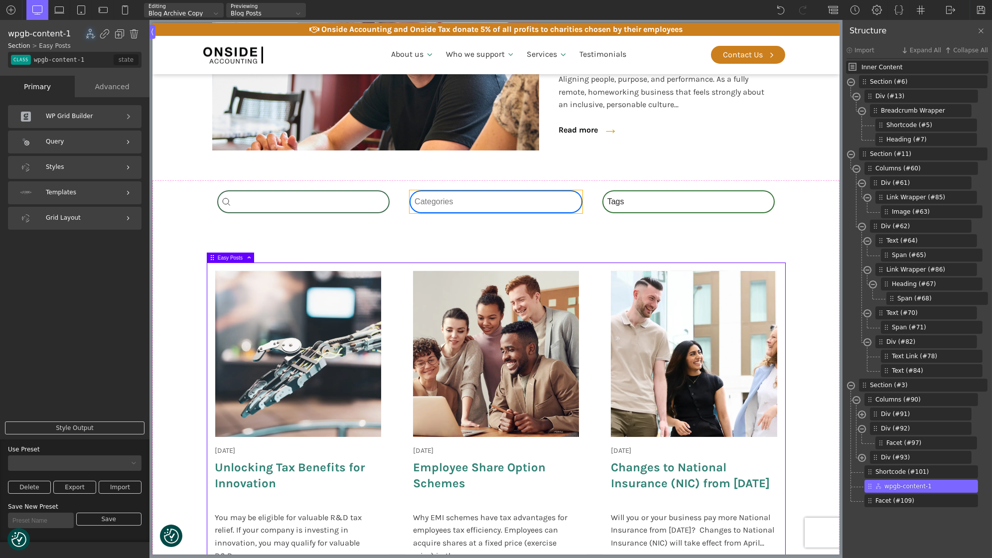
click at [478, 198] on div "Category Select content Categories All (4) News (2) Blog (1) Fact Sheets (1)" at bounding box center [495, 201] width 173 height 23
type input "-wpgb-facet-97-488"
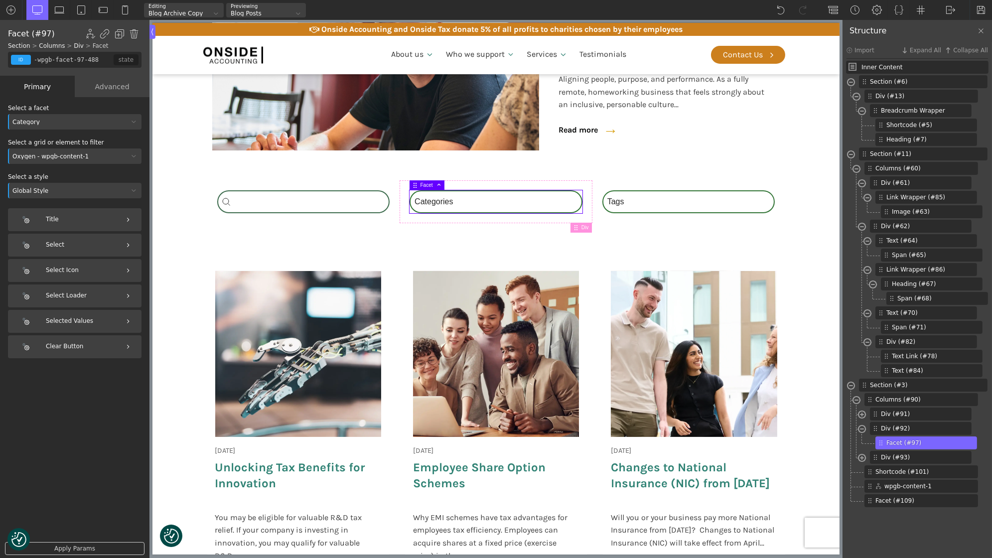
click at [87, 154] on div "Oxygen - wpgb-content-1" at bounding box center [68, 157] width 121 height 6
click at [59, 217] on div "Oxygen - wpgb-content-1" at bounding box center [75, 220] width 134 height 12
click at [977, 5] on img at bounding box center [981, 10] width 10 height 10
click at [397, 340] on div "18 June 2025 Onside Strategy Day Aligning people, purpose, and performance. As …" at bounding box center [496, 431] width 578 height 337
type input "wpgb-content-1"
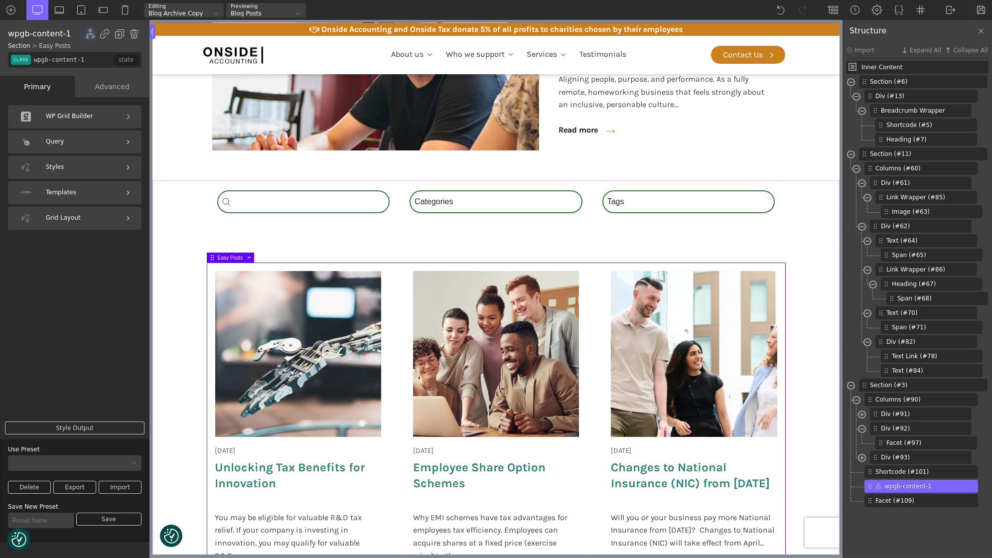
click at [92, 143] on div "Query" at bounding box center [75, 142] width 134 height 23
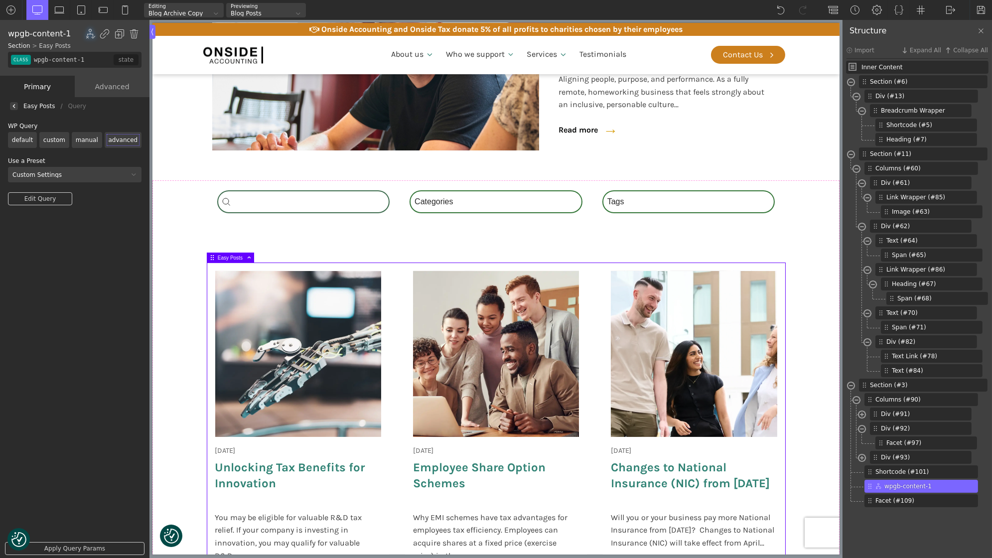
click at [50, 196] on link "Edit Query" at bounding box center [40, 198] width 64 height 13
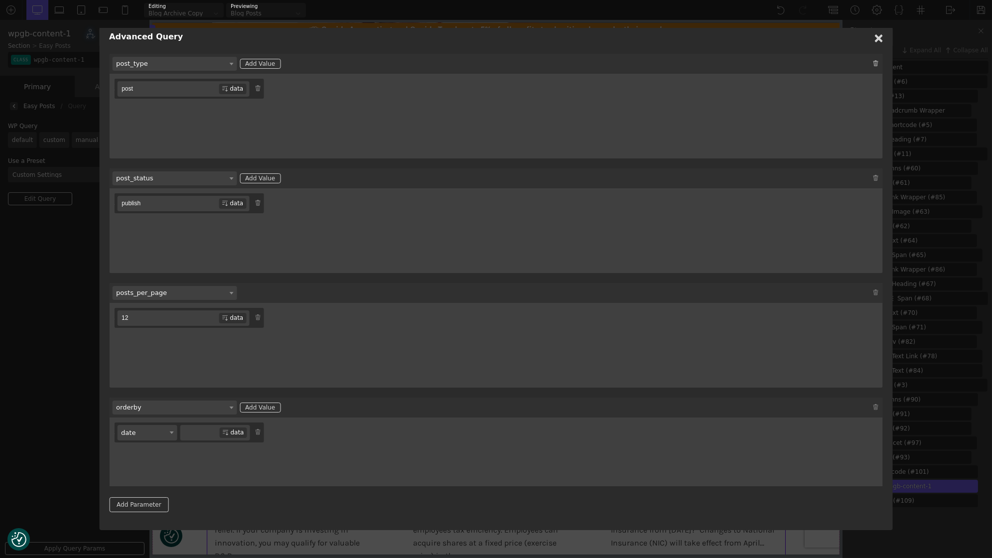
click at [876, 61] on img at bounding box center [876, 63] width 6 height 6
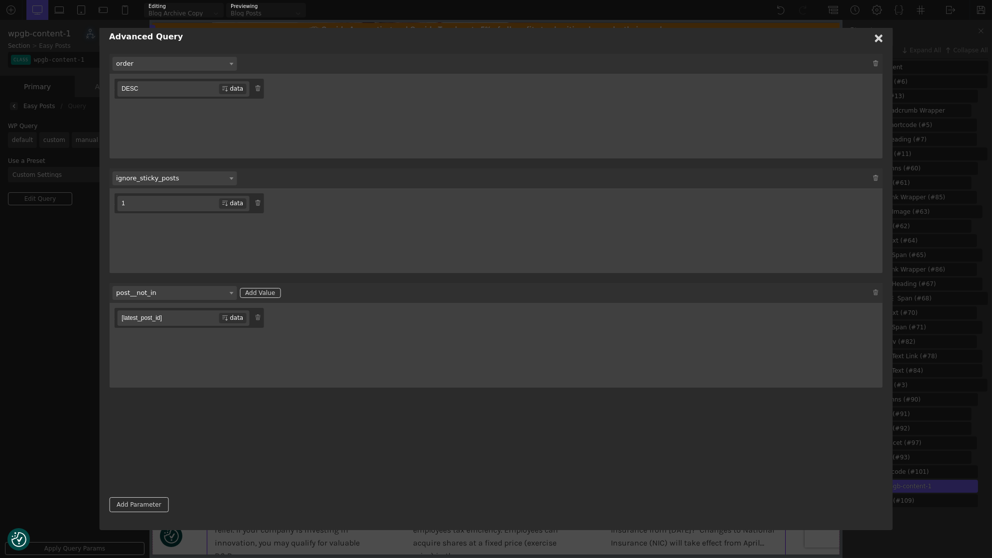
click at [876, 61] on img at bounding box center [876, 63] width 6 height 6
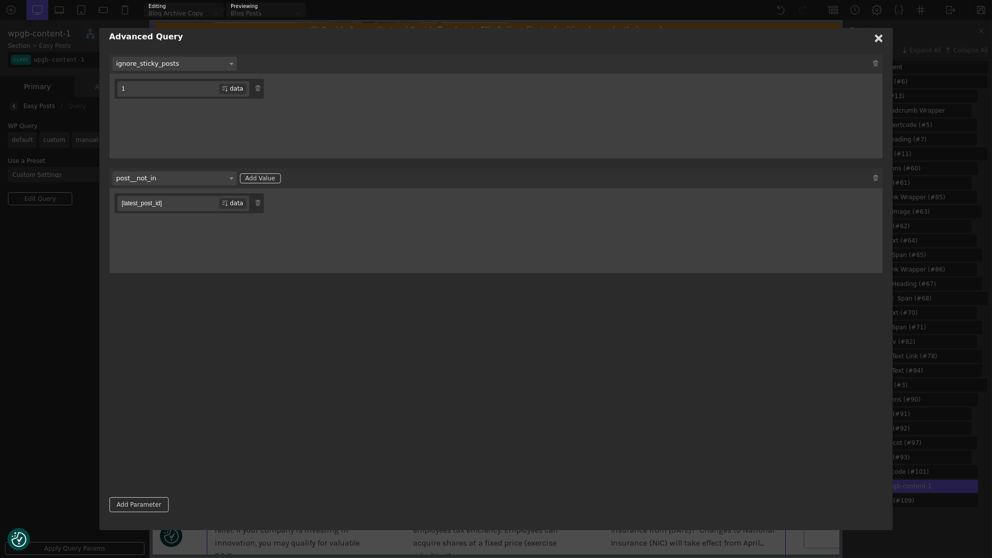
click at [876, 61] on img at bounding box center [876, 63] width 6 height 6
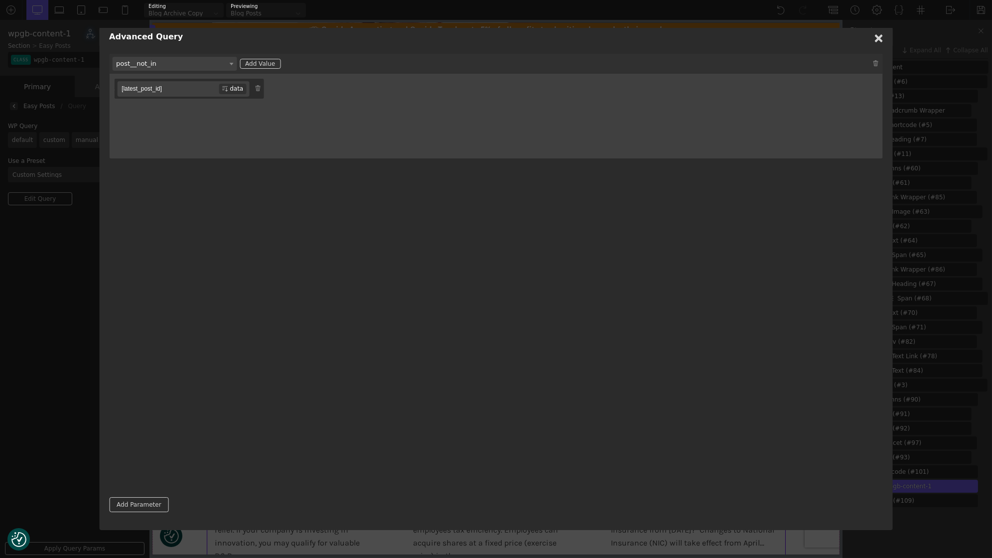
click at [876, 61] on img at bounding box center [876, 63] width 6 height 6
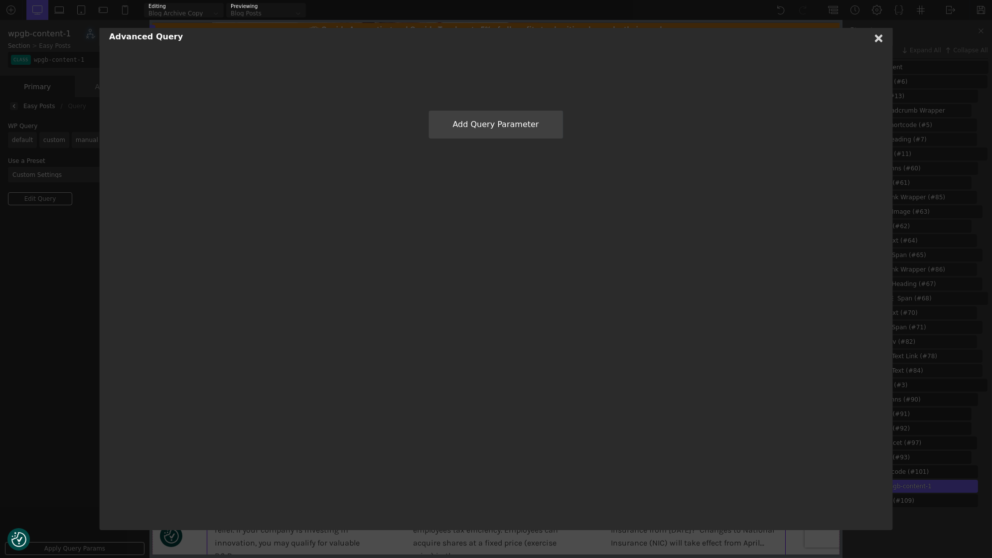
click at [876, 42] on h1 "Advanced Query" at bounding box center [496, 37] width 794 height 18
click at [876, 40] on use at bounding box center [879, 38] width 8 height 8
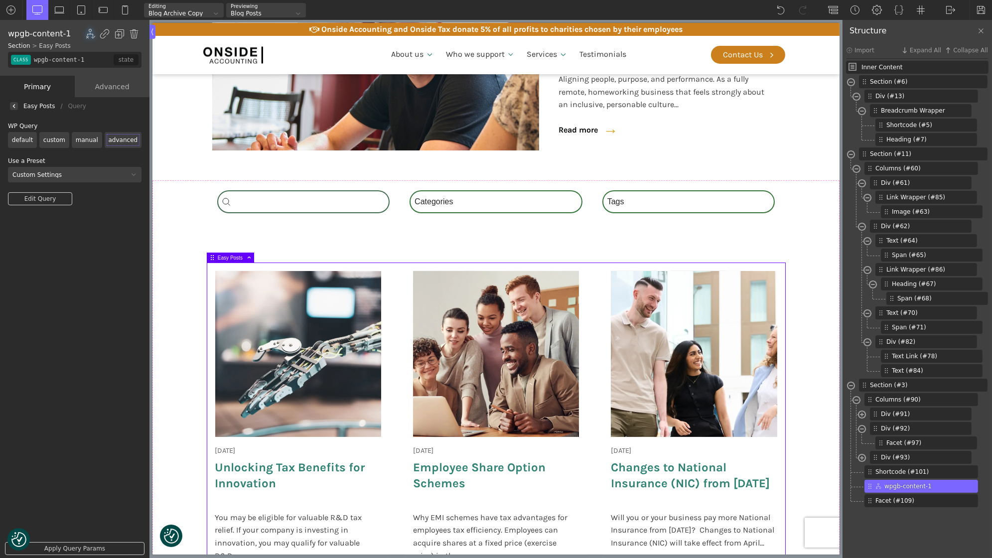
click at [72, 548] on link "Apply Query Params" at bounding box center [75, 548] width 140 height 13
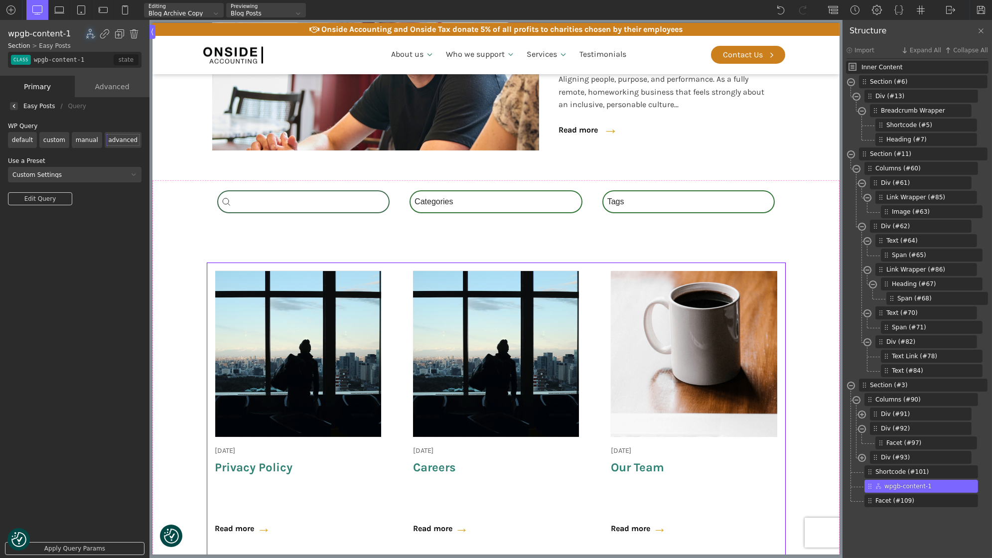
click at [26, 138] on label "default" at bounding box center [22, 140] width 29 height 16
click at [0, 0] on input "default" at bounding box center [0, 0] width 0 height 0
click at [83, 547] on link "Apply Query Params" at bounding box center [75, 548] width 140 height 13
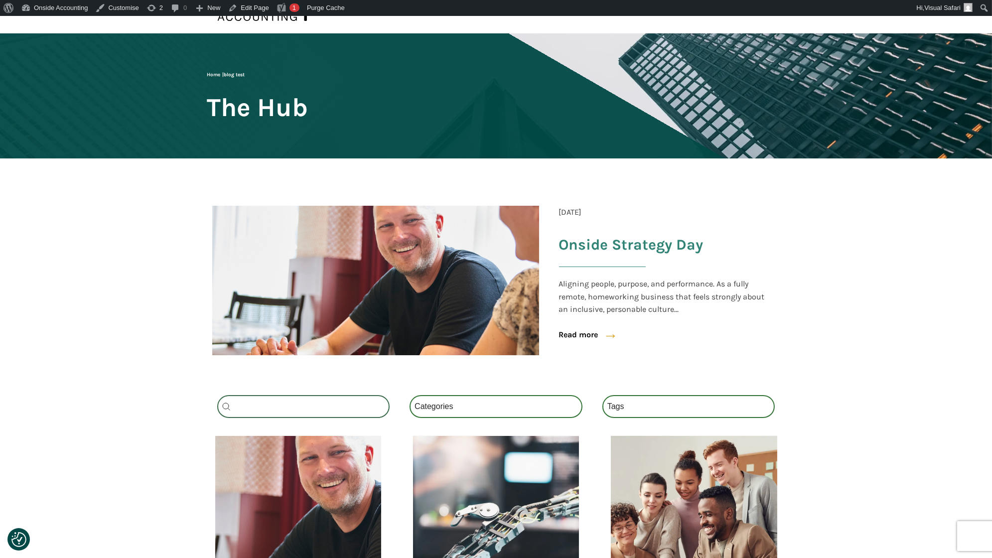
scroll to position [189, 0]
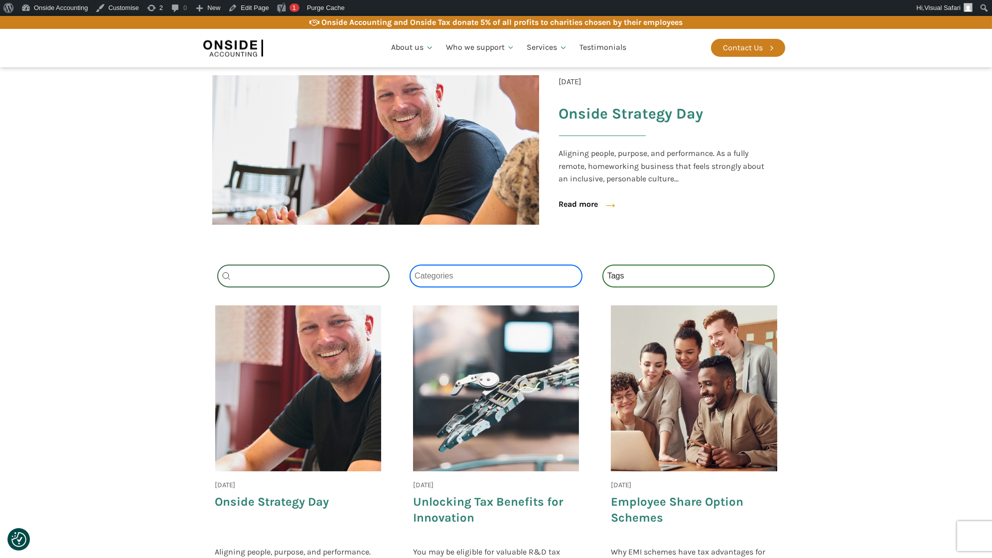
click at [462, 276] on select "Categories All (4) News (2) Blog (1) Fact Sheets (1)" at bounding box center [496, 276] width 173 height 23
select select "news"
click at [410, 265] on select "Categories All (4) News (2) Blog (1) Fact Sheets (1)" at bounding box center [496, 276] width 173 height 23
click at [462, 274] on select "Categories All (4) News (2) Blog (1) Fact Sheets (1)" at bounding box center [496, 276] width 173 height 23
select select "blog"
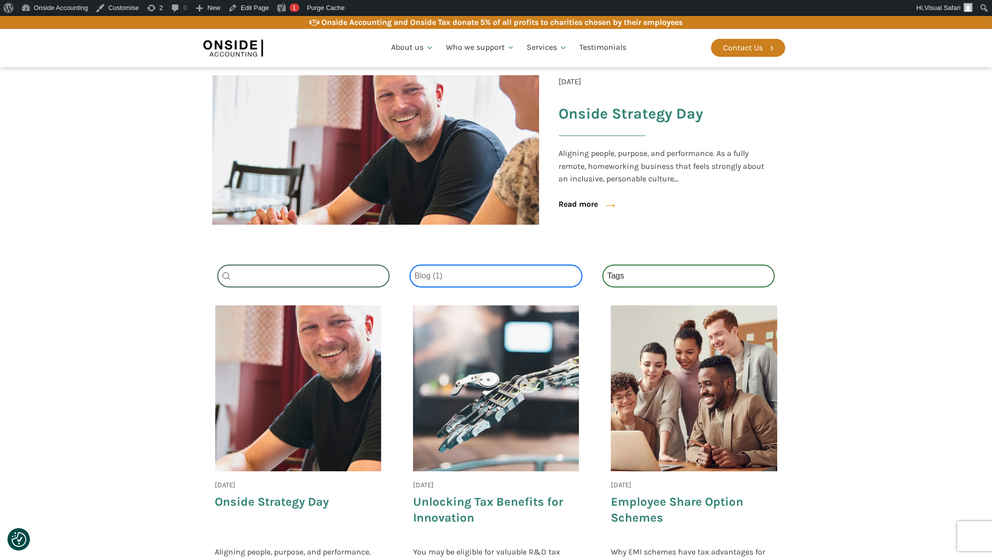
click at [410, 265] on select "Categories All (4) News (2) Blog (1) Fact Sheets (1)" at bounding box center [496, 276] width 173 height 23
select select
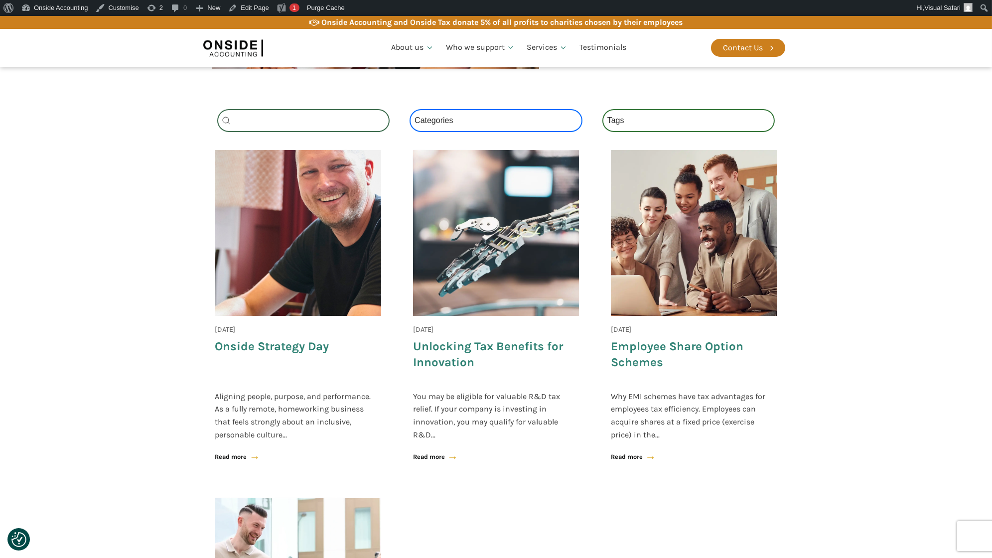
scroll to position [347, 0]
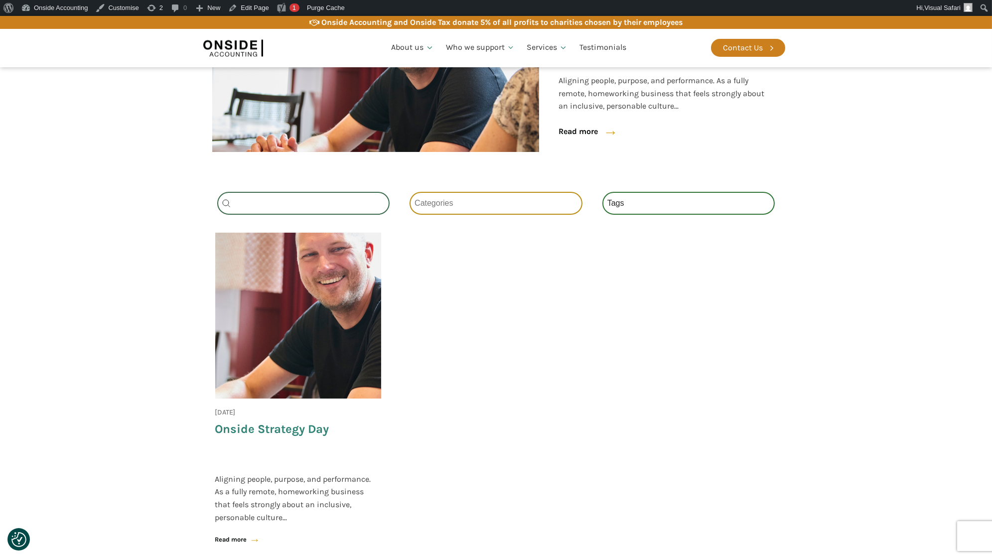
scroll to position [214, 0]
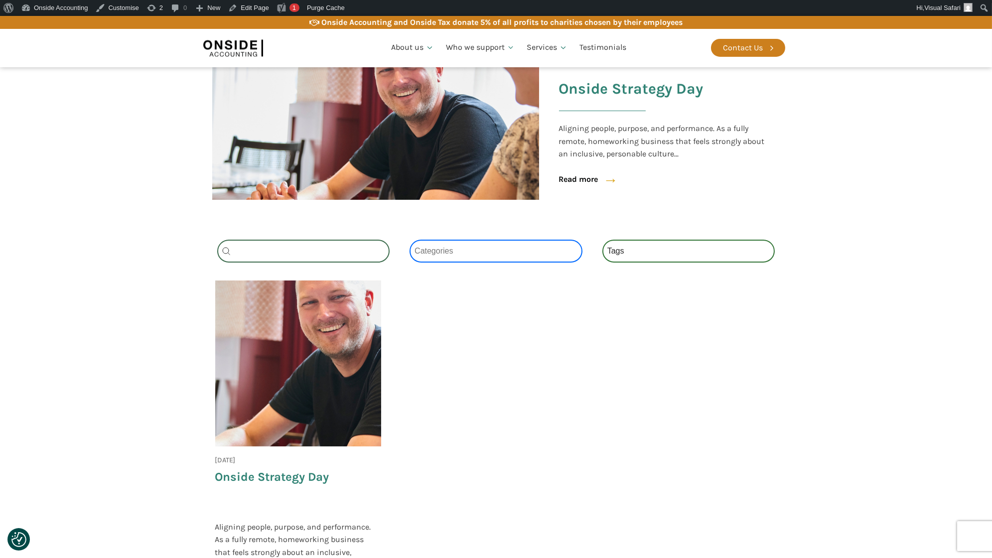
click at [460, 241] on select "Categories All (4) News (2) Blog (1) Fact Sheets (1)" at bounding box center [496, 251] width 173 height 23
select select "news"
click at [410, 240] on select "Categories All (4) News (2) Blog (1) Fact Sheets (1)" at bounding box center [496, 251] width 173 height 23
select select
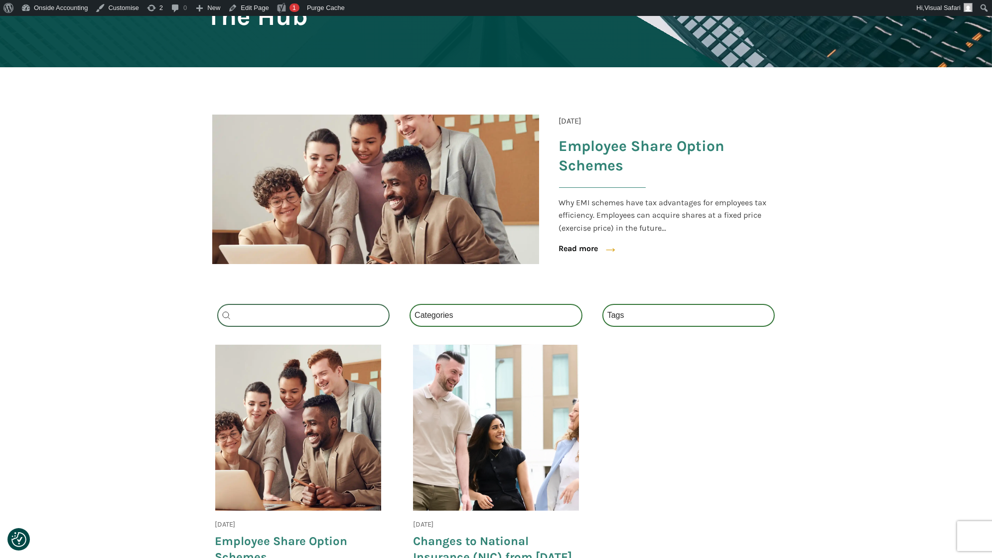
scroll to position [216, 0]
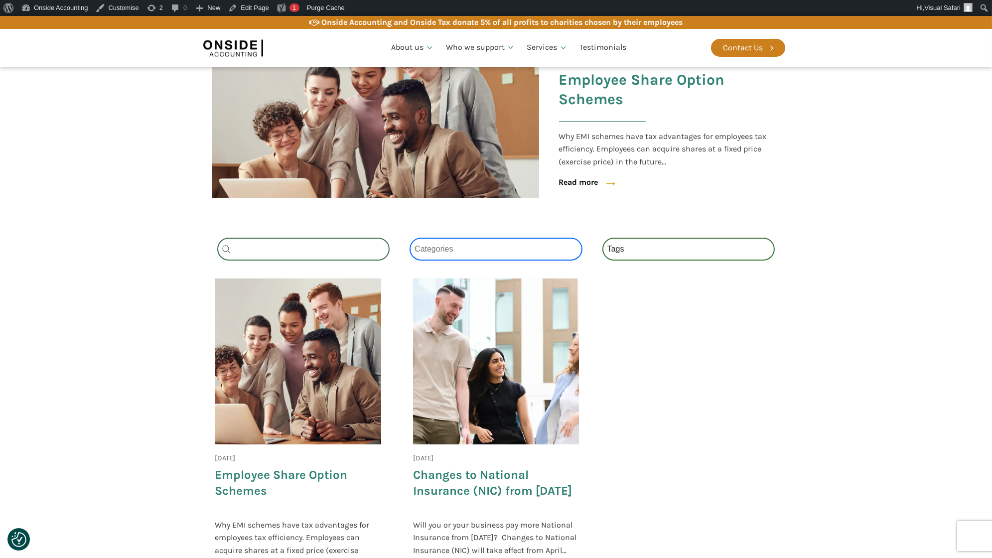
click at [472, 243] on select "Categories All (4) News (2) Blog (1) Fact Sheets (1)" at bounding box center [496, 249] width 173 height 23
select select "news"
click at [410, 238] on select "Categories All (4) News (2) Blog (1) Fact Sheets (1)" at bounding box center [496, 249] width 173 height 23
select select
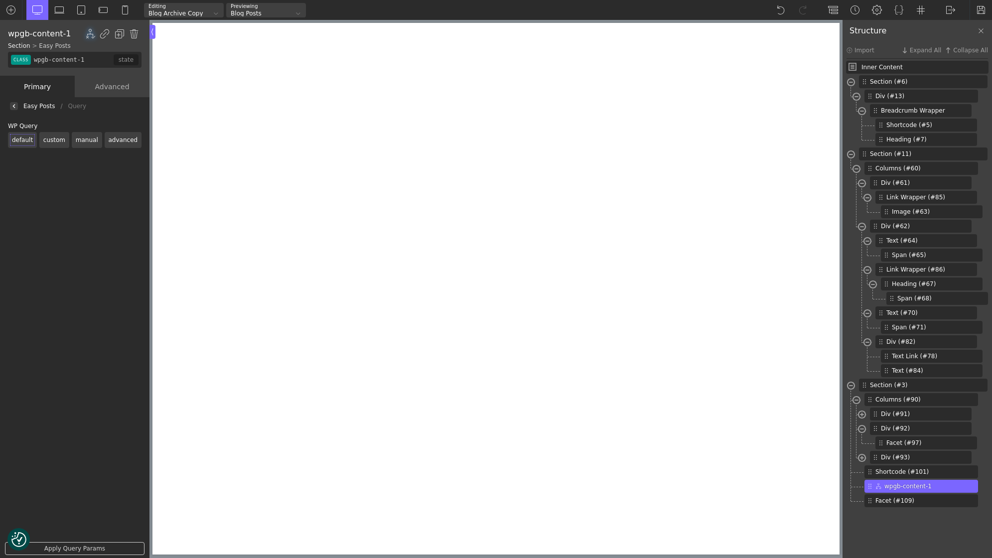
click at [979, 7] on img at bounding box center [981, 10] width 10 height 10
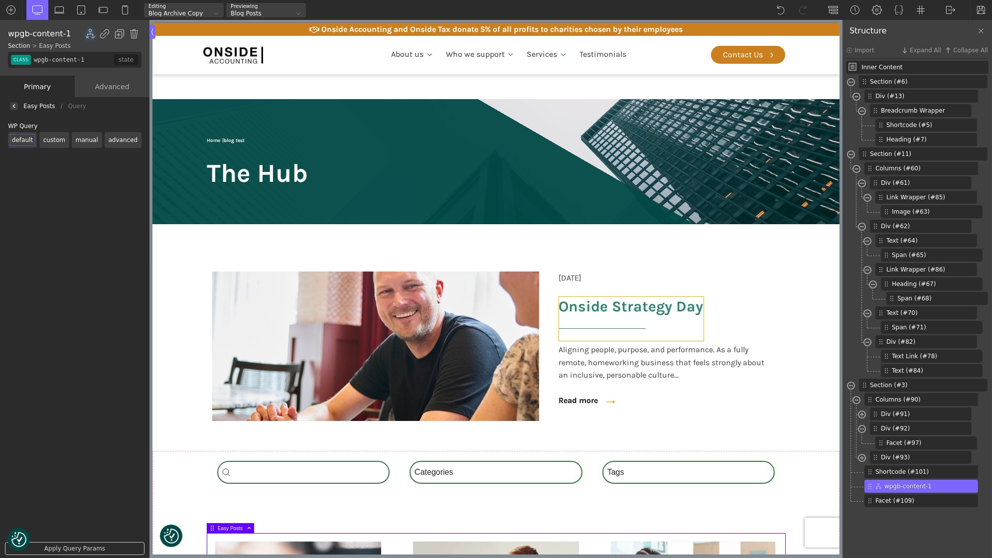
scroll to position [271, 0]
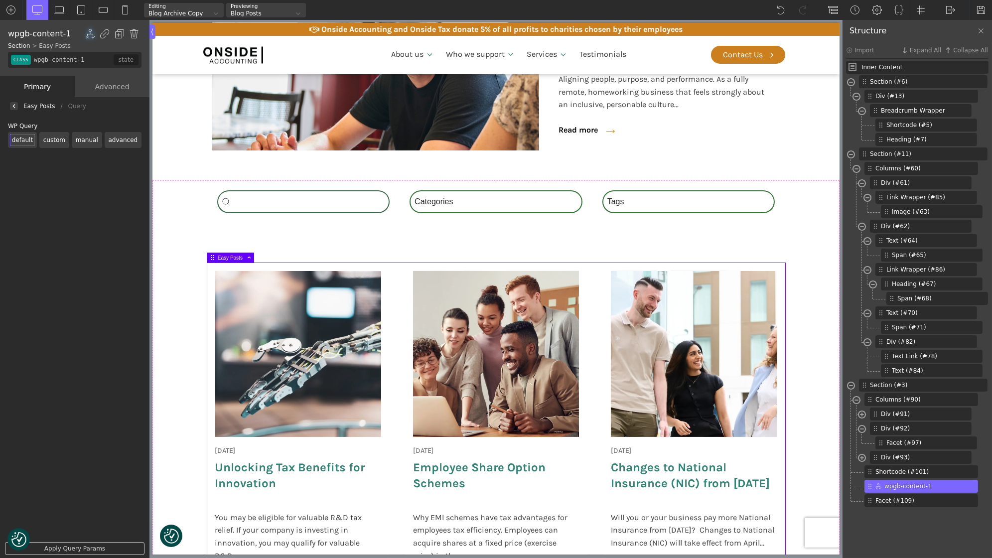
click at [52, 140] on label "custom" at bounding box center [54, 140] width 30 height 16
click at [0, 0] on input "custom" at bounding box center [0, 0] width 0 height 0
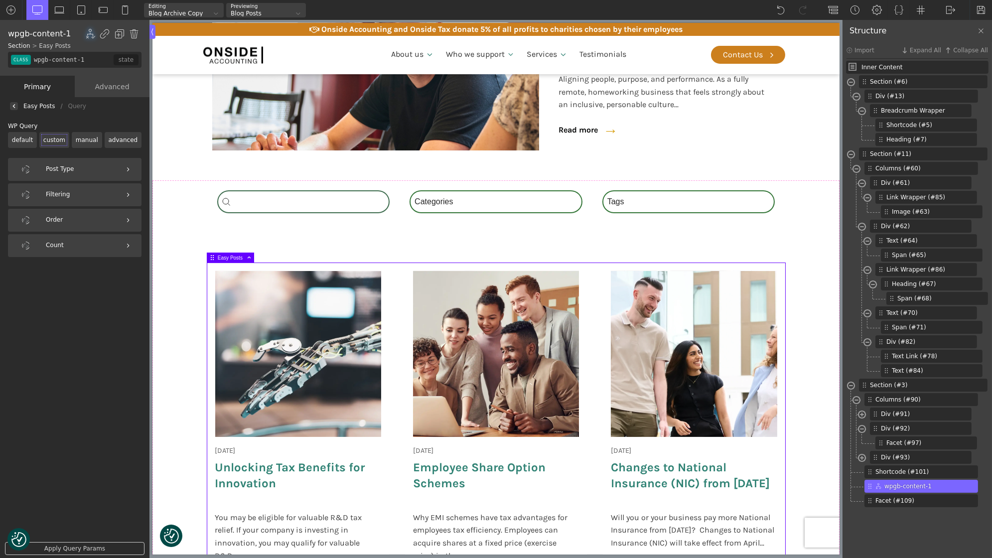
click at [95, 141] on label "manual" at bounding box center [87, 140] width 30 height 16
click at [0, 0] on input "manual" at bounding box center [0, 0] width 0 height 0
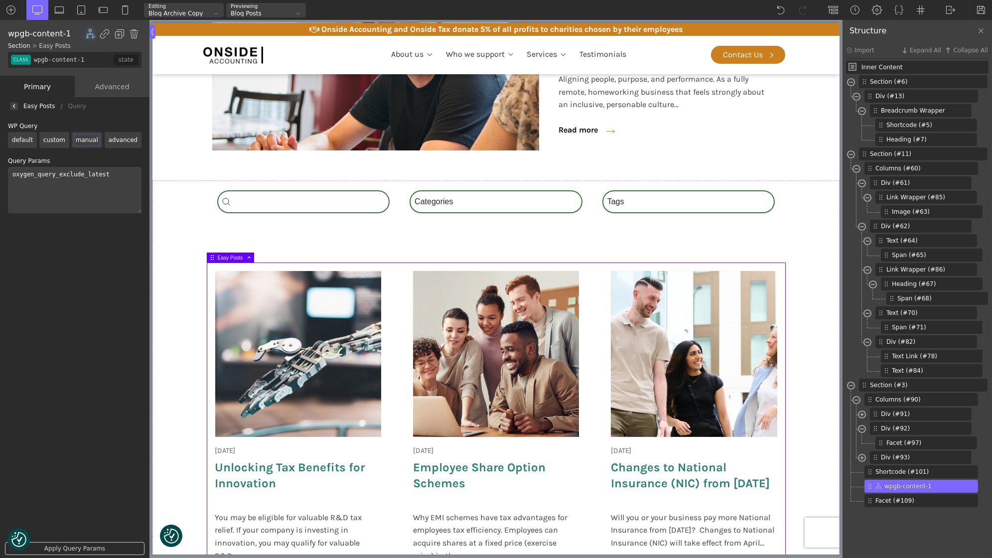
click at [60, 141] on label "custom" at bounding box center [54, 140] width 30 height 16
click at [0, 0] on input "custom" at bounding box center [0, 0] width 0 height 0
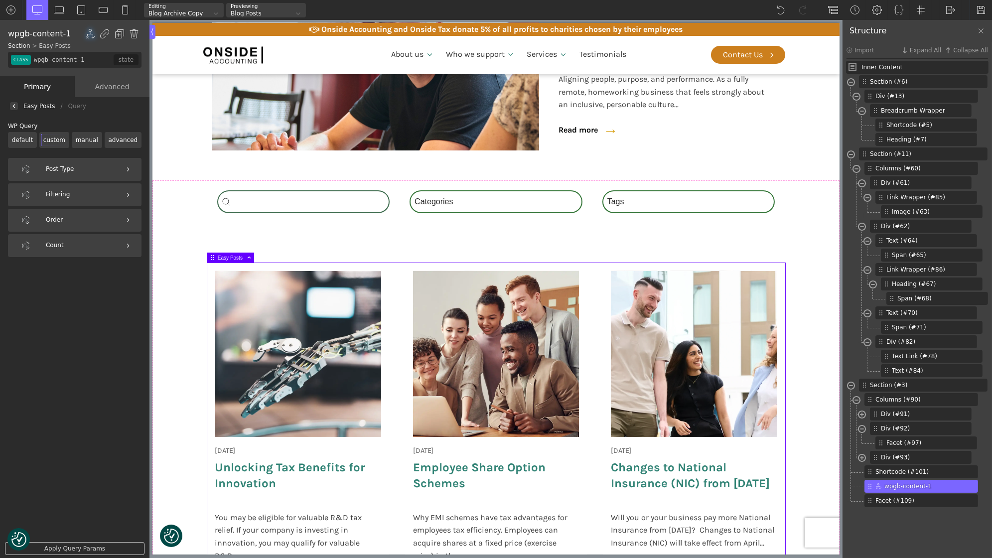
click at [74, 546] on link "Apply Query Params" at bounding box center [75, 548] width 140 height 13
click at [980, 4] on div at bounding box center [981, 10] width 22 height 20
click at [83, 190] on div "Filtering" at bounding box center [75, 194] width 134 height 23
select select
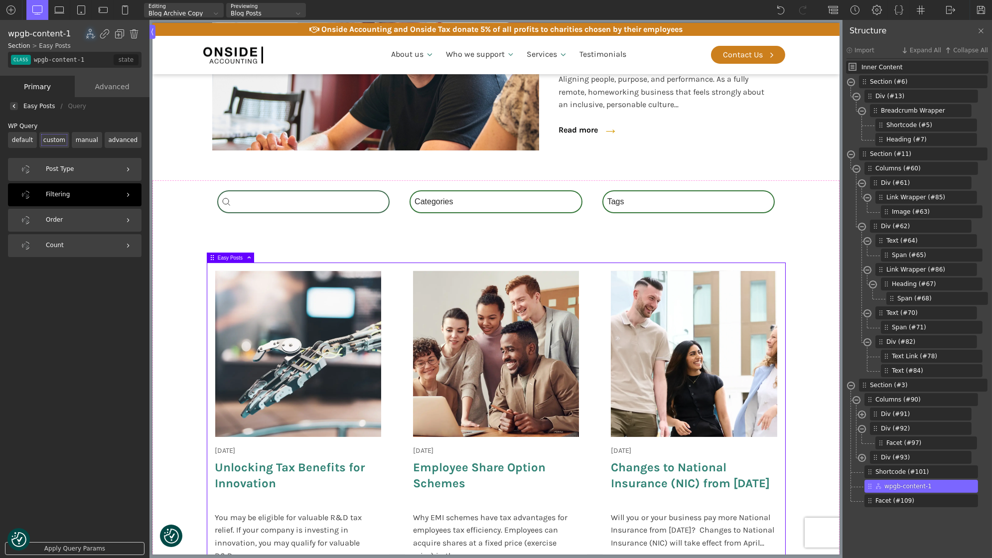
select select
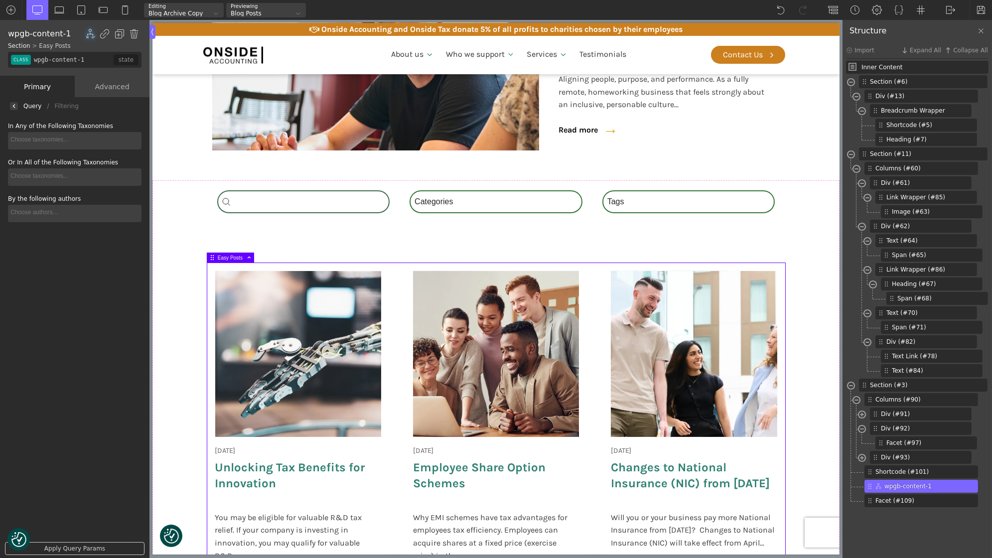
click at [31, 106] on div "Query" at bounding box center [32, 106] width 18 height 0
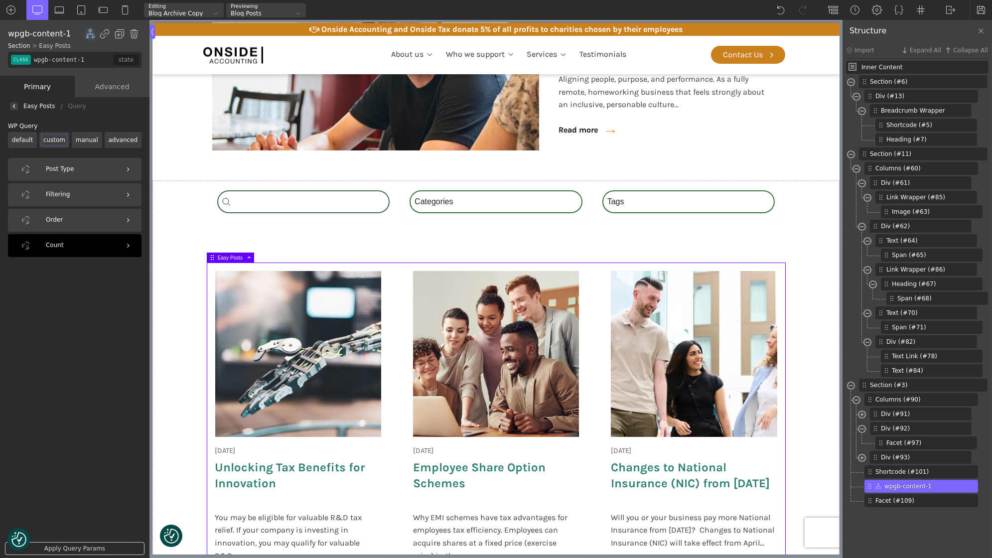
click at [68, 243] on div "Count" at bounding box center [75, 245] width 134 height 23
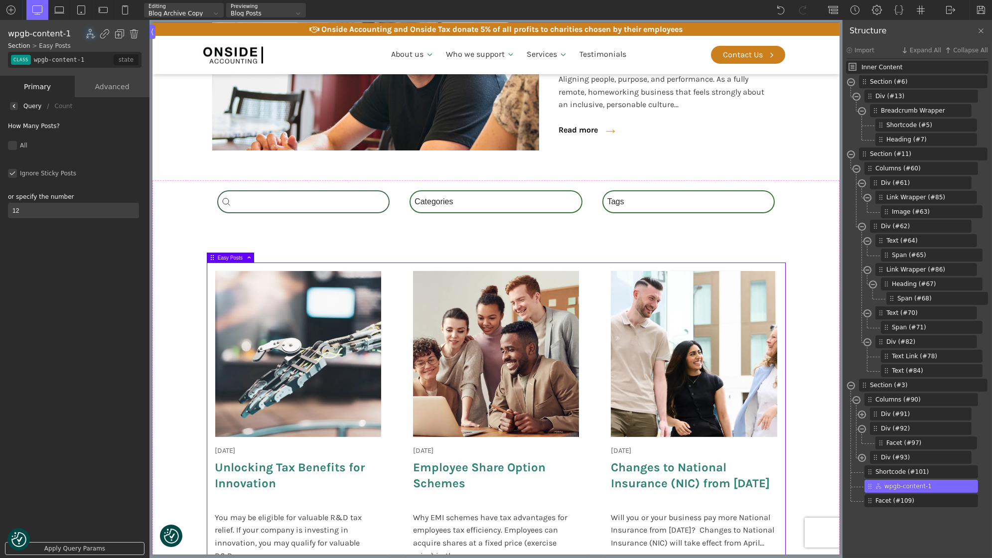
click at [15, 107] on img at bounding box center [14, 106] width 4 height 4
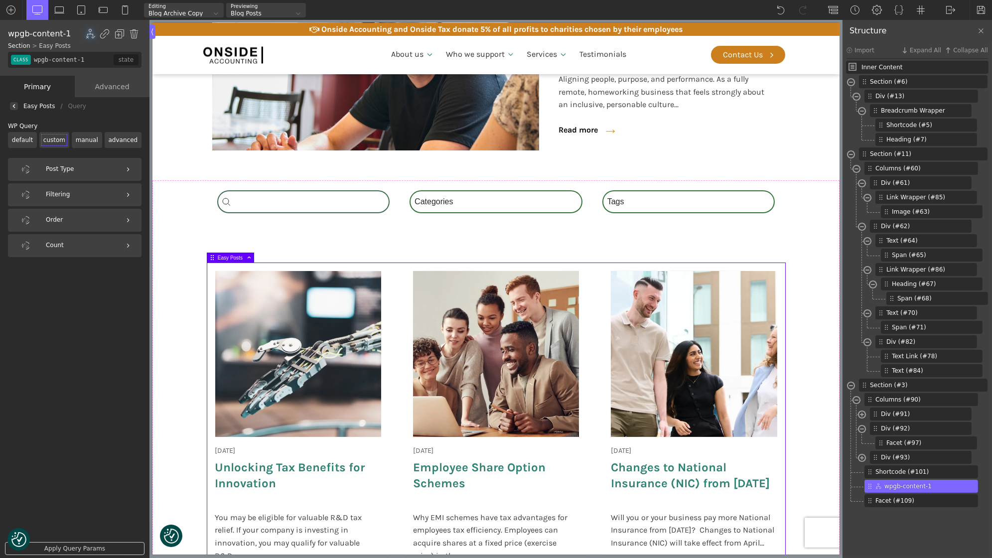
click at [82, 134] on label "manual" at bounding box center [87, 140] width 30 height 16
click at [0, 0] on input "manual" at bounding box center [0, 0] width 0 height 0
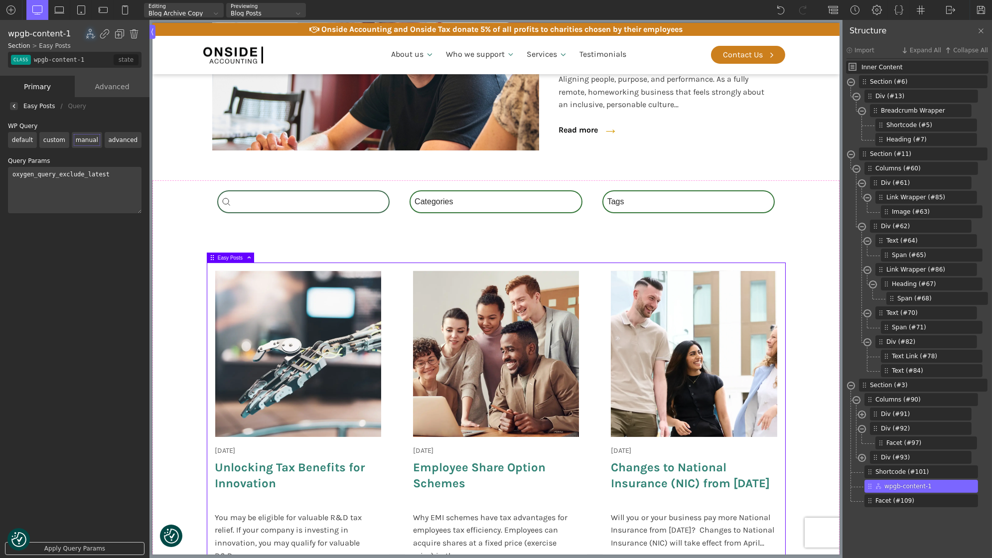
click at [86, 549] on link "Apply Query Params" at bounding box center [75, 548] width 140 height 13
click at [22, 138] on label "default" at bounding box center [22, 140] width 29 height 16
click at [0, 0] on input "default" at bounding box center [0, 0] width 0 height 0
click at [86, 138] on label "manual" at bounding box center [87, 140] width 30 height 16
click at [0, 0] on input "manual" at bounding box center [0, 0] width 0 height 0
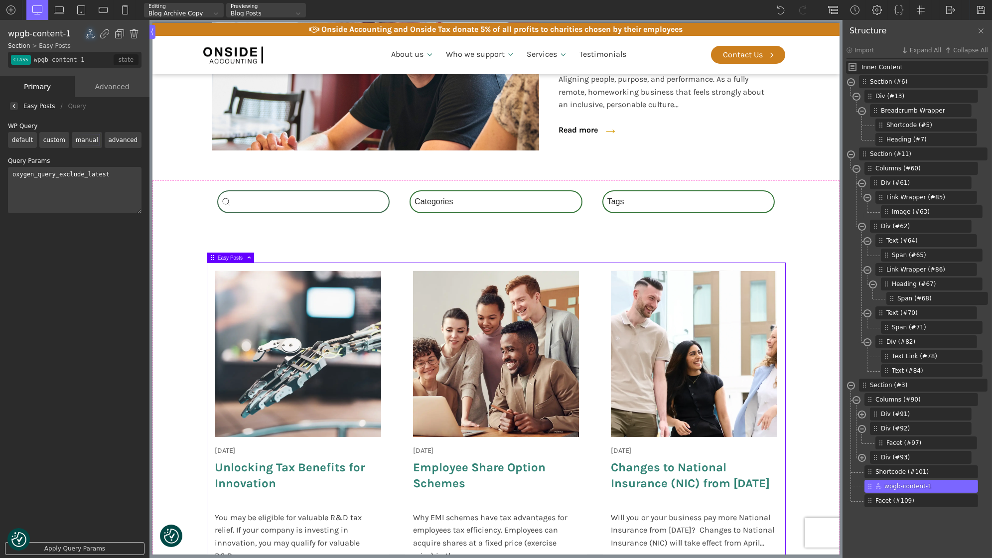
click at [20, 138] on label "default" at bounding box center [22, 140] width 29 height 16
click at [0, 0] on input "default" at bounding box center [0, 0] width 0 height 0
click at [75, 547] on link "Apply Query Params" at bounding box center [75, 548] width 140 height 13
click at [982, 4] on div at bounding box center [981, 10] width 22 height 20
click at [59, 142] on label "custom" at bounding box center [54, 140] width 30 height 16
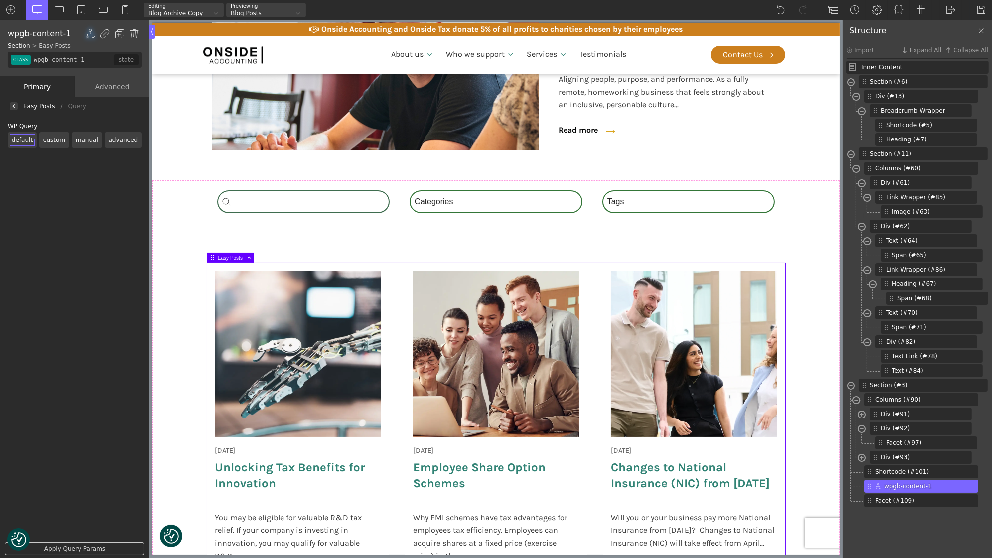
click at [0, 0] on input "custom" at bounding box center [0, 0] width 0 height 0
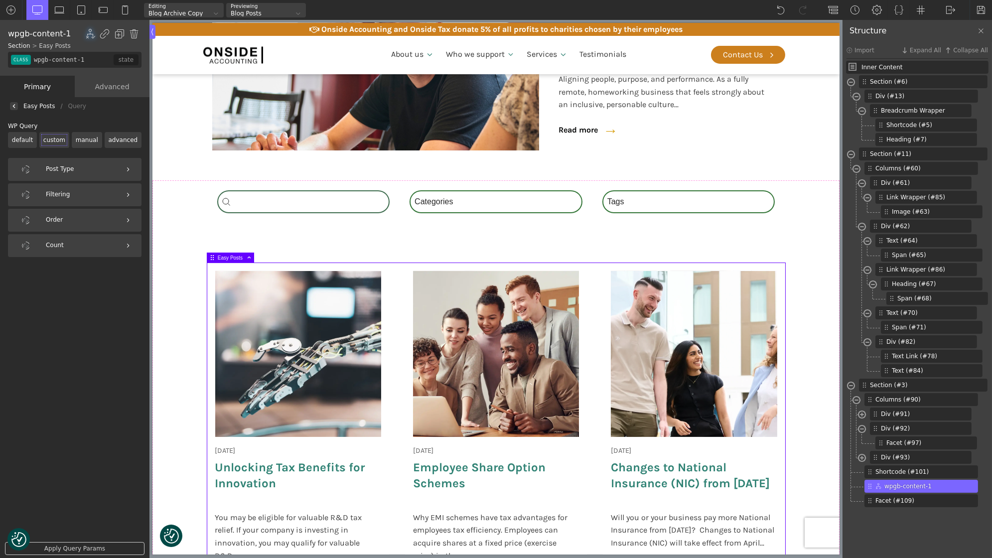
click at [78, 547] on link "Apply Query Params" at bounding box center [75, 548] width 140 height 13
click at [978, 6] on img at bounding box center [981, 10] width 10 height 10
click at [90, 137] on label "manual" at bounding box center [87, 140] width 30 height 16
click at [0, 0] on input "manual" at bounding box center [0, 0] width 0 height 0
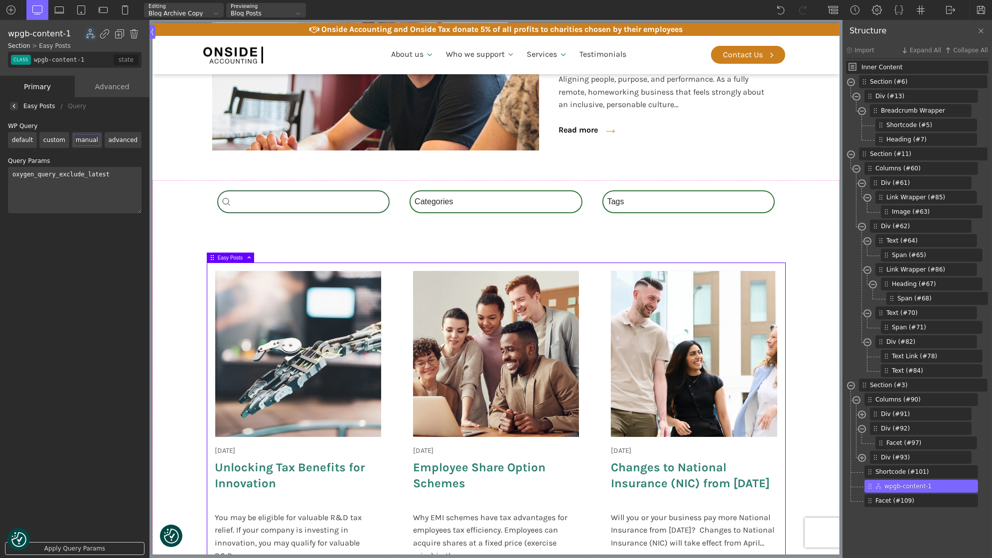
click at [76, 546] on link "Apply Query Params" at bounding box center [75, 548] width 140 height 13
click at [984, 12] on img at bounding box center [981, 10] width 10 height 10
click at [20, 137] on label "default" at bounding box center [22, 140] width 29 height 16
click at [0, 0] on input "default" at bounding box center [0, 0] width 0 height 0
click at [60, 546] on link "Apply Query Params" at bounding box center [75, 548] width 140 height 13
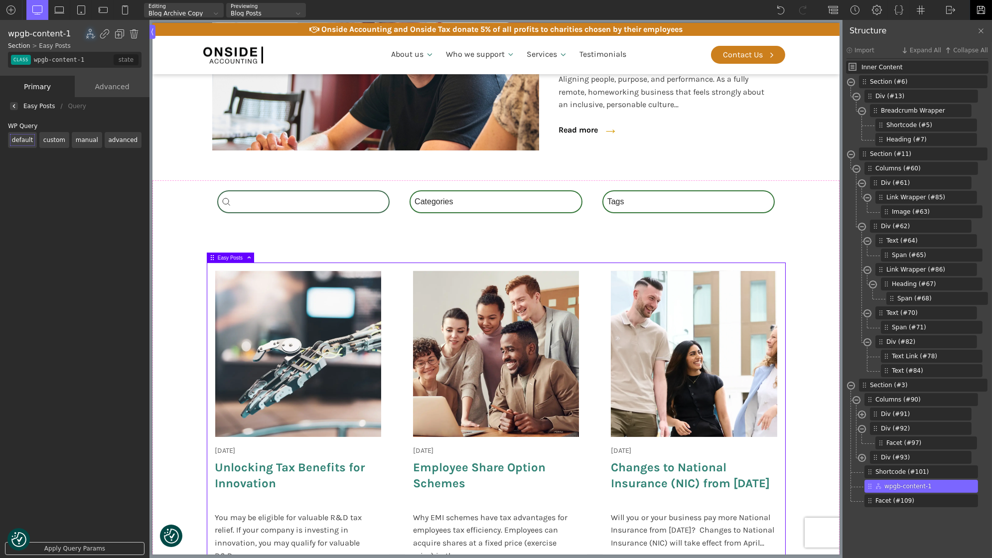
click at [979, 8] on img at bounding box center [981, 10] width 10 height 10
click at [80, 138] on label "manual" at bounding box center [87, 140] width 30 height 16
click at [0, 0] on input "manual" at bounding box center [0, 0] width 0 height 0
click at [78, 548] on link "Apply Query Params" at bounding box center [75, 548] width 140 height 13
click at [984, 12] on img at bounding box center [981, 10] width 10 height 10
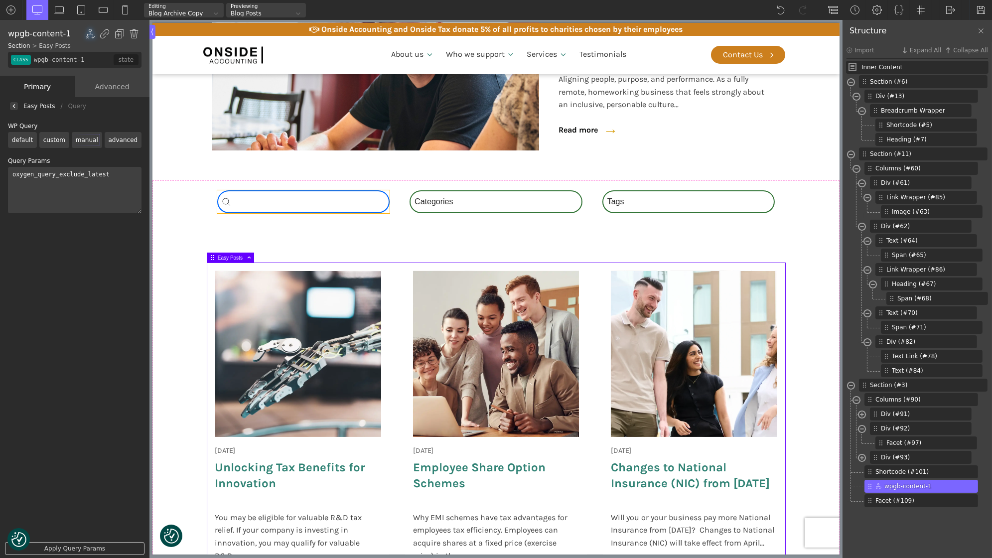
click at [331, 204] on div "Search_Custom Search content Clear" at bounding box center [303, 201] width 173 height 23
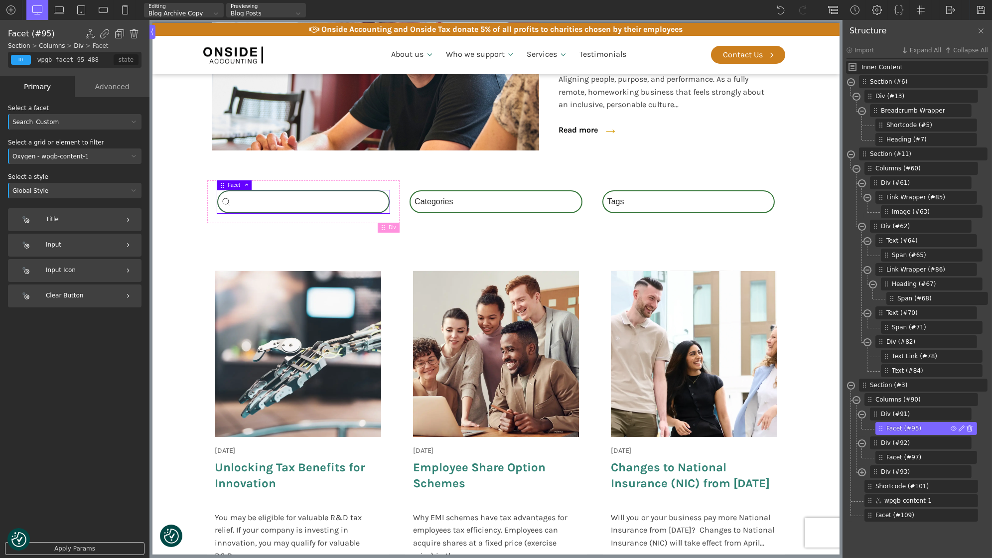
click at [971, 426] on img at bounding box center [970, 429] width 6 height 6
type input "div_block-91-488"
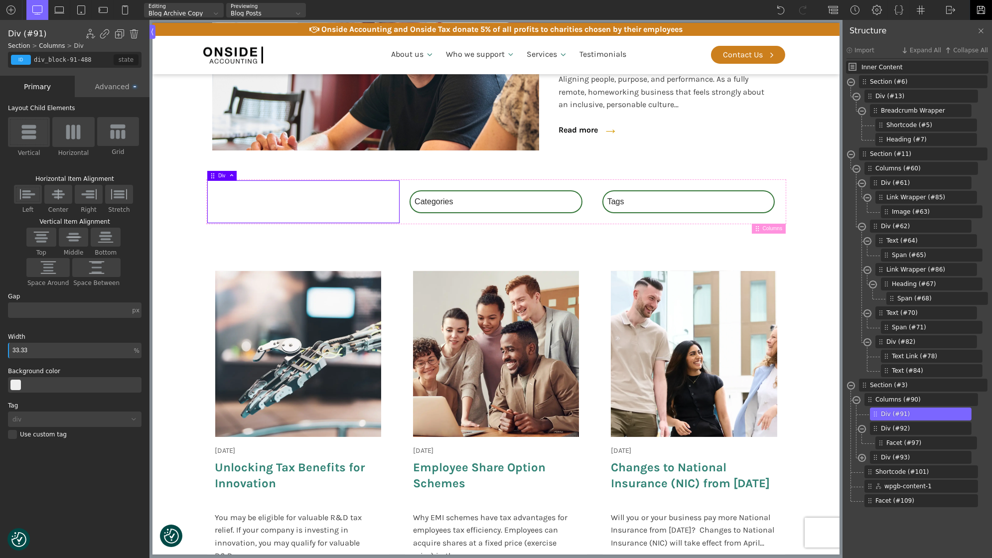
click at [983, 2] on div at bounding box center [981, 10] width 22 height 20
click at [401, 297] on div "18 June 2025 Onside Strategy Day Aligning people, purpose, and performance. As …" at bounding box center [496, 431] width 578 height 337
type input "wpgb-content-1"
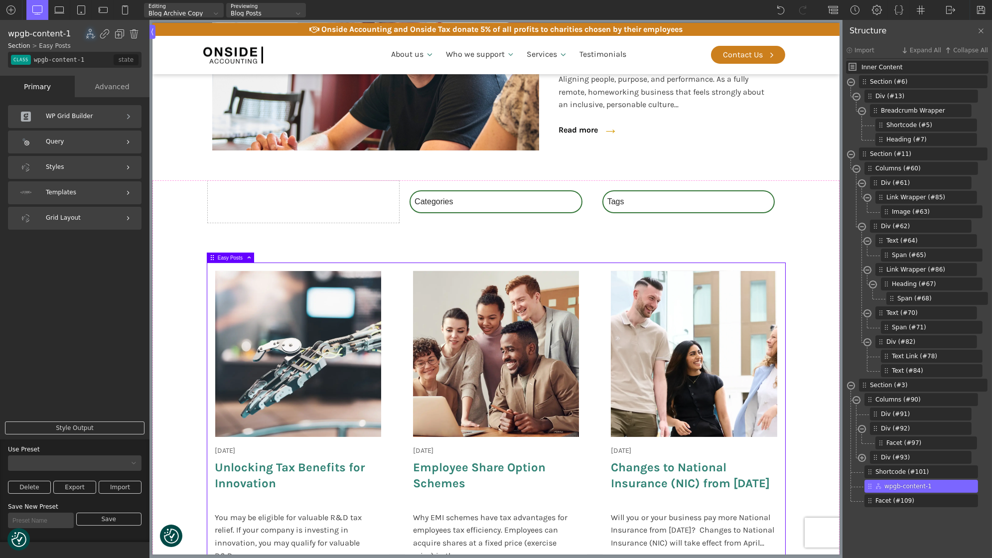
click at [102, 144] on div "Query" at bounding box center [75, 142] width 134 height 23
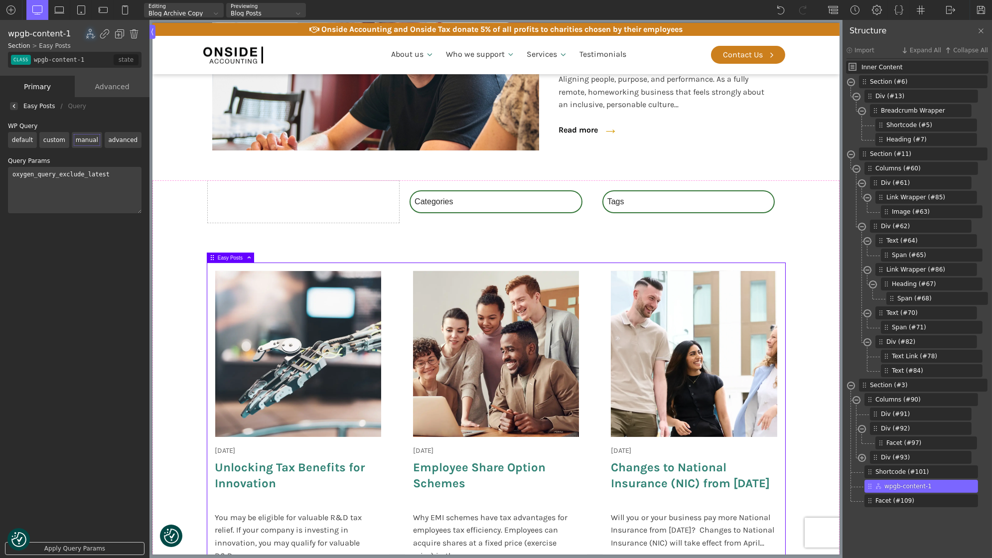
click at [14, 175] on textarea "oxygen_query_exclude_latest" at bounding box center [75, 190] width 134 height 46
paste textarea "[wpgb_facet id="9" grid="grid ID to filter"]"
drag, startPoint x: 102, startPoint y: 175, endPoint x: 34, endPoint y: 191, distance: 69.6
click at [34, 191] on textarea "[wpgb_facet id="9" grid="grid ID to filter"]oxygen_query_exclude_latest" at bounding box center [75, 190] width 134 height 46
paste textarea "wpgb-content-1"
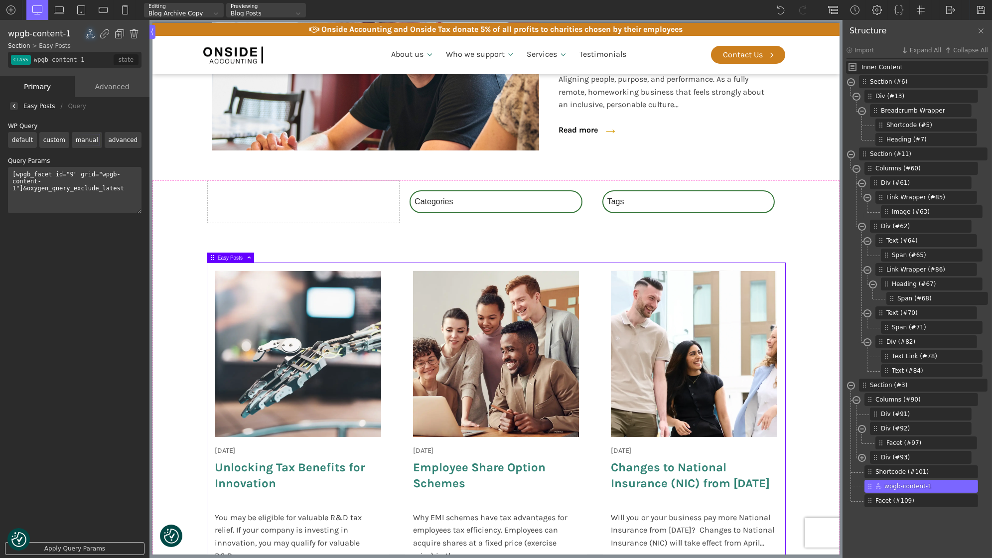
click at [90, 548] on link "Apply Query Params" at bounding box center [75, 548] width 140 height 13
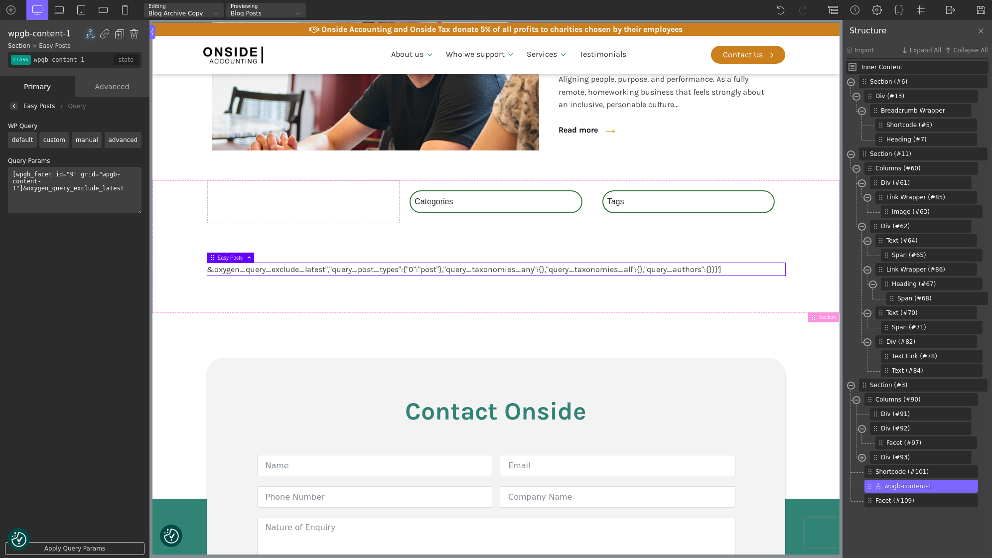
click at [15, 174] on textarea "[wpgb_facet id="9" grid="wpgb-content-1"]&oxygen_query_exclude_latest" at bounding box center [75, 190] width 134 height 46
click at [83, 545] on link "Apply Query Params" at bounding box center [75, 548] width 140 height 13
drag, startPoint x: 22, startPoint y: 189, endPoint x: 0, endPoint y: 164, distance: 33.9
click at [0, 164] on div "Title List Choices Choice Label Choice Counter" at bounding box center [75, 328] width 150 height 463
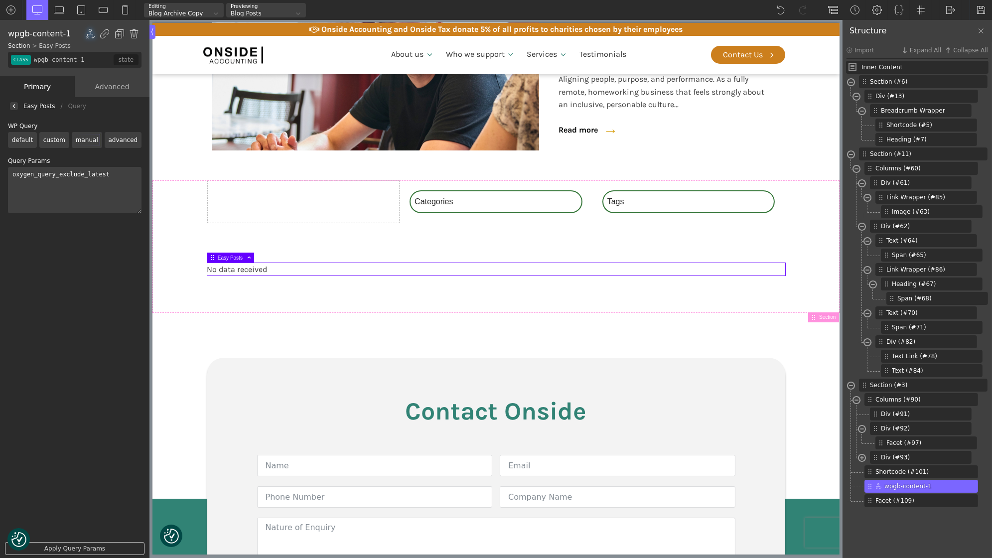
type textarea "oxygen_query_exclude_latest"
click at [87, 543] on link "Apply Query Params" at bounding box center [75, 548] width 140 height 13
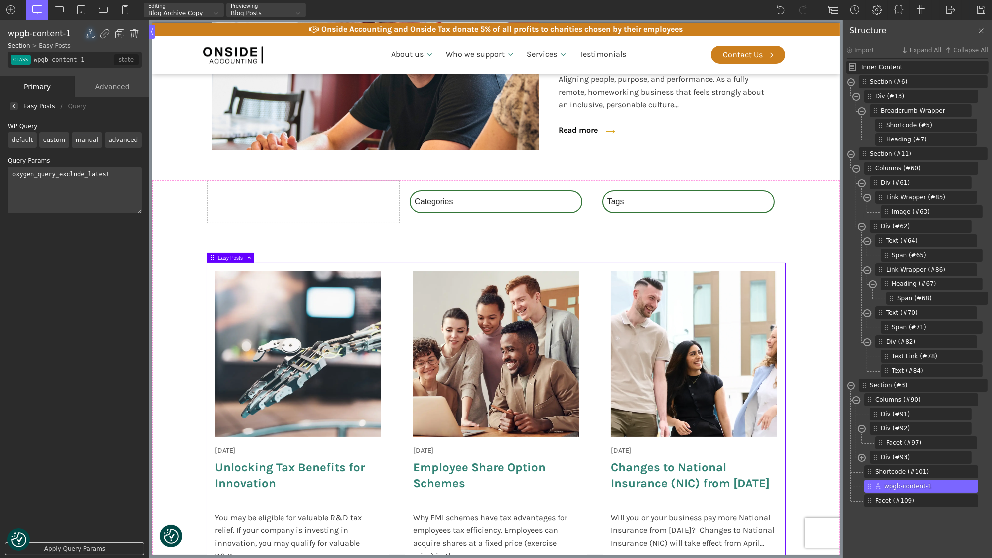
click at [89, 546] on link "Apply Query Params" at bounding box center [75, 548] width 140 height 13
click at [977, 10] on img at bounding box center [981, 10] width 10 height 10
click at [352, 205] on div at bounding box center [303, 201] width 193 height 43
type input "div_block-91-488"
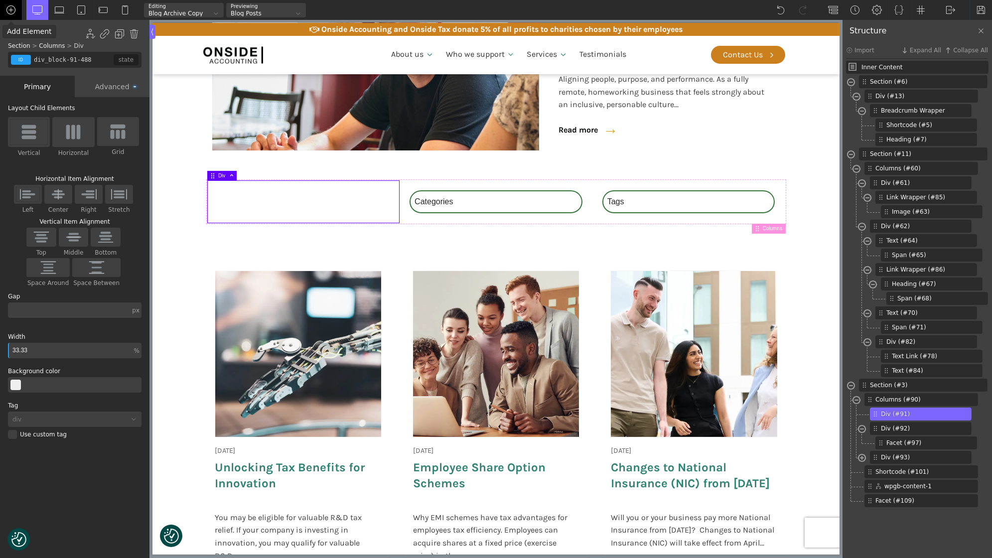
click at [14, 14] on img at bounding box center [11, 10] width 10 height 10
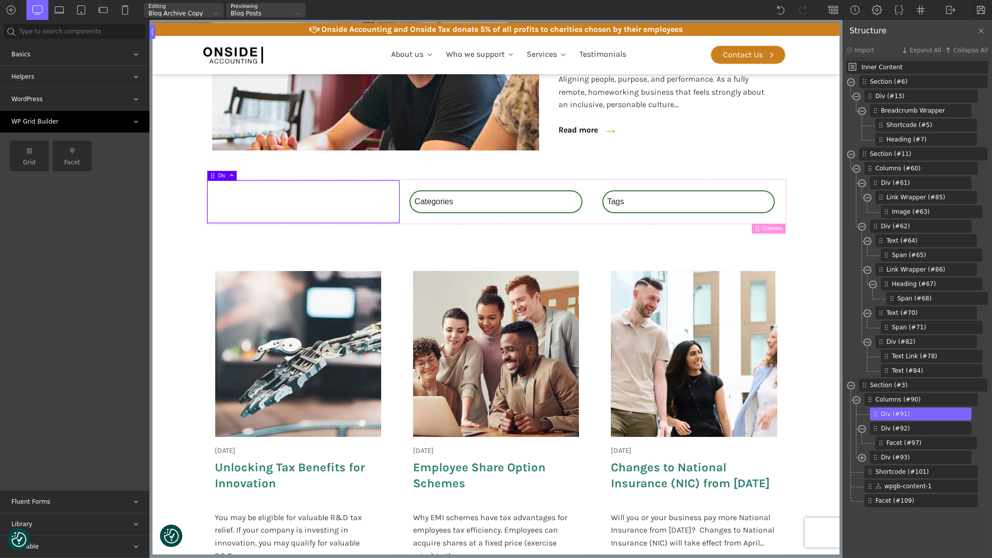
click at [59, 114] on div "WP Grid Builder" at bounding box center [75, 122] width 150 height 22
click at [82, 159] on div "Facet" at bounding box center [72, 156] width 39 height 31
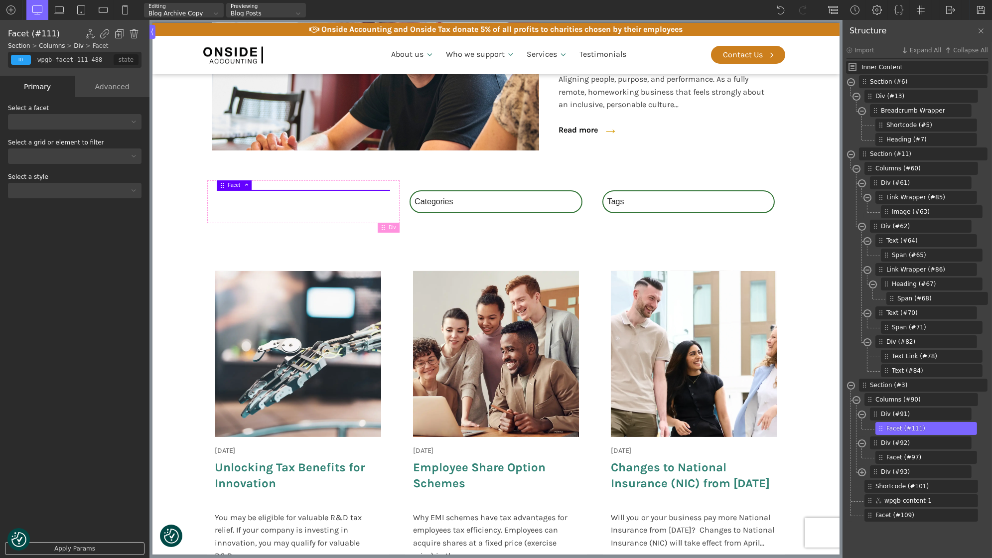
click at [68, 118] on div at bounding box center [75, 121] width 134 height 15
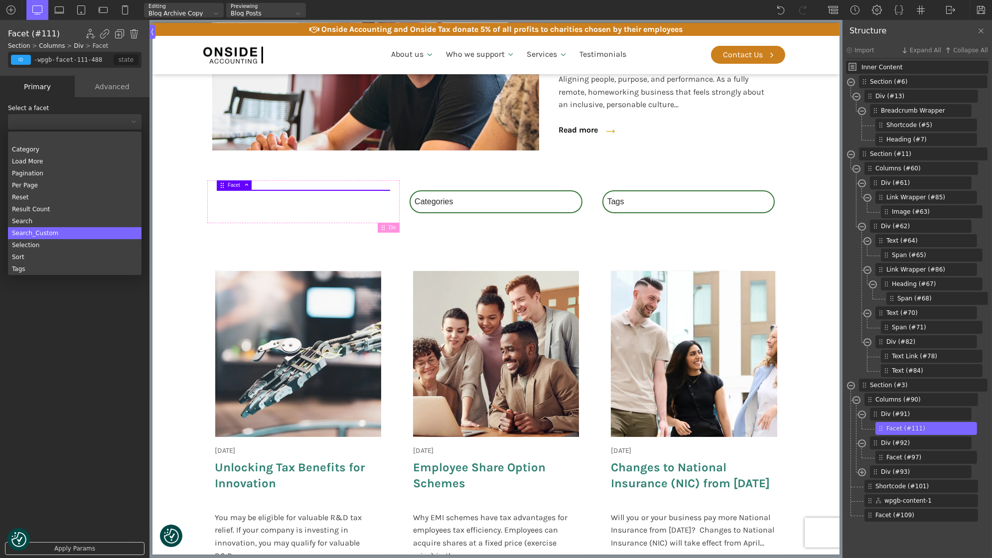
click at [55, 234] on div "Search_Custom" at bounding box center [75, 233] width 134 height 12
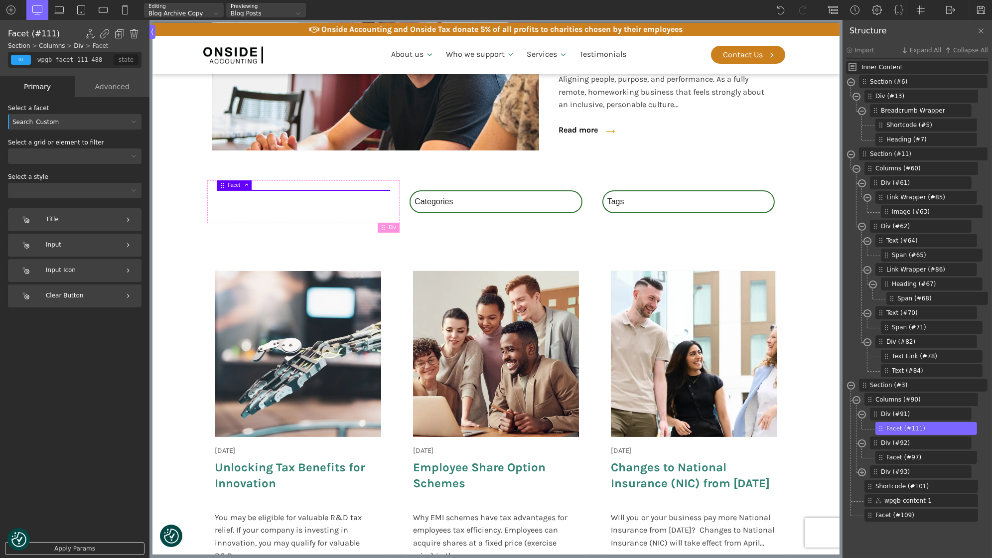
click at [69, 154] on div at bounding box center [68, 157] width 121 height 6
click at [63, 219] on div "Oxygen - wpgb-content-1" at bounding box center [75, 220] width 134 height 12
click at [50, 181] on div "Select a style Global Style" at bounding box center [75, 186] width 134 height 24
click at [51, 187] on div at bounding box center [75, 190] width 134 height 15
click at [52, 205] on div "Global Style" at bounding box center [75, 206] width 134 height 12
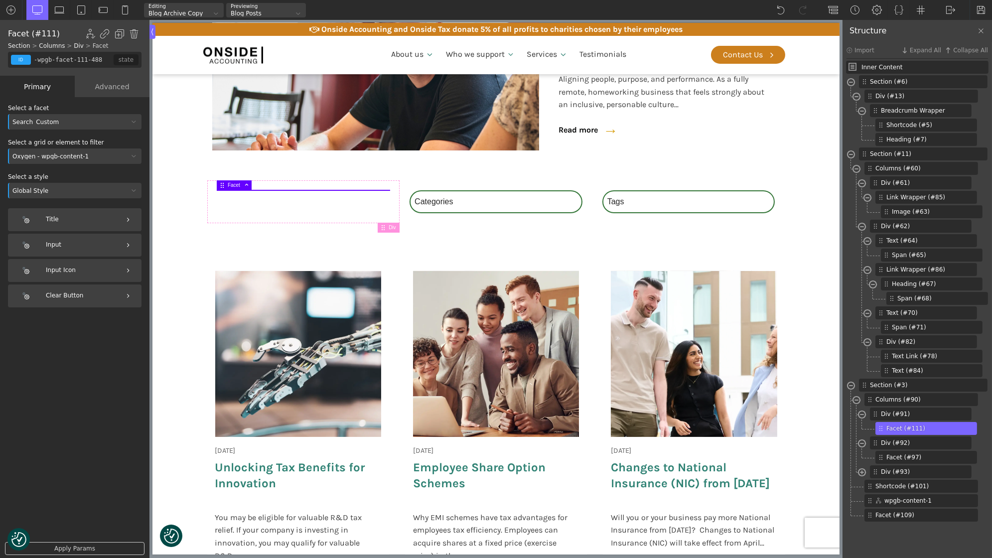
click at [79, 544] on link "Apply Params" at bounding box center [75, 548] width 140 height 13
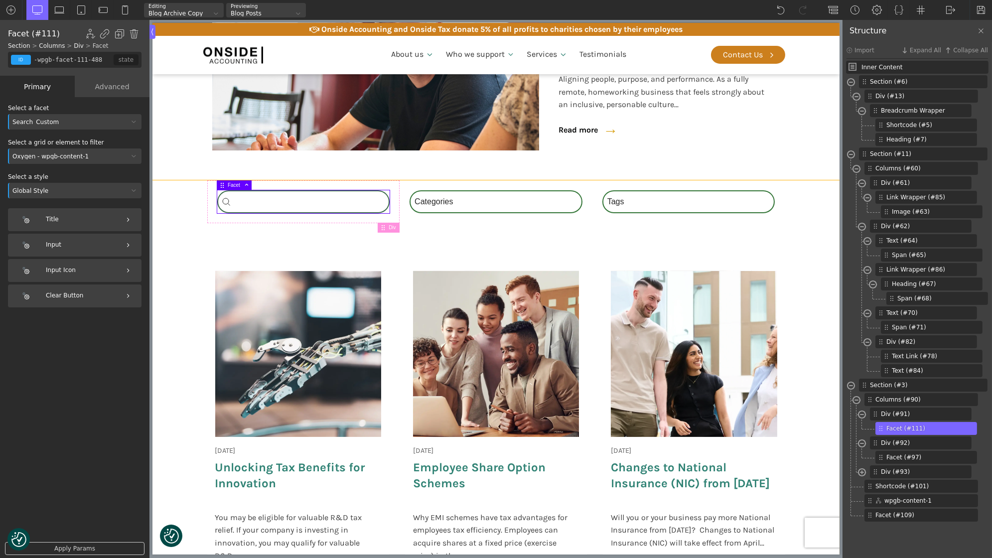
click at [177, 259] on section "Search_Custom Search content Clear Category Select content Categories All (4) N…" at bounding box center [495, 419] width 687 height 478
type input "section-3-321"
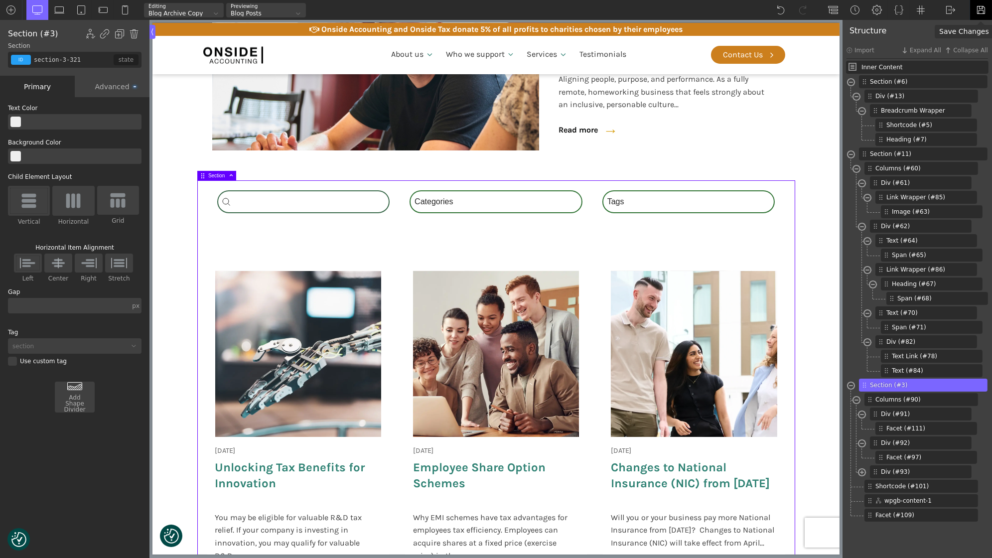
click at [983, 9] on img at bounding box center [981, 10] width 10 height 10
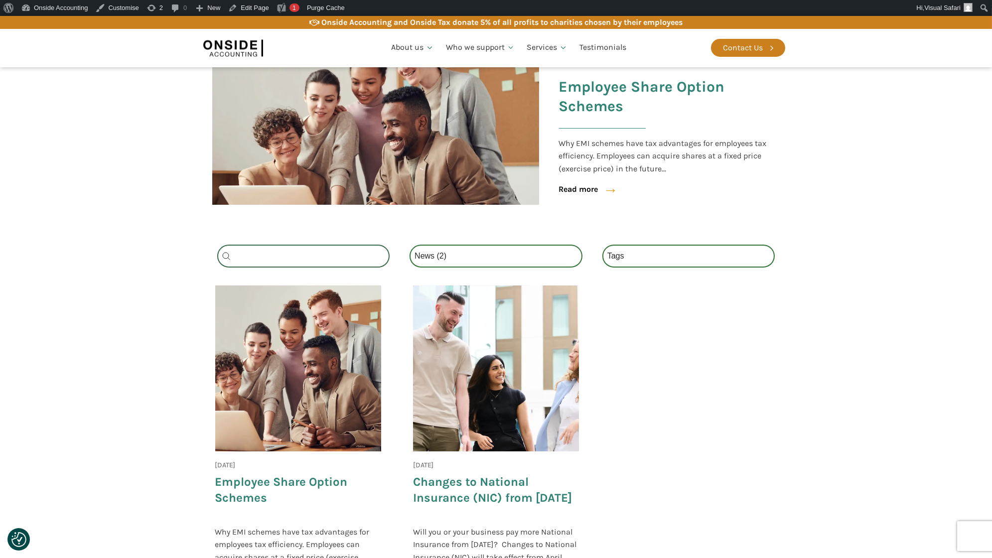
scroll to position [225, 0]
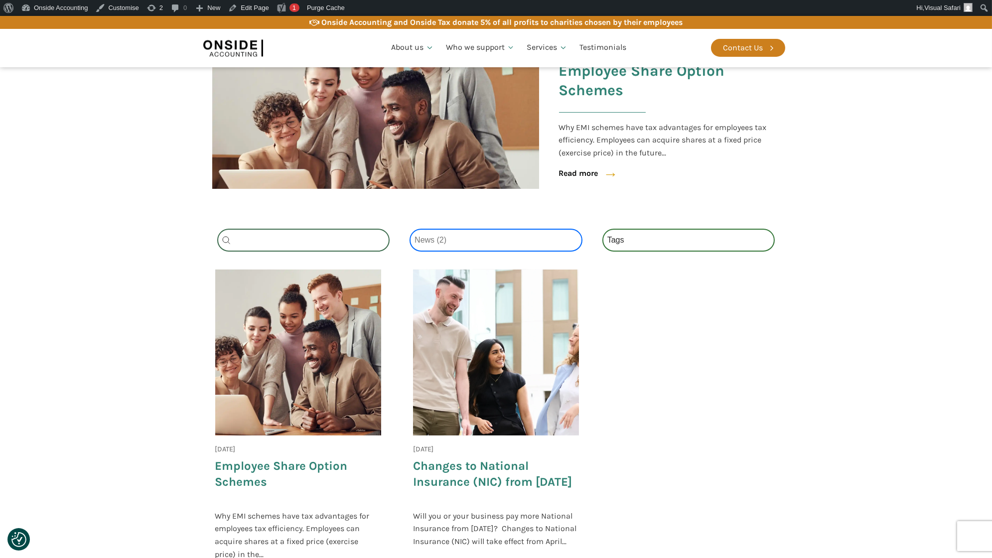
click at [439, 234] on select "Categories All (4) News (2) Blog (1) Fact Sheets (1)" at bounding box center [496, 240] width 173 height 23
click at [410, 229] on select "Categories All (4) News (2) Blog (1) Fact Sheets (1)" at bounding box center [496, 240] width 173 height 23
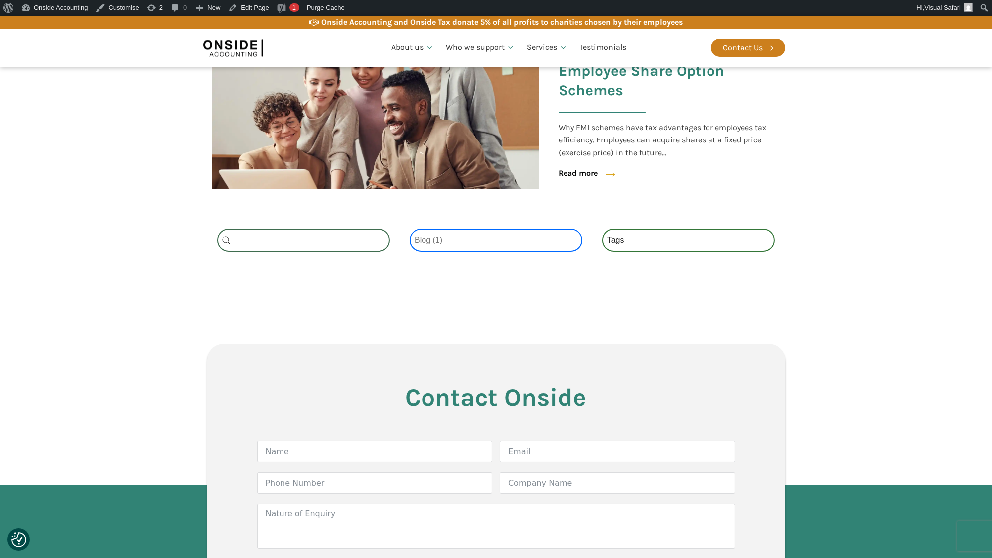
click at [446, 243] on select "Categories All (4) News (2) Blog (1) Fact Sheets (1)" at bounding box center [496, 240] width 173 height 23
select select "fact-sheets"
click at [410, 229] on select "Categories All (4) News (2) Blog (1) Fact Sheets (1)" at bounding box center [496, 240] width 173 height 23
click at [445, 240] on select "Categories All (4) News (2) Blog (1) Fact Sheets (1)" at bounding box center [496, 240] width 173 height 23
select select
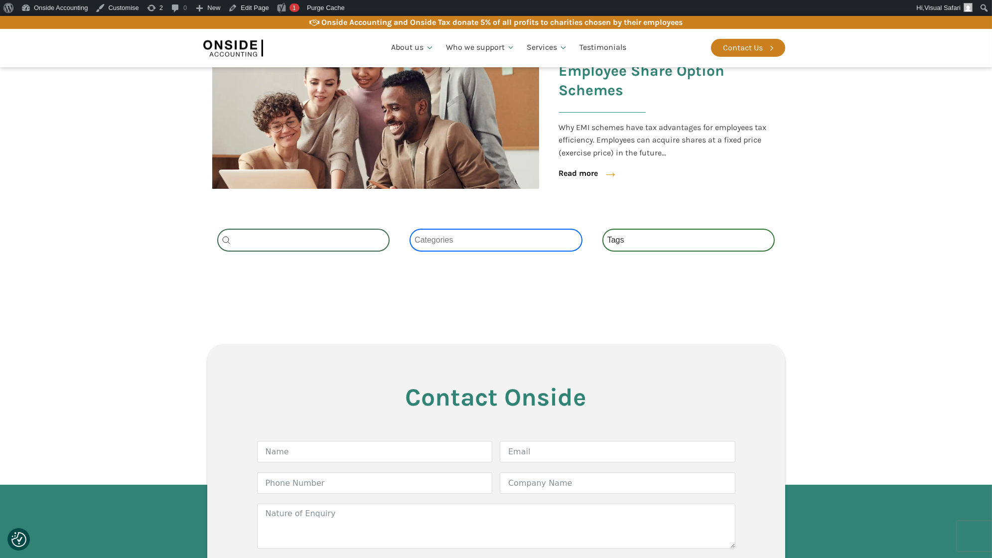
click at [410, 229] on select "Categories All (4) News (2) Blog (1) Fact Sheets (1)" at bounding box center [496, 240] width 173 height 23
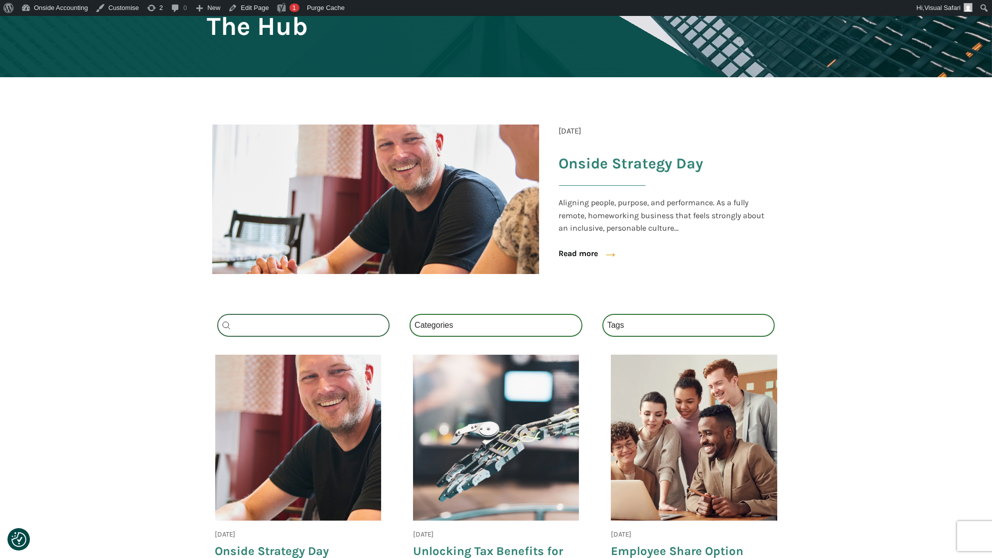
scroll to position [272, 0]
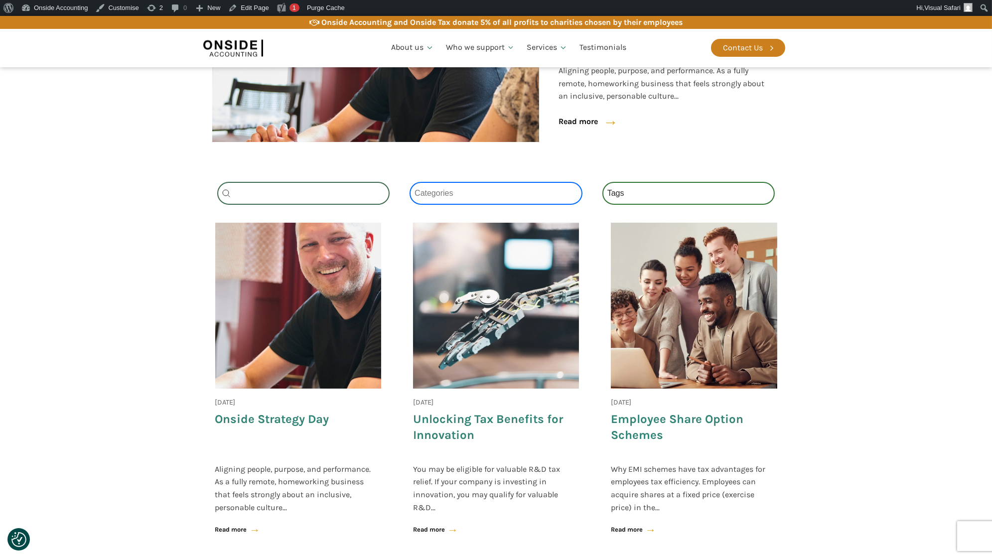
click at [494, 194] on select "Categories All (4) News (2) Blog (1) Fact Sheets (1)" at bounding box center [496, 193] width 173 height 23
click at [410, 182] on select "Categories All (4) News (2) Blog (1) Fact Sheets (1)" at bounding box center [496, 193] width 173 height 23
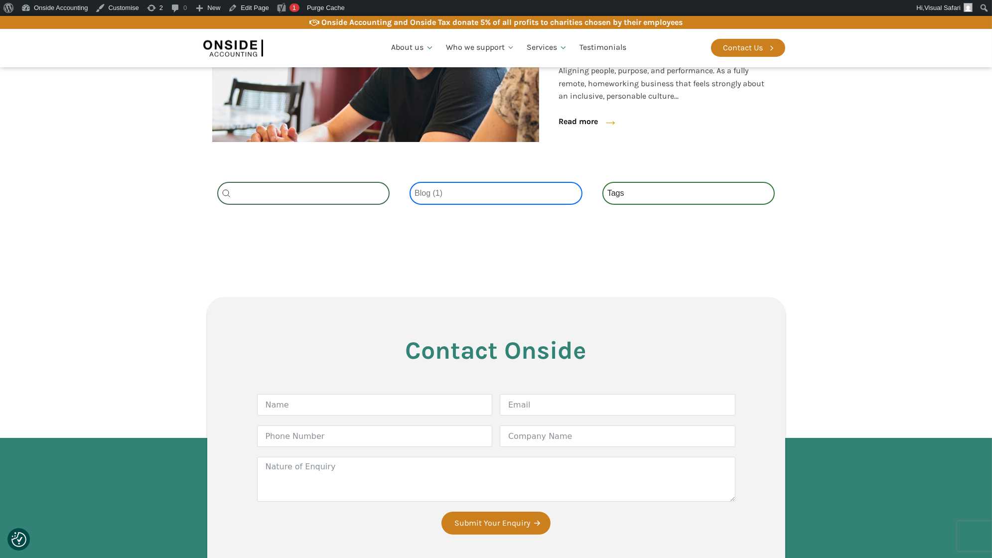
click at [461, 195] on select "Categories All (4) News (2) Blog (1) Fact Sheets (1)" at bounding box center [496, 193] width 173 height 23
select select "fact-sheets"
click at [410, 182] on select "Categories All (4) News (2) Blog (1) Fact Sheets (1)" at bounding box center [496, 193] width 173 height 23
click at [451, 190] on select "Categories All (4) News (2) Blog (1) Fact Sheets (1)" at bounding box center [496, 193] width 173 height 23
select select
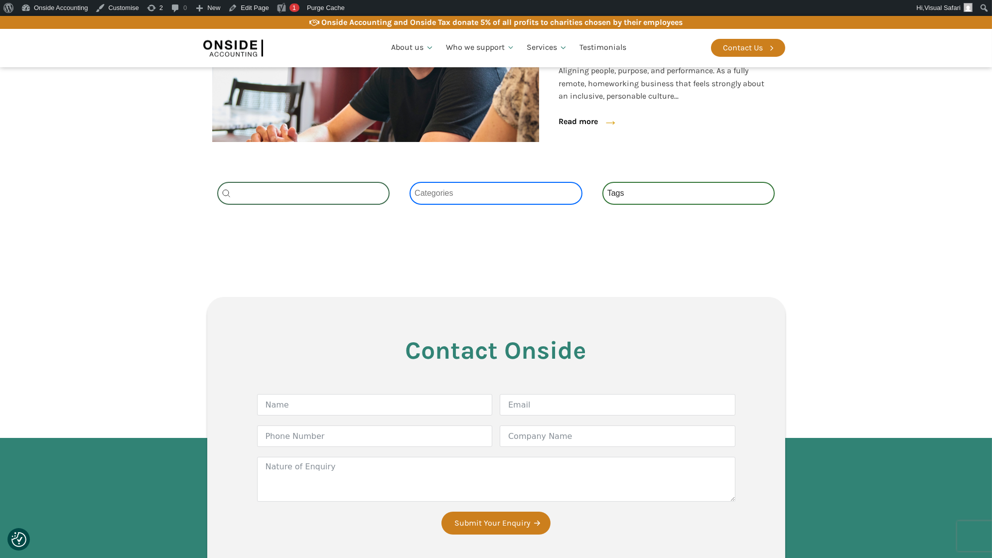
click at [410, 182] on select "Categories All (4) News (2) Blog (1) Fact Sheets (1)" at bounding box center [496, 193] width 173 height 23
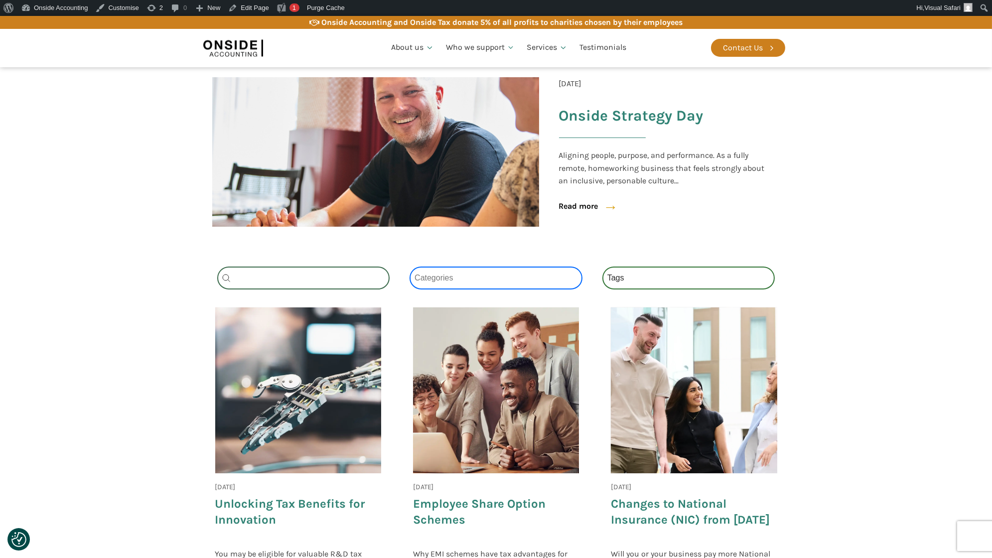
scroll to position [128, 0]
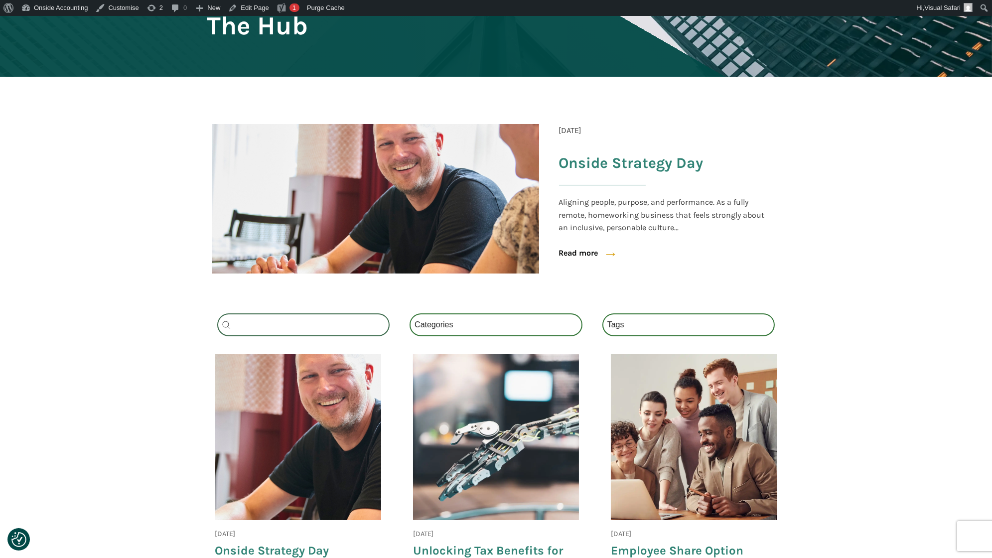
scroll to position [170, 0]
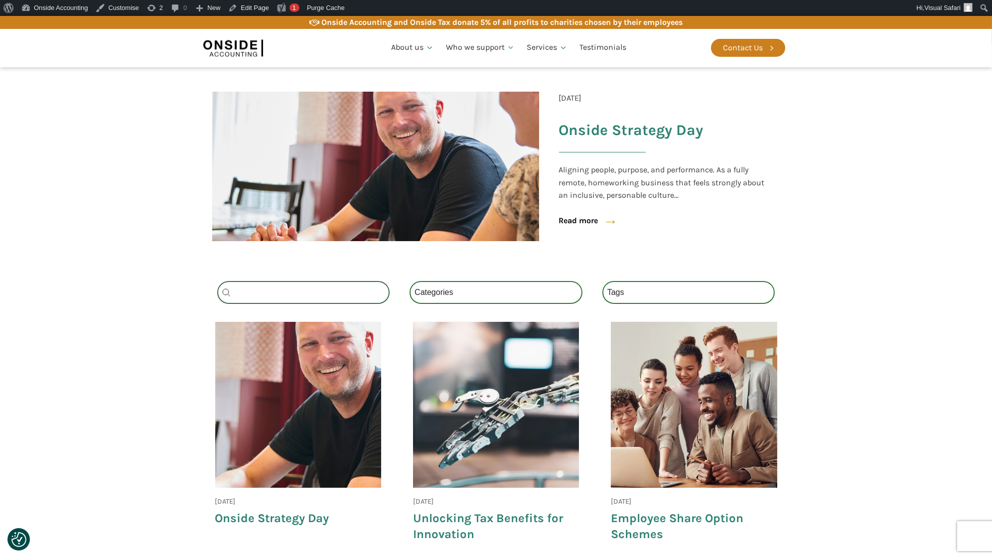
scroll to position [216, 0]
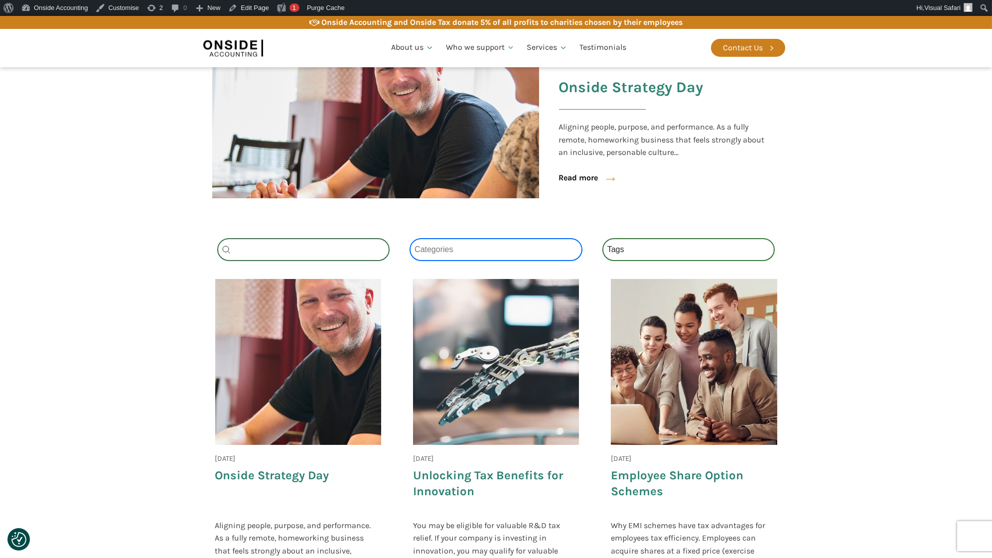
click at [469, 255] on select "Categories All (4) News (2) Blog (1) Fact Sheets (1)" at bounding box center [496, 249] width 173 height 23
select select "news"
click at [410, 238] on select "Categories All (4) News (2) Blog (1) Fact Sheets (1)" at bounding box center [496, 249] width 173 height 23
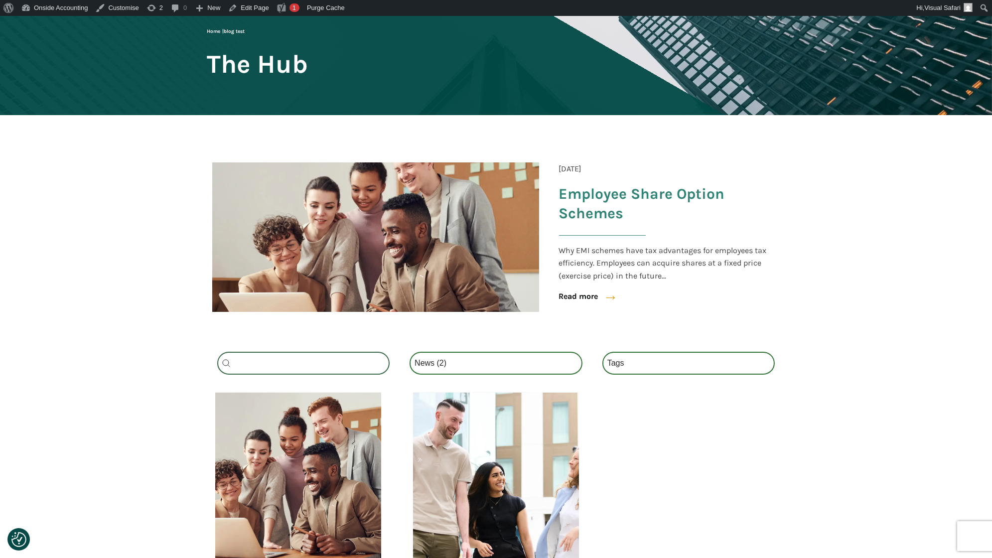
scroll to position [105, 0]
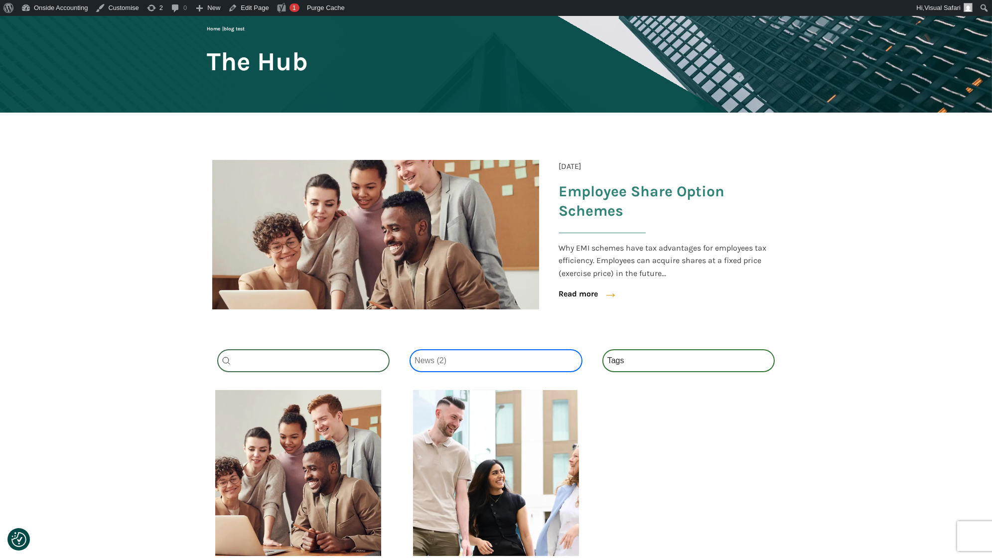
click at [460, 361] on select "Categories All (4) News (2) Blog (1) Fact Sheets (1)" at bounding box center [496, 360] width 173 height 23
select select "fact-sheets"
click at [410, 349] on select "Categories All (4) News (2) Blog (1) Fact Sheets (1)" at bounding box center [496, 360] width 173 height 23
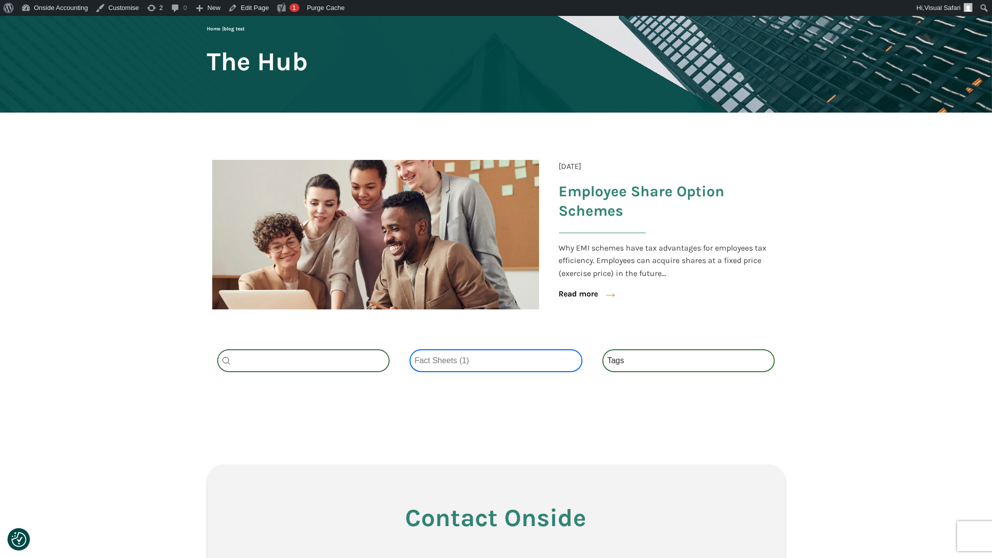
click at [459, 359] on select "Categories All (4) News (2) Blog (1) Fact Sheets (1)" at bounding box center [496, 360] width 173 height 23
select select
click at [410, 349] on select "Categories All (4) News (2) Blog (1) Fact Sheets (1)" at bounding box center [496, 360] width 173 height 23
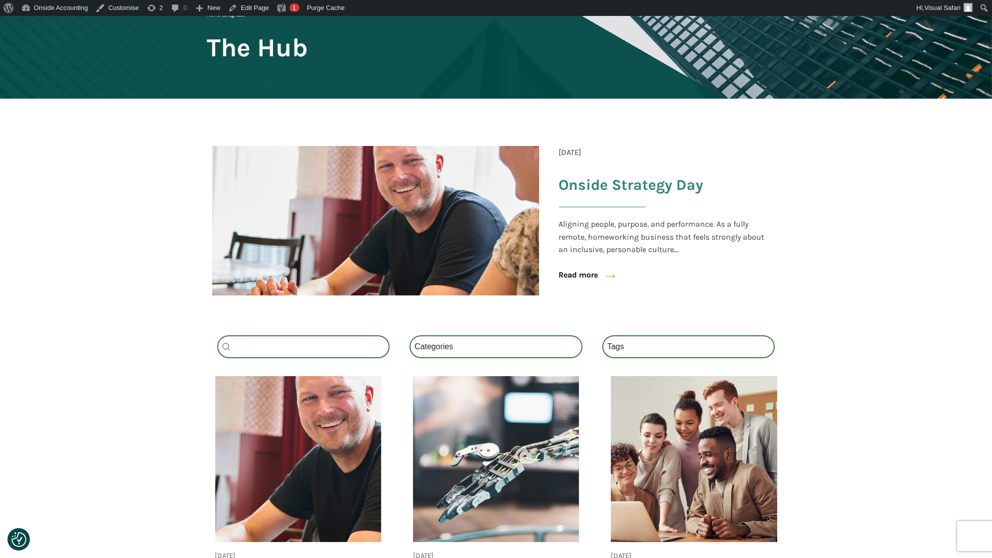
scroll to position [122, 0]
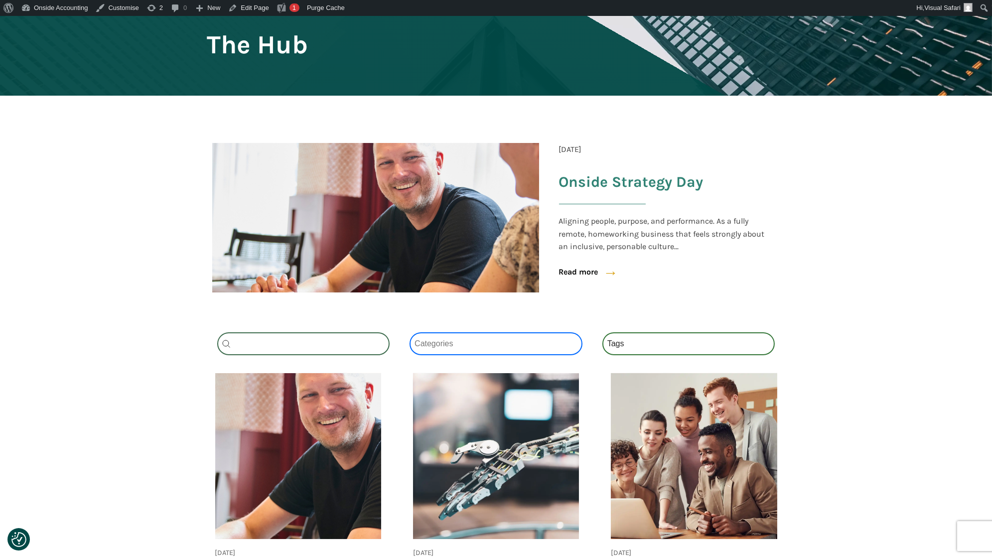
click at [484, 347] on select "Categories All (4) News (2) Blog (1) Fact Sheets (1)" at bounding box center [496, 343] width 173 height 23
click at [410, 332] on select "Categories All (4) News (2) Blog (1) Fact Sheets (1)" at bounding box center [496, 343] width 173 height 23
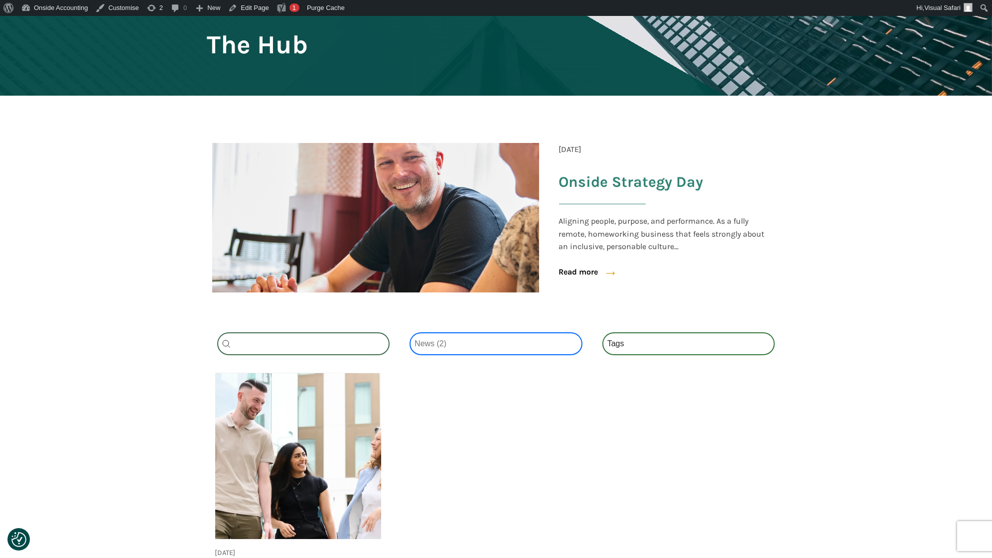
click at [467, 353] on select "Categories All (4) News (2) Blog (1) Fact Sheets (1)" at bounding box center [496, 343] width 173 height 23
select select "blog"
click at [410, 332] on select "Categories All (4) News (2) Blog (1) Fact Sheets (1)" at bounding box center [496, 343] width 173 height 23
